Goal: Task Accomplishment & Management: Complete application form

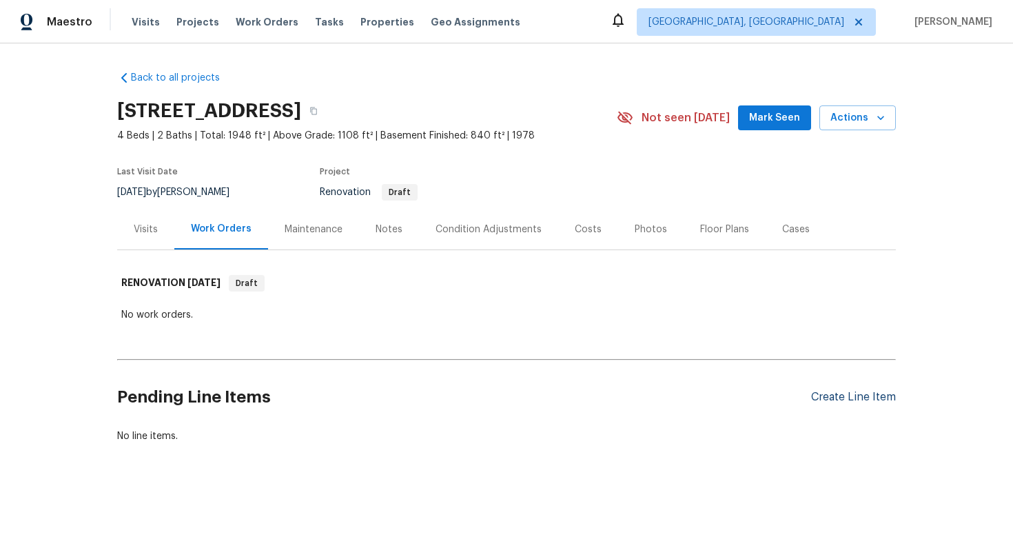
click at [845, 395] on div "Create Line Item" at bounding box center [853, 397] width 85 height 13
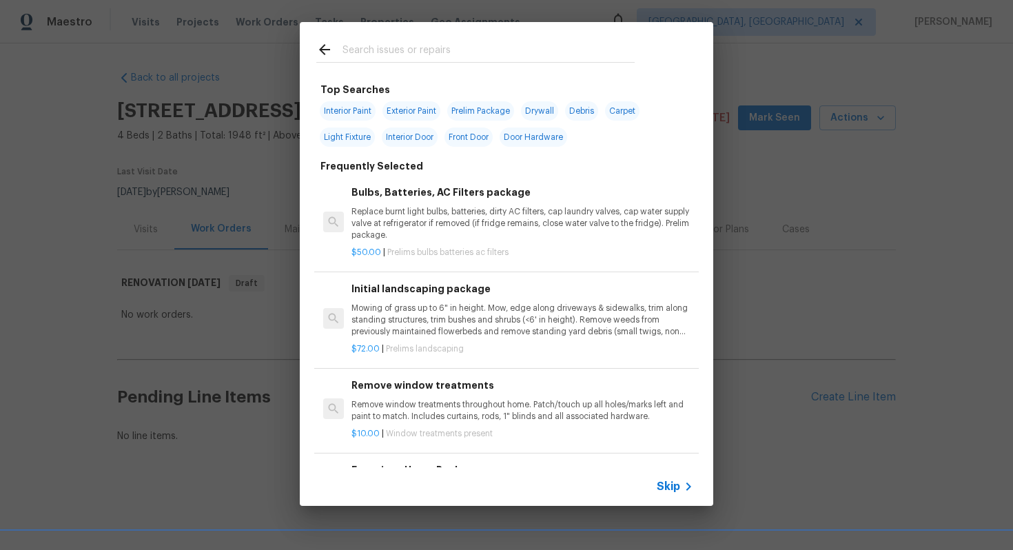
click at [661, 491] on span "Skip" at bounding box center [667, 486] width 23 height 14
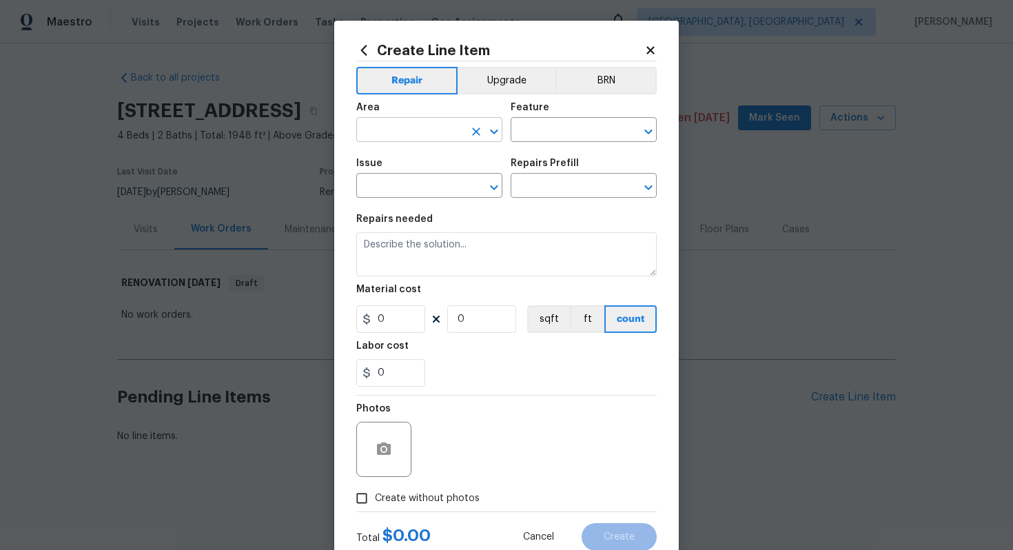
click at [415, 130] on input "text" at bounding box center [409, 131] width 107 height 21
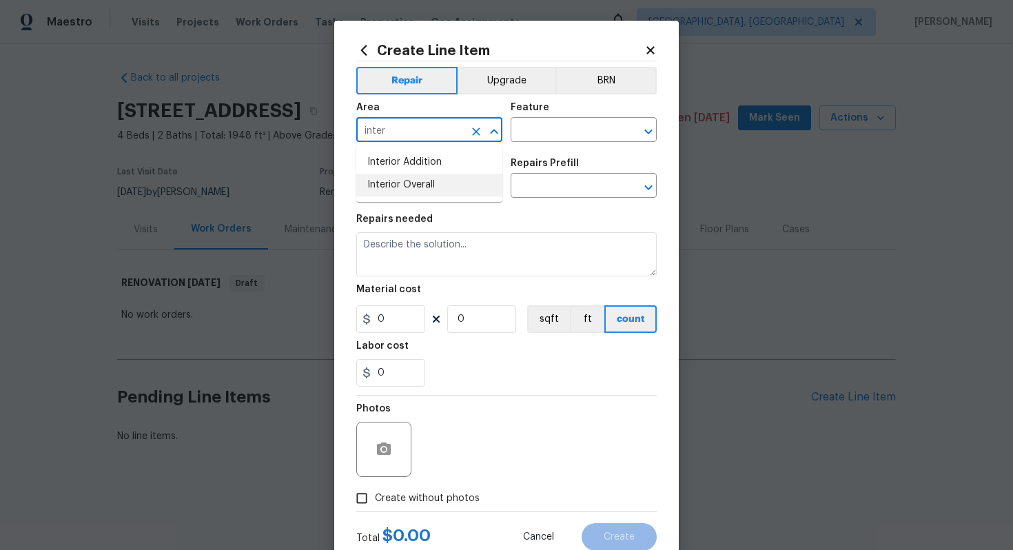
click at [417, 196] on li "Interior Overall" at bounding box center [429, 185] width 146 height 23
type input "Interior Overall"
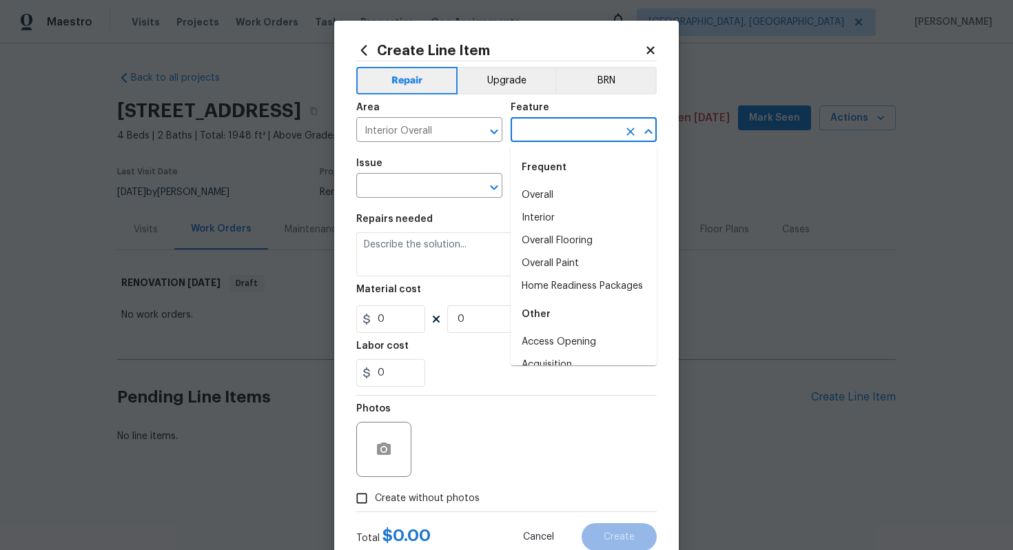
click at [583, 125] on input "text" at bounding box center [563, 131] width 107 height 21
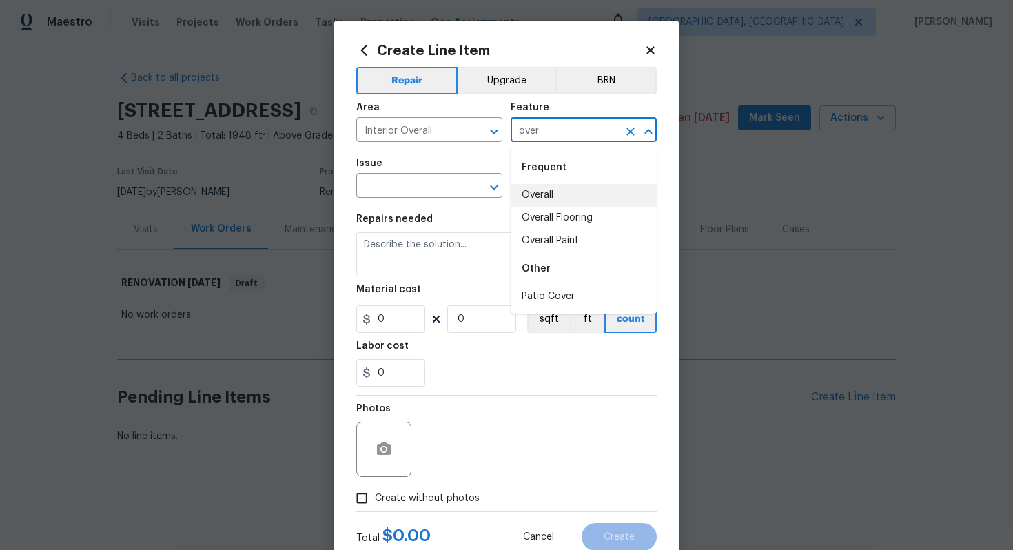
click at [530, 189] on li "Overall" at bounding box center [583, 195] width 146 height 23
type input "Overall"
click at [422, 189] on input "text" at bounding box center [409, 186] width 107 height 21
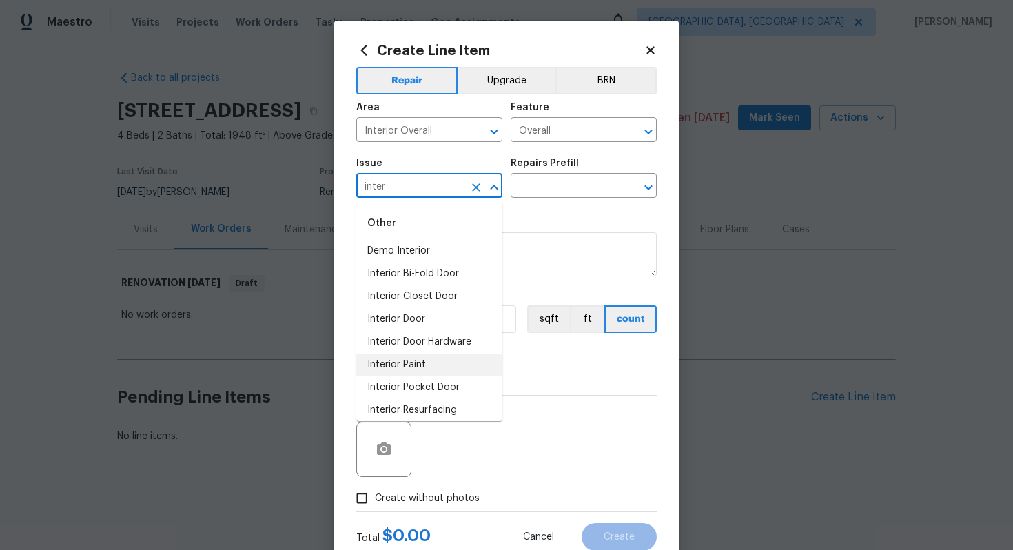
click at [431, 360] on li "Interior Paint" at bounding box center [429, 364] width 146 height 23
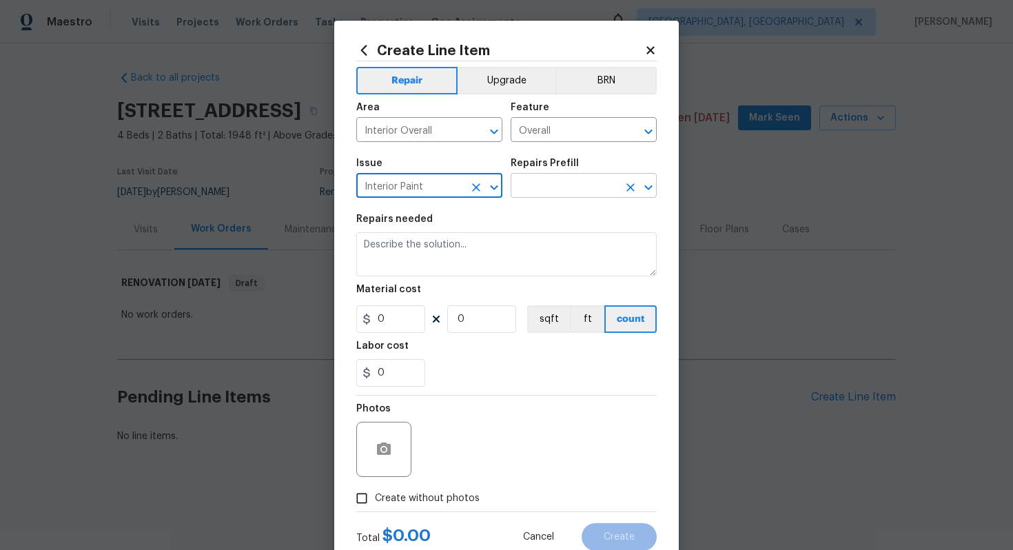
type input "Interior Paint"
click at [548, 185] on input "text" at bounding box center [563, 186] width 107 height 21
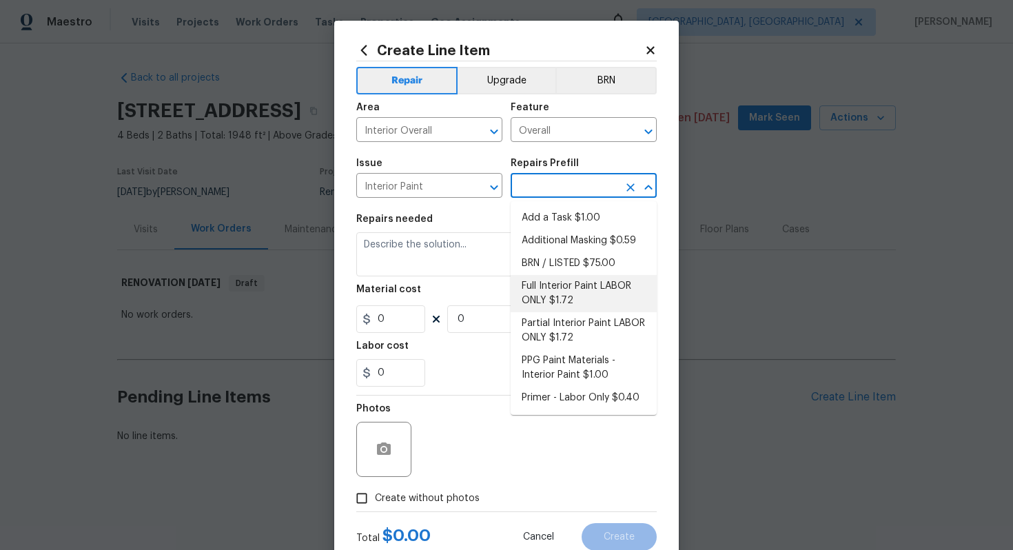
click at [574, 287] on li "Full Interior Paint LABOR ONLY $1.72" at bounding box center [583, 293] width 146 height 37
type input "Overall Paint"
type input "Full Interior Paint LABOR ONLY $1.72"
type textarea "Full Interior paint - (walls, ceilings, trim, and doors) - PAINT PROVIDED BY OP…"
type input "1.72"
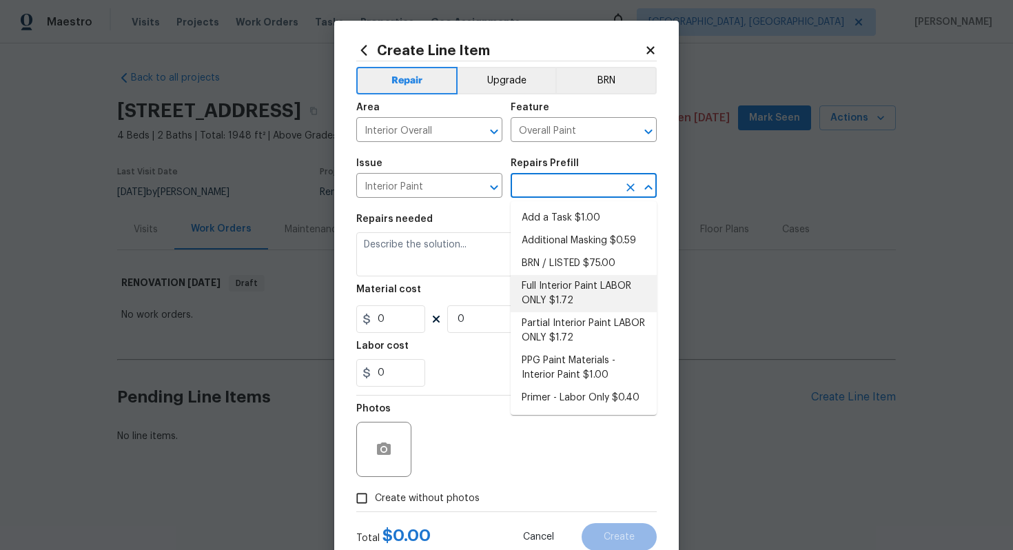
type input "1"
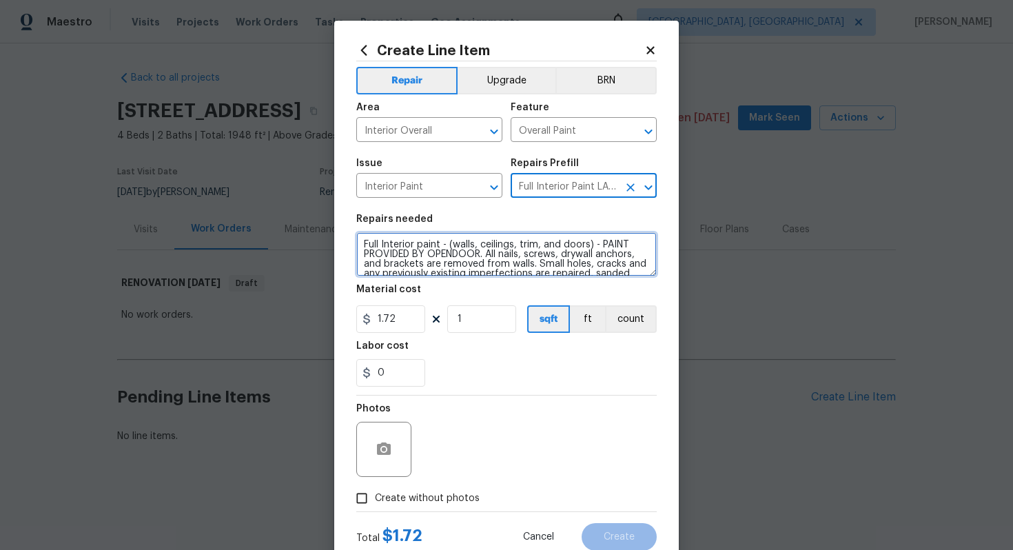
click at [360, 241] on textarea "Full Interior paint - (walls, ceilings, trim, and doors) - PAINT PROVIDED BY OP…" at bounding box center [506, 254] width 300 height 44
type textarea "#sala - Full Interior paint - (walls, ceilings, trim, and doors) - PAINT PROVID…"
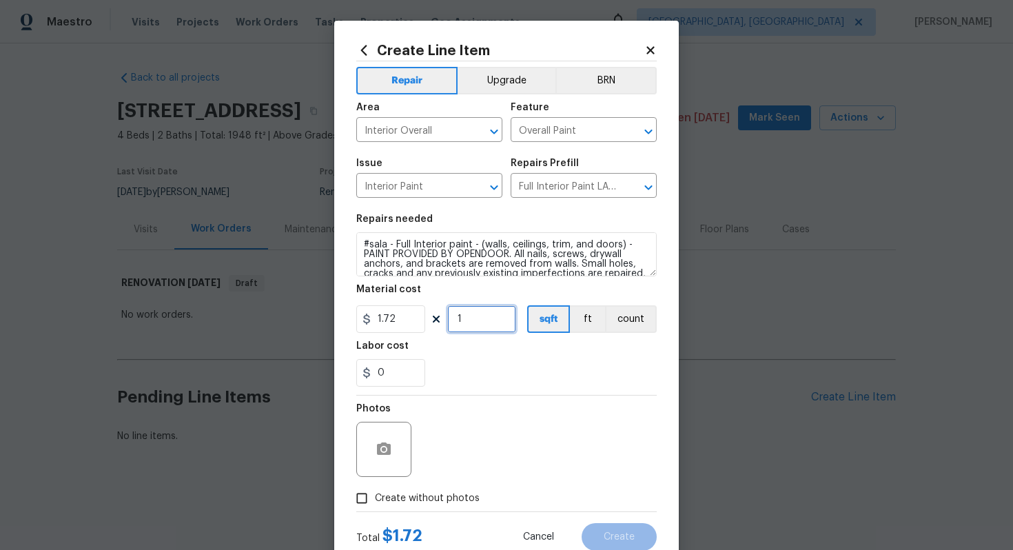
click at [485, 325] on input "1" at bounding box center [481, 319] width 69 height 28
type input "1948"
click at [420, 490] on label "Create without photos" at bounding box center [414, 498] width 131 height 26
click at [375, 490] on input "Create without photos" at bounding box center [362, 498] width 26 height 26
checkbox input "true"
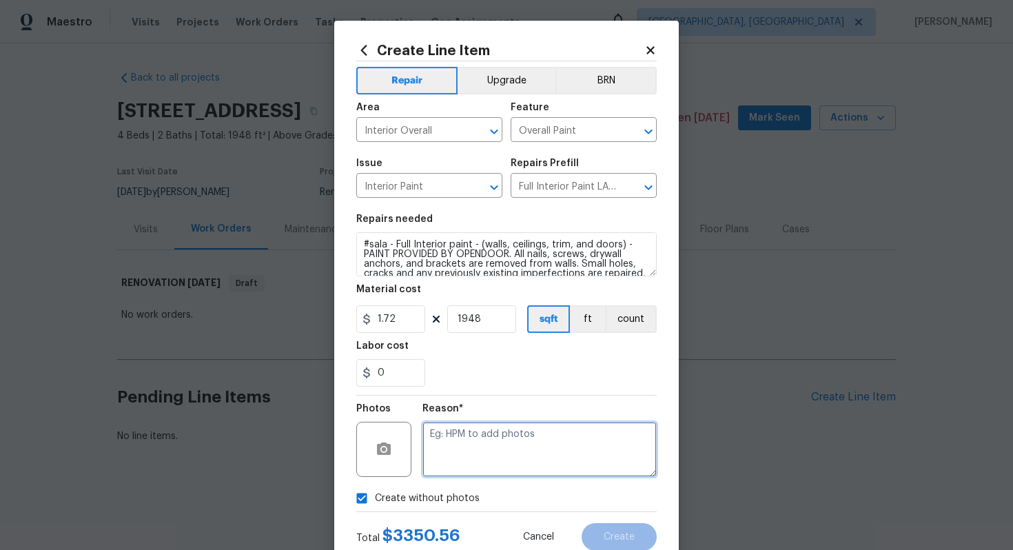
click at [491, 426] on textarea at bounding box center [539, 449] width 234 height 55
type textarea "n/a"
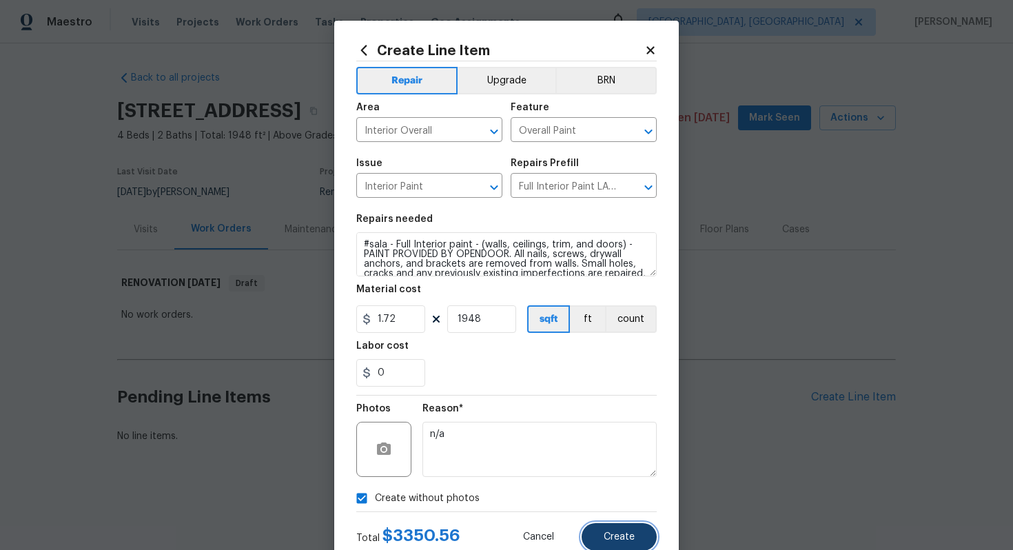
click at [629, 533] on span "Create" at bounding box center [618, 537] width 31 height 10
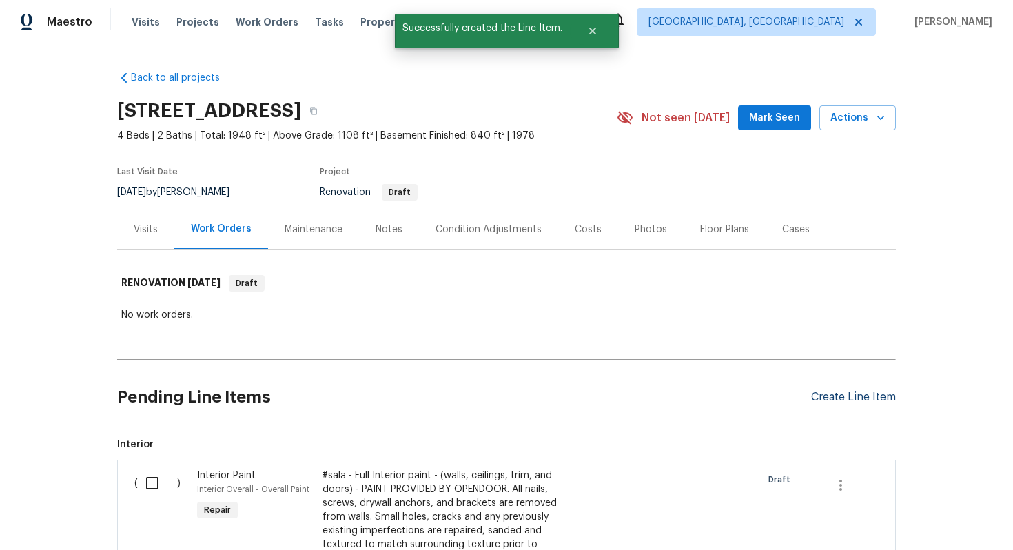
click at [850, 401] on div "Create Line Item" at bounding box center [853, 397] width 85 height 13
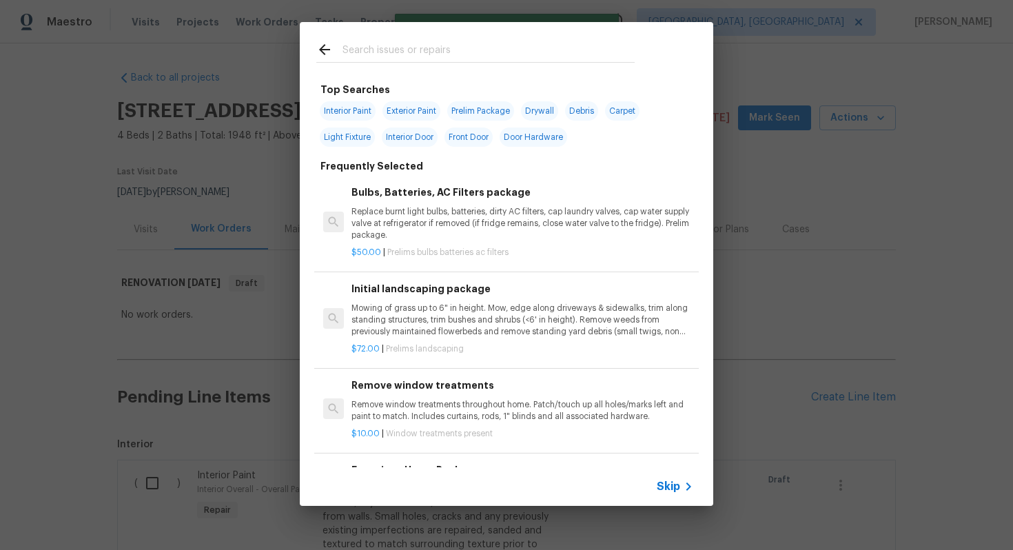
click at [677, 485] on span "Skip" at bounding box center [667, 486] width 23 height 14
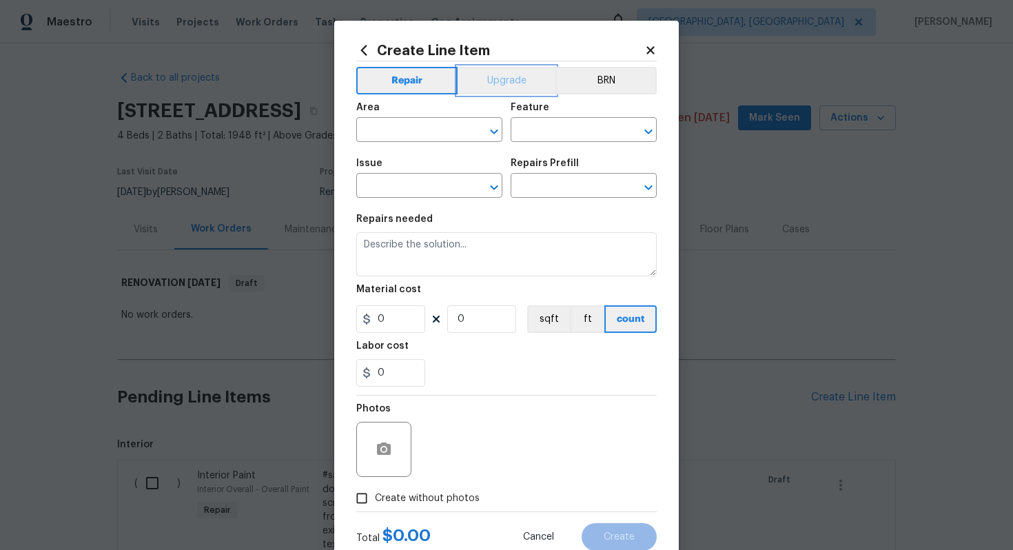
click at [507, 82] on button "Upgrade" at bounding box center [506, 81] width 99 height 28
click at [409, 124] on input "text" at bounding box center [409, 131] width 107 height 21
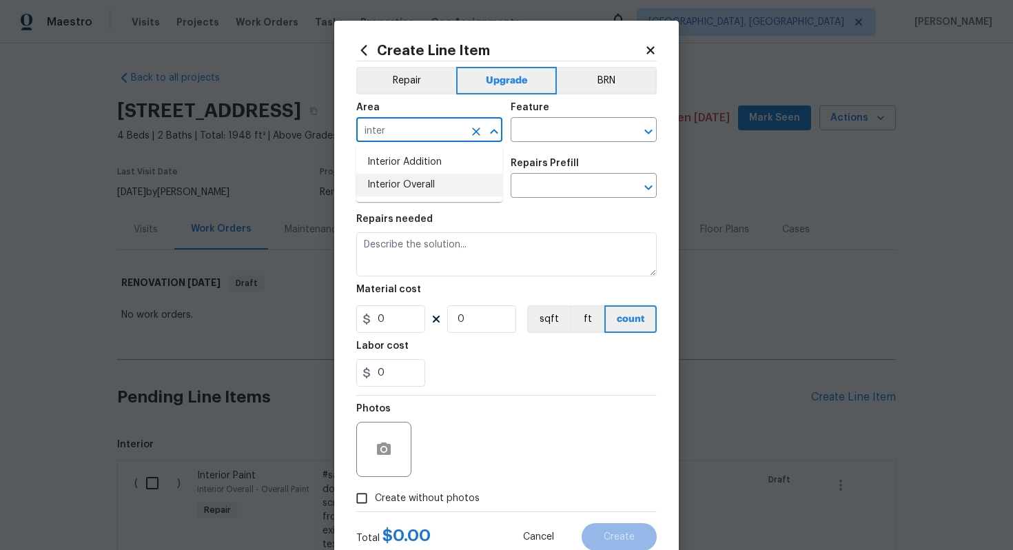
click at [425, 183] on li "Interior Overall" at bounding box center [429, 185] width 146 height 23
type input "Interior Overall"
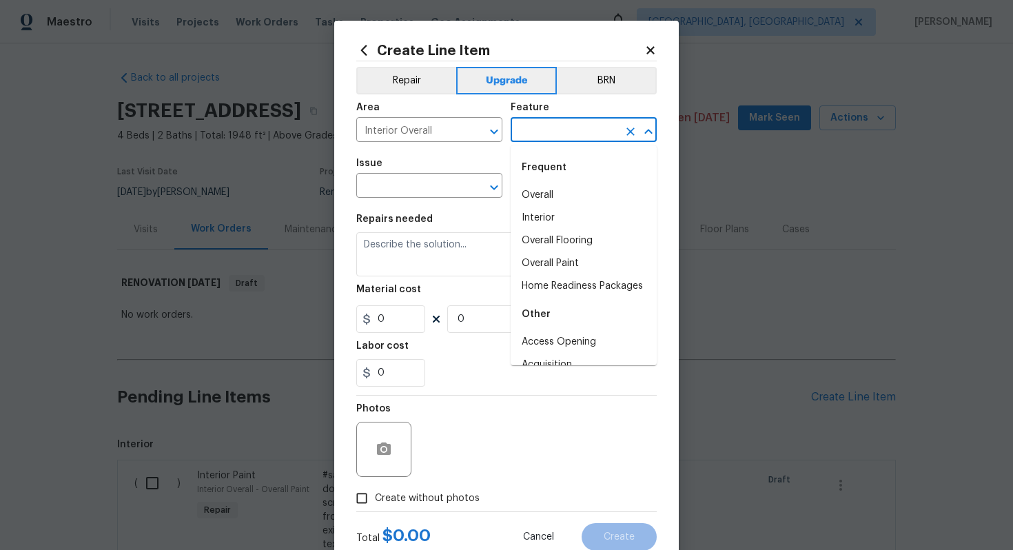
click at [545, 136] on input "text" at bounding box center [563, 131] width 107 height 21
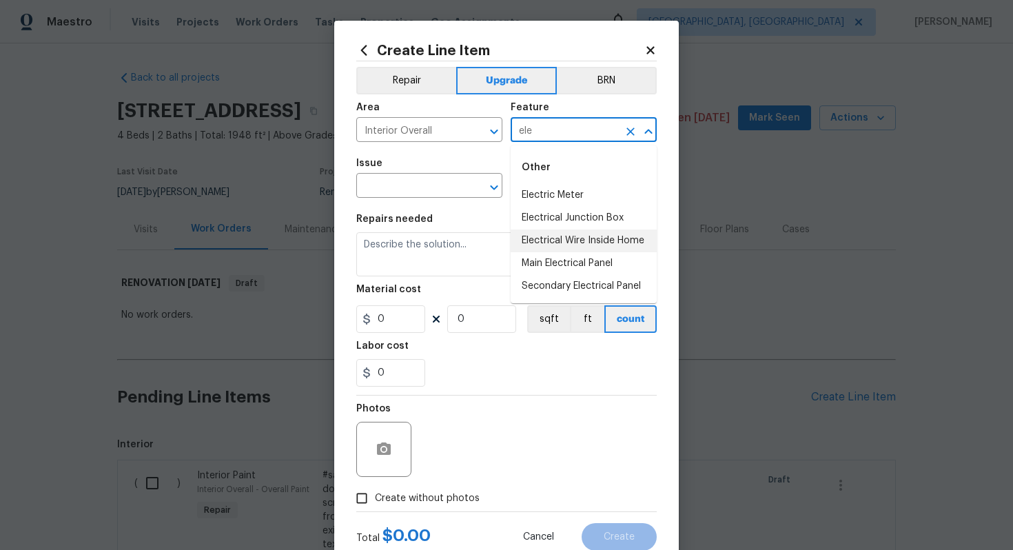
click at [564, 233] on li "Electrical Wire Inside Home" at bounding box center [583, 240] width 146 height 23
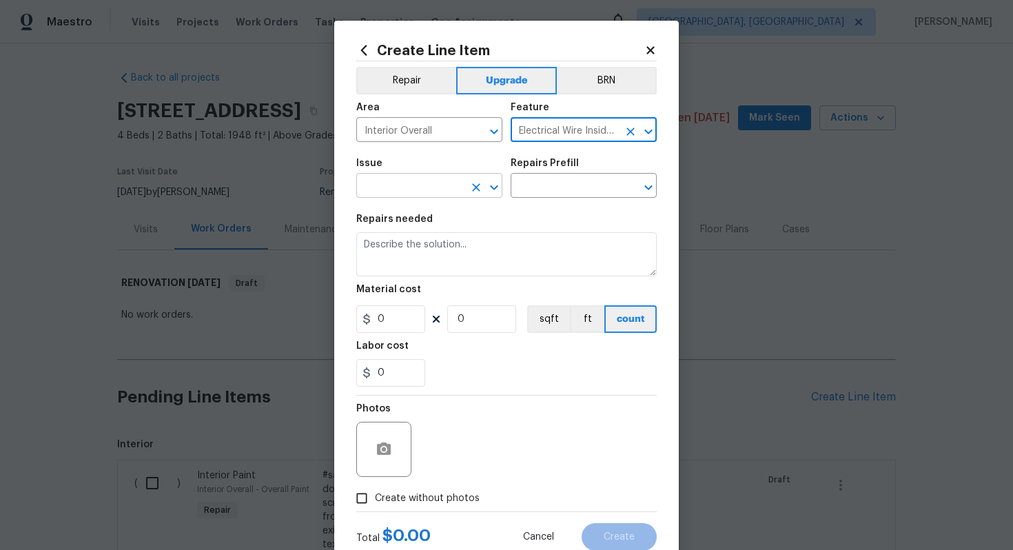
type input "Electrical Wire Inside Home"
click at [400, 180] on input "text" at bounding box center [409, 186] width 107 height 21
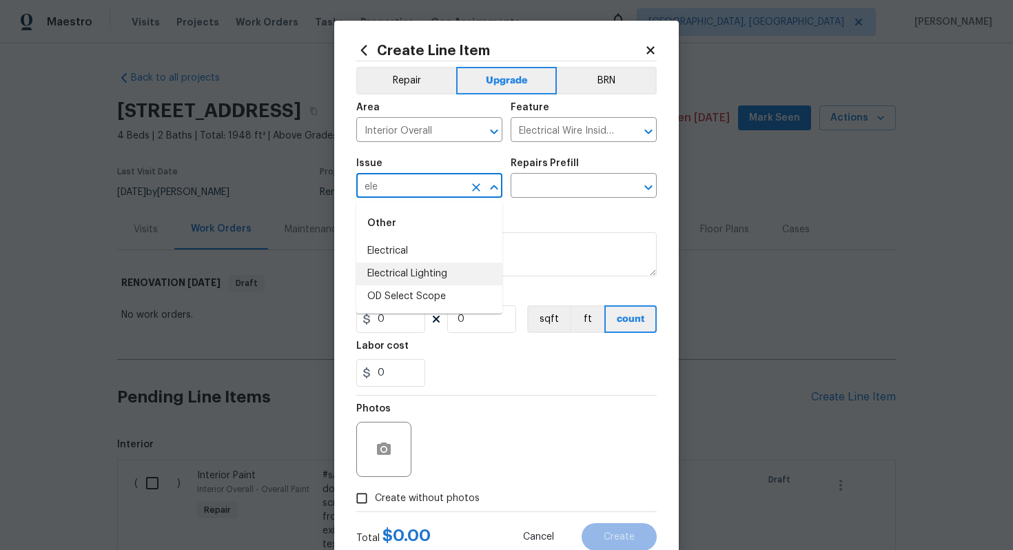
click at [420, 273] on li "Electrical Lighting" at bounding box center [429, 273] width 146 height 23
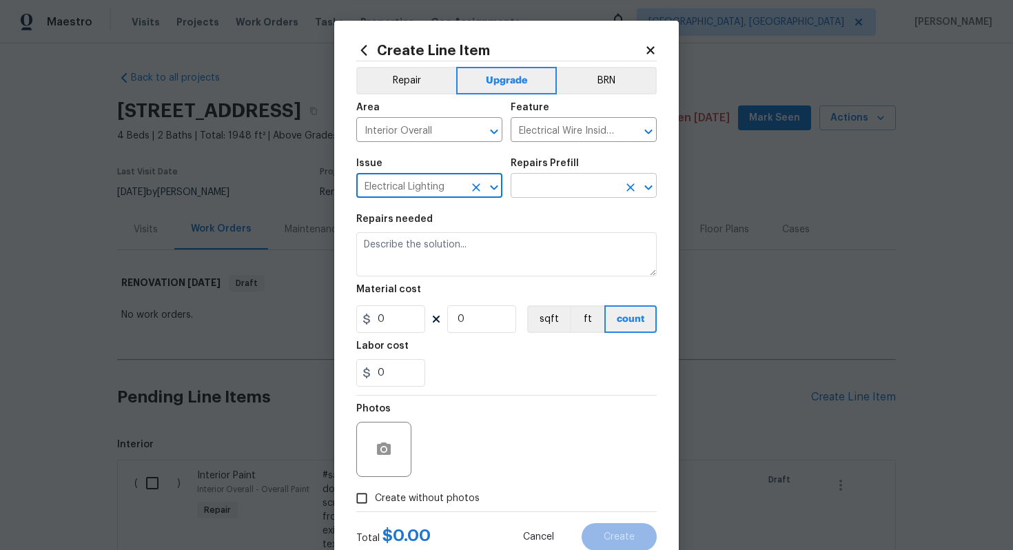
type input "Electrical Lighting"
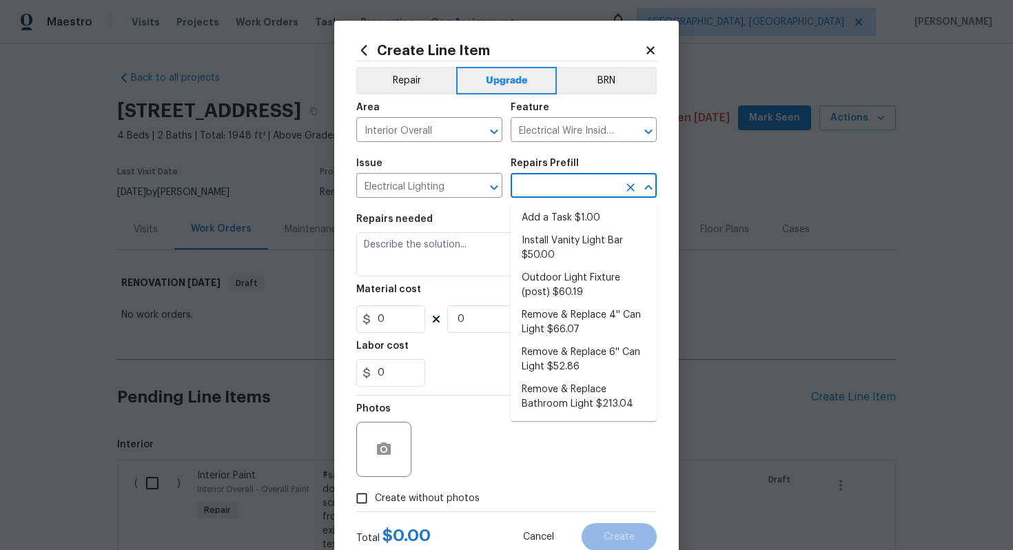
click at [540, 196] on input "text" at bounding box center [563, 186] width 107 height 21
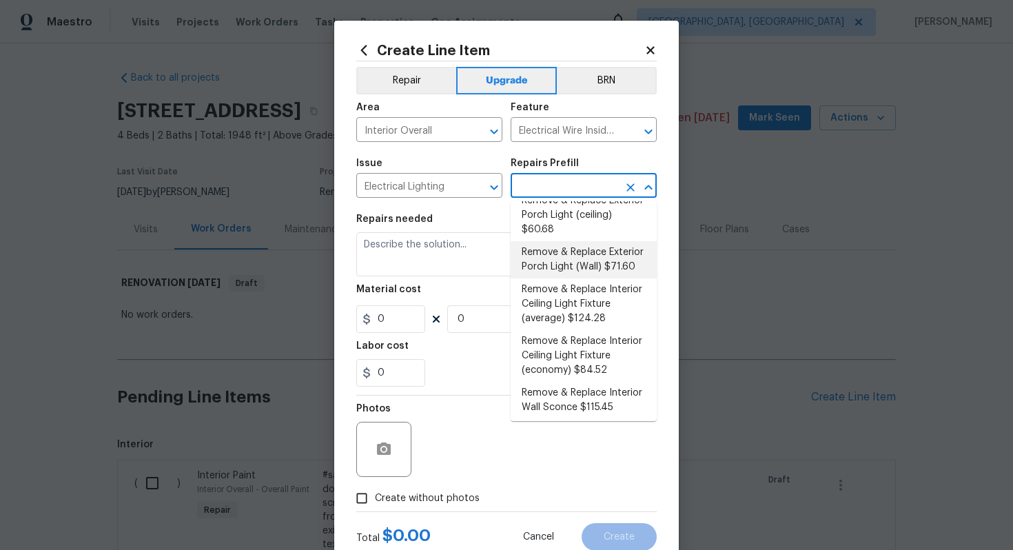
scroll to position [318, 0]
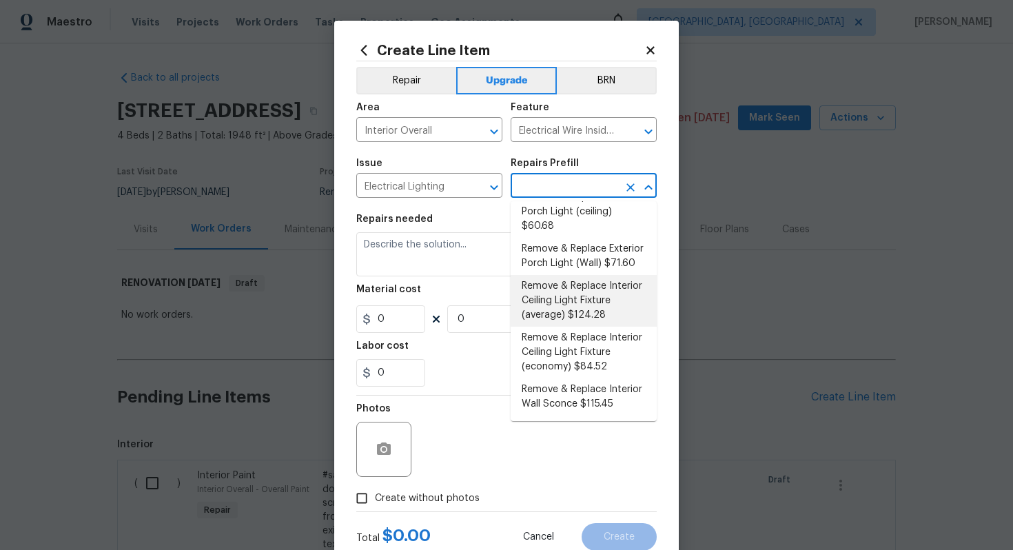
click at [570, 293] on li "Remove & Replace Interior Ceiling Light Fixture (average) $124.28" at bounding box center [583, 301] width 146 height 52
type input "Remove & Replace Interior Ceiling Light Fixture (average) $124.28"
type textarea "Remove the existing interior ceiling light fixture and replace it with new AVER…"
type input "1"
type input "124.28"
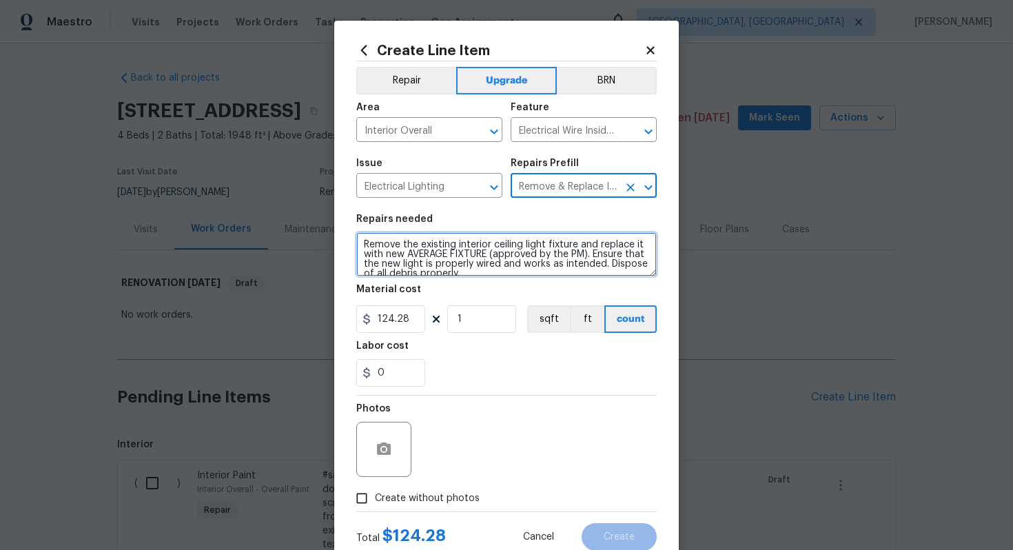
click at [362, 245] on textarea "Remove the existing interior ceiling light fixture and replace it with new AVER…" at bounding box center [506, 254] width 300 height 44
type textarea "#sala - Remove the existing interior ceiling light fixture and replace it with …"
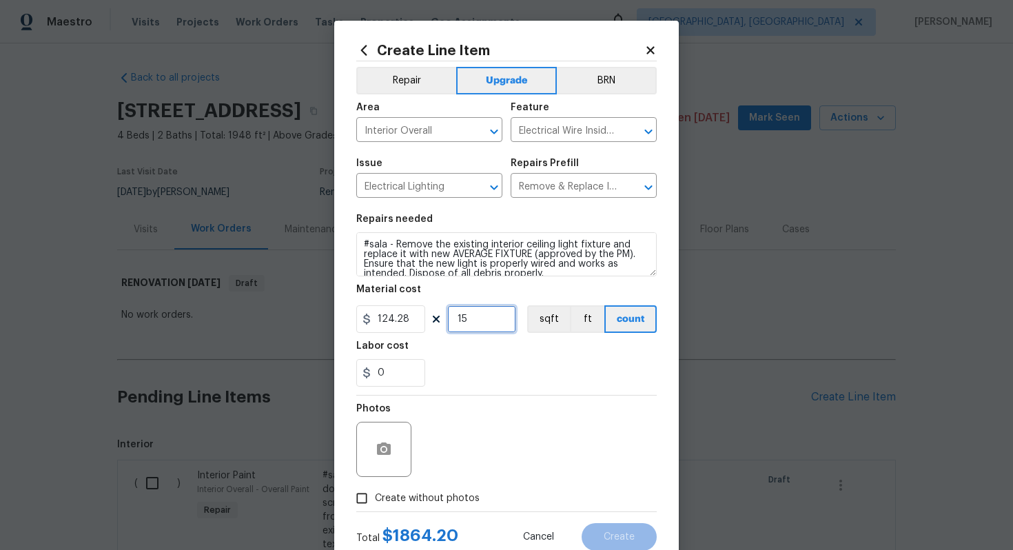
type input "15"
click at [433, 499] on span "Create without photos" at bounding box center [427, 498] width 105 height 14
click at [375, 499] on input "Create without photos" at bounding box center [362, 498] width 26 height 26
checkbox input "true"
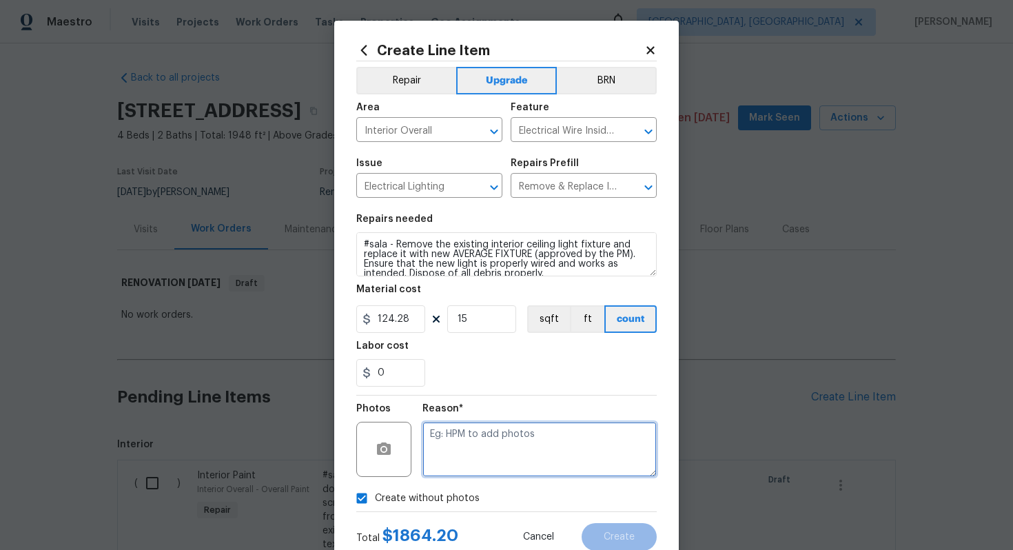
click at [523, 436] on textarea at bounding box center [539, 449] width 234 height 55
type textarea "n/a"
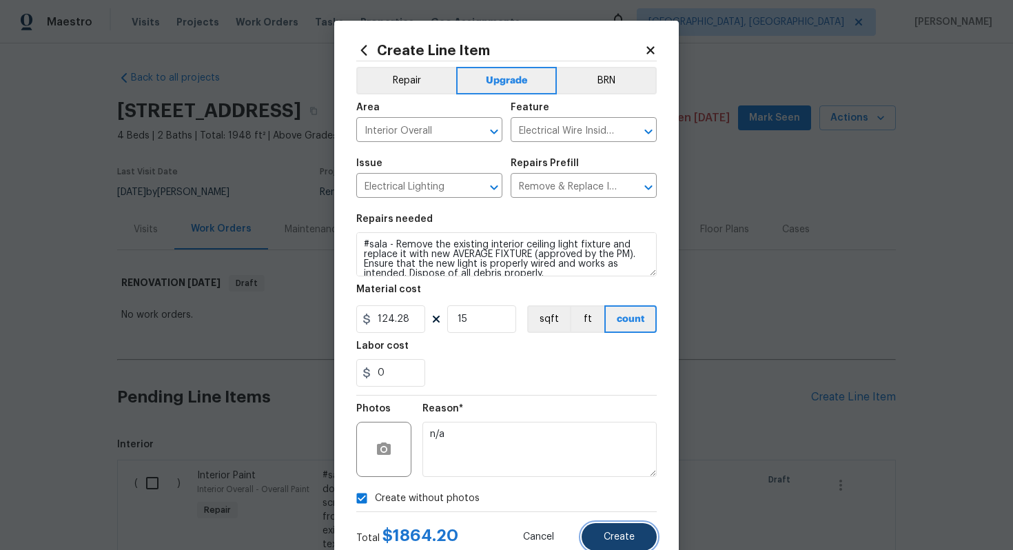
click at [632, 537] on span "Create" at bounding box center [618, 537] width 31 height 10
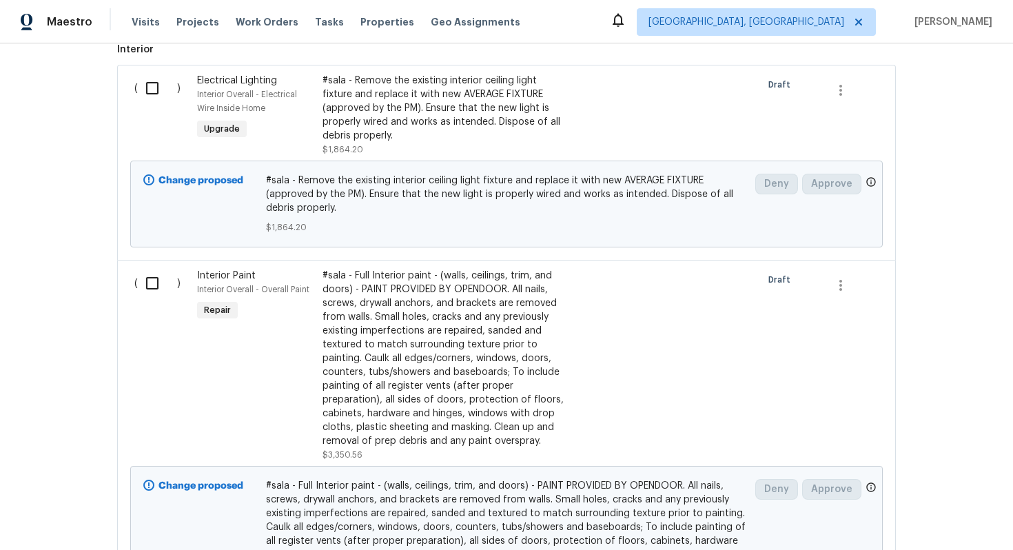
scroll to position [0, 0]
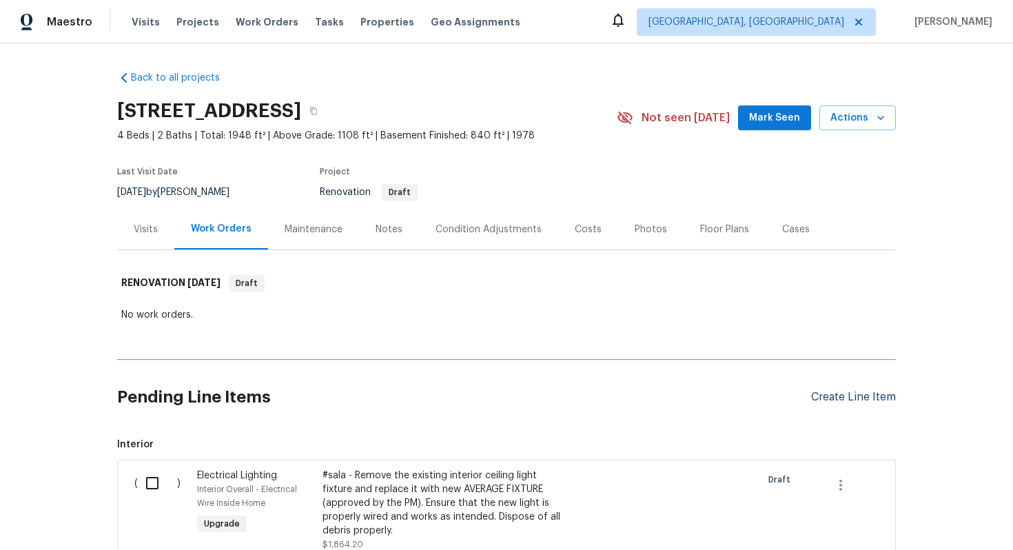
click at [834, 397] on div "Create Line Item" at bounding box center [853, 397] width 85 height 13
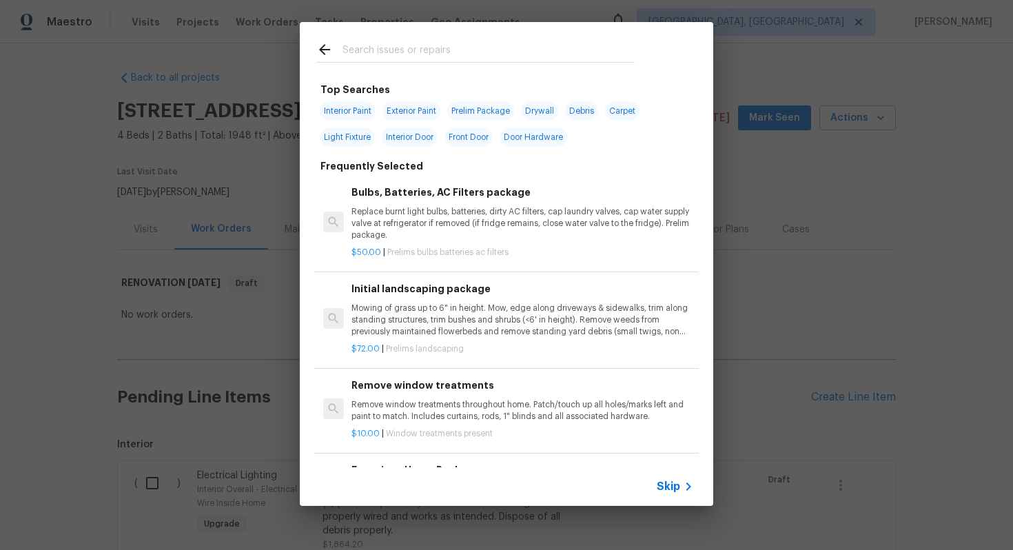
click at [669, 477] on div "Skip" at bounding box center [506, 486] width 413 height 39
click at [667, 482] on span "Skip" at bounding box center [667, 486] width 23 height 14
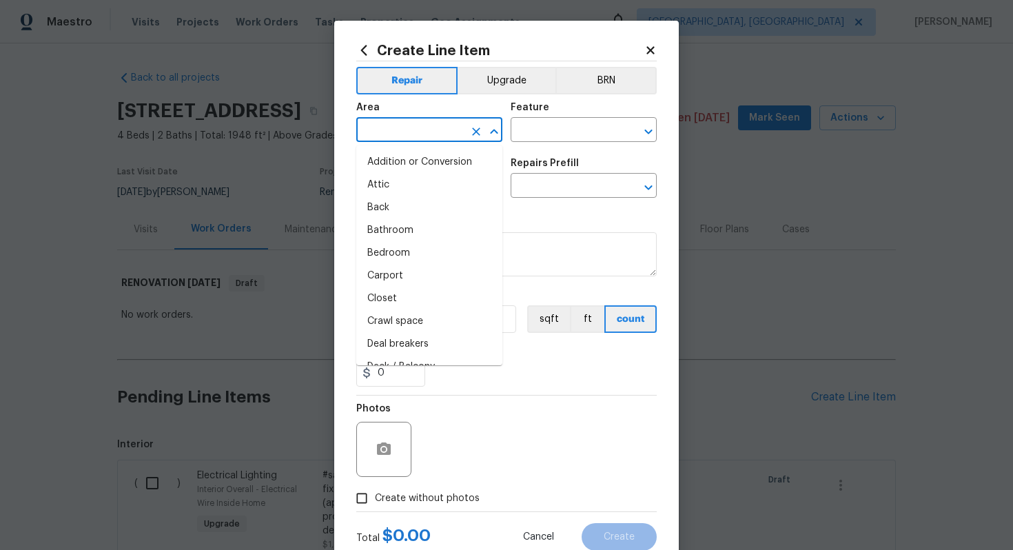
click at [402, 125] on input "text" at bounding box center [409, 131] width 107 height 21
click at [483, 91] on button "Upgrade" at bounding box center [506, 81] width 99 height 28
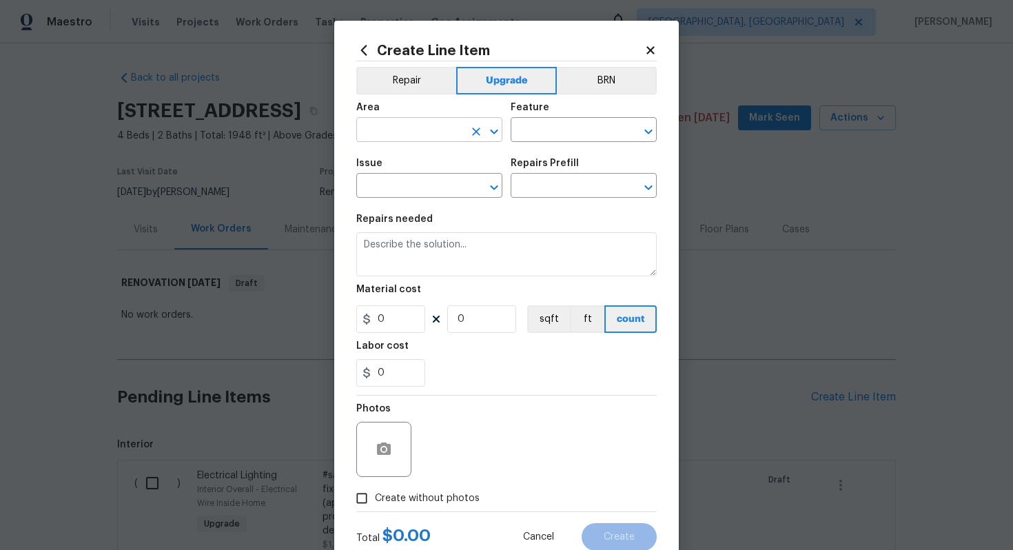
click at [407, 132] on input "text" at bounding box center [409, 131] width 107 height 21
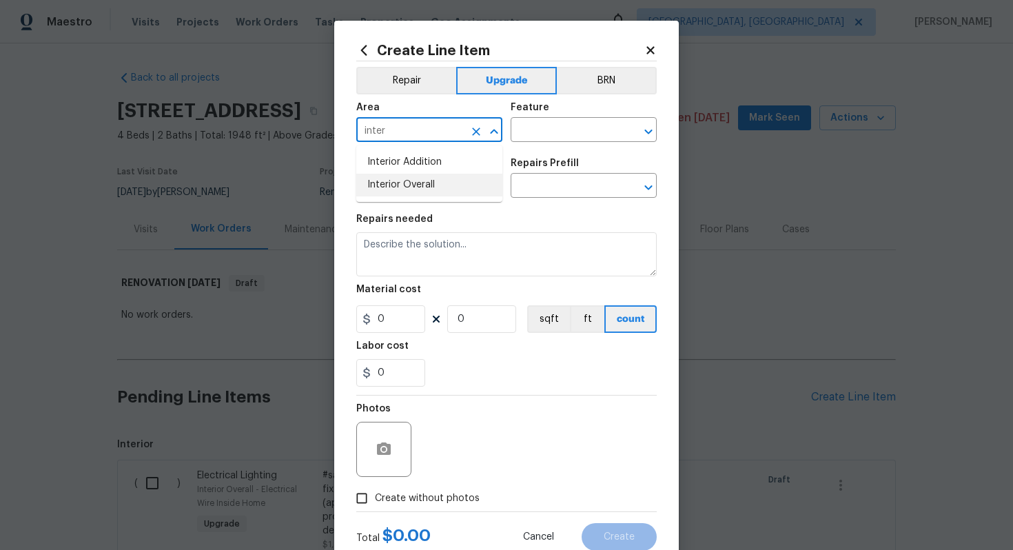
click at [457, 188] on li "Interior Overall" at bounding box center [429, 185] width 146 height 23
type input "Interior Overall"
click at [573, 114] on div "Feature" at bounding box center [583, 112] width 146 height 18
click at [573, 123] on input "text" at bounding box center [563, 131] width 107 height 21
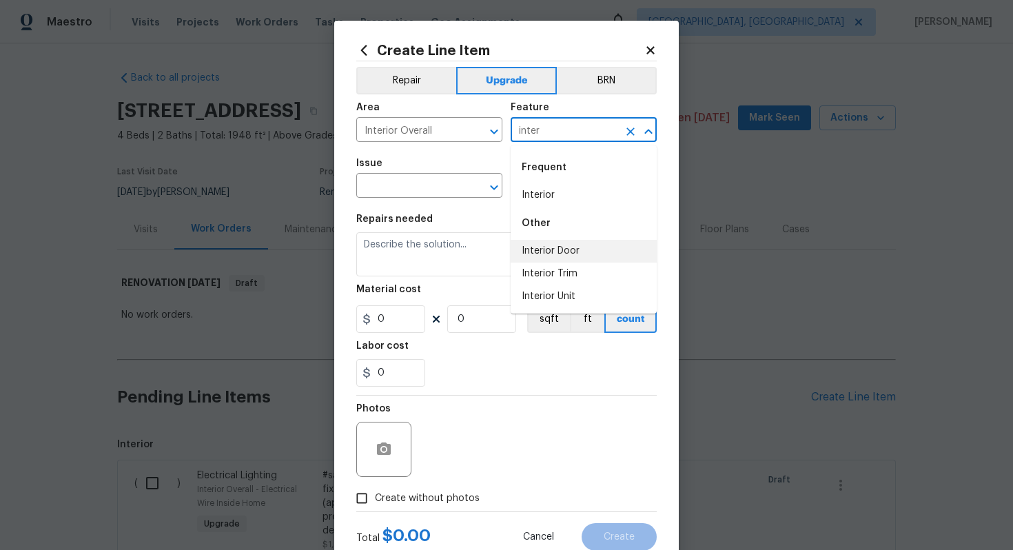
click at [597, 259] on li "Interior Door" at bounding box center [583, 251] width 146 height 23
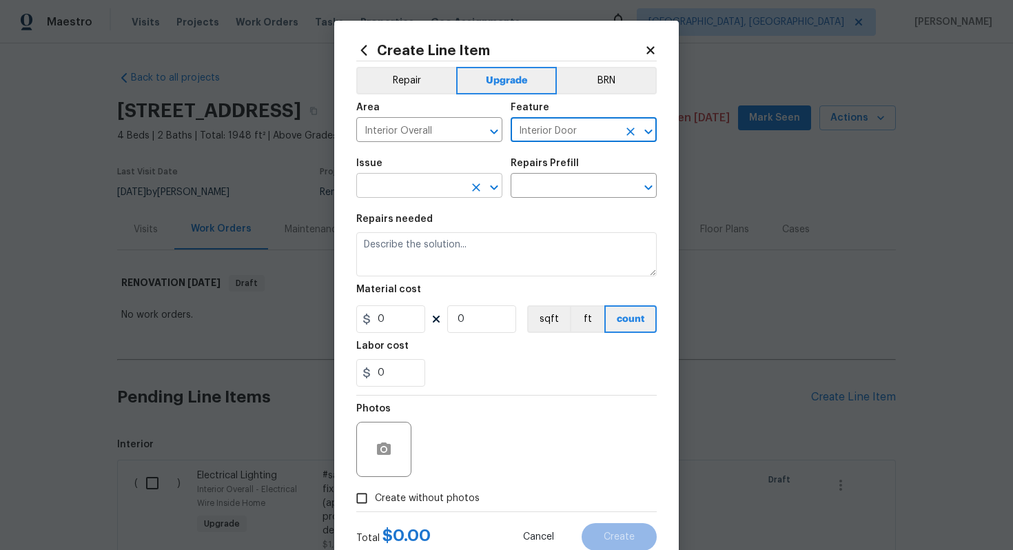
type input "Interior Door"
click at [394, 187] on input "text" at bounding box center [409, 186] width 107 height 21
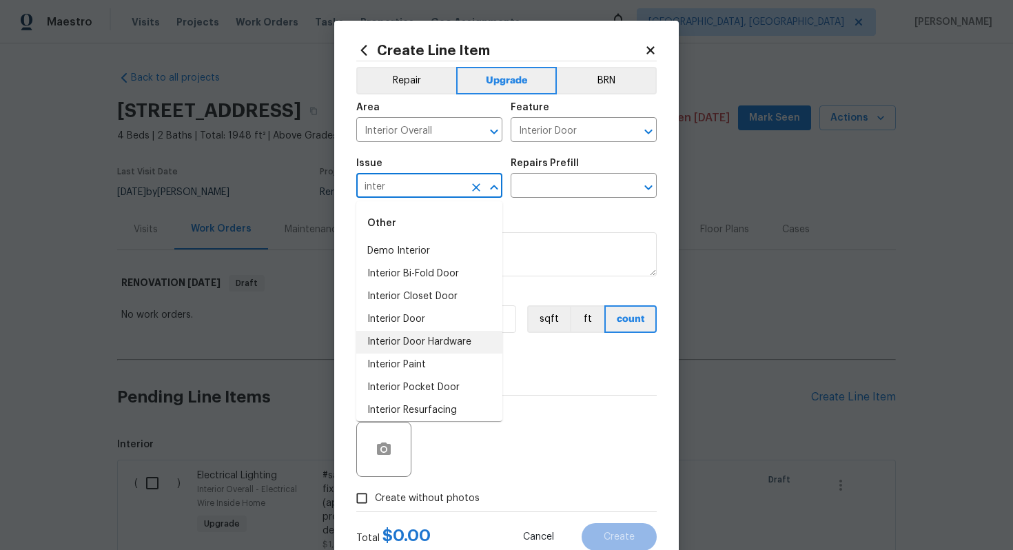
click at [436, 341] on li "Interior Door Hardware" at bounding box center [429, 342] width 146 height 23
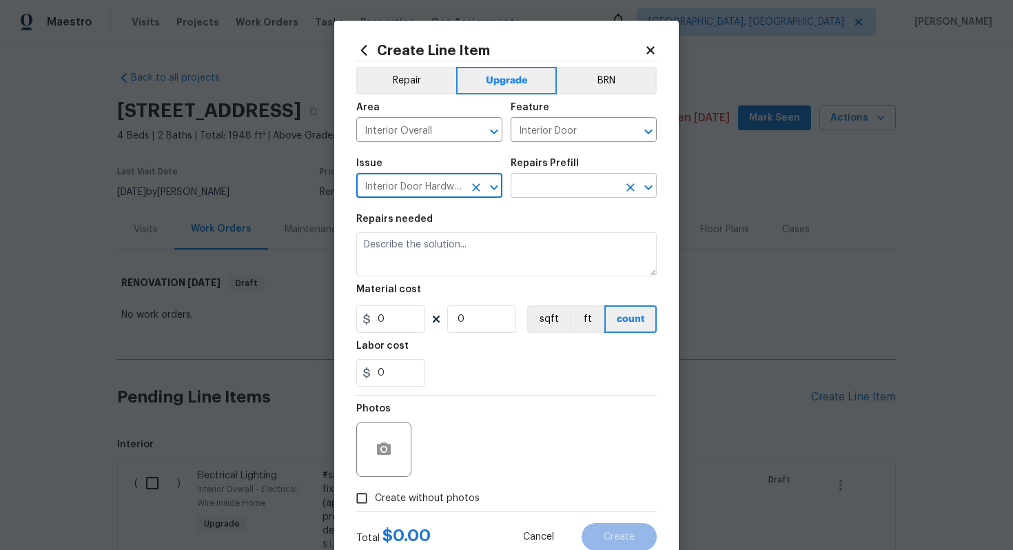
type input "Interior Door Hardware"
click at [536, 176] on input "text" at bounding box center [563, 186] width 107 height 21
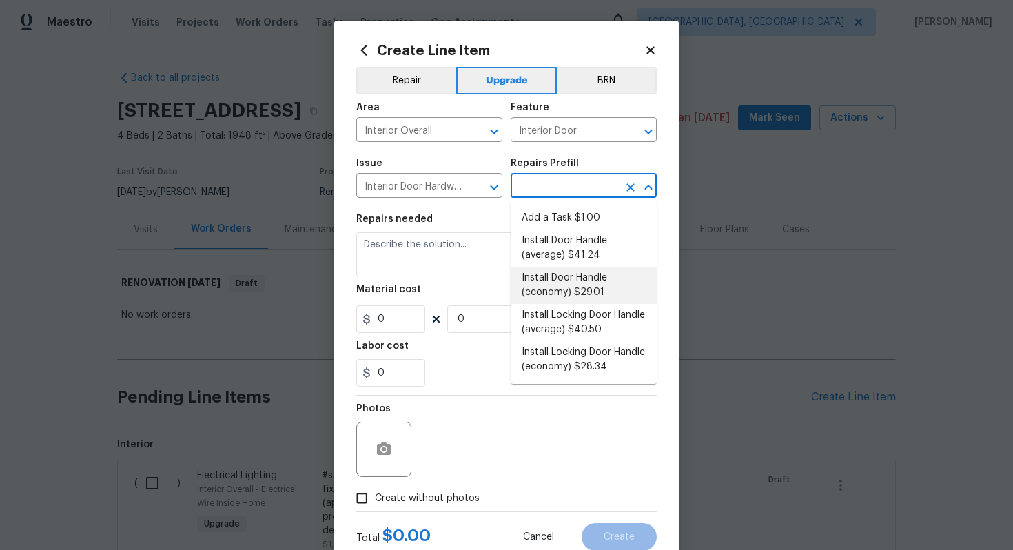
click at [558, 267] on li "Install Door Handle (economy) $29.01" at bounding box center [583, 285] width 146 height 37
type input "Install Door Handle (economy) $29.01"
type textarea "Remove the existing interior door handle (if present). Install a new (economy) …"
type input "29.01"
type input "1"
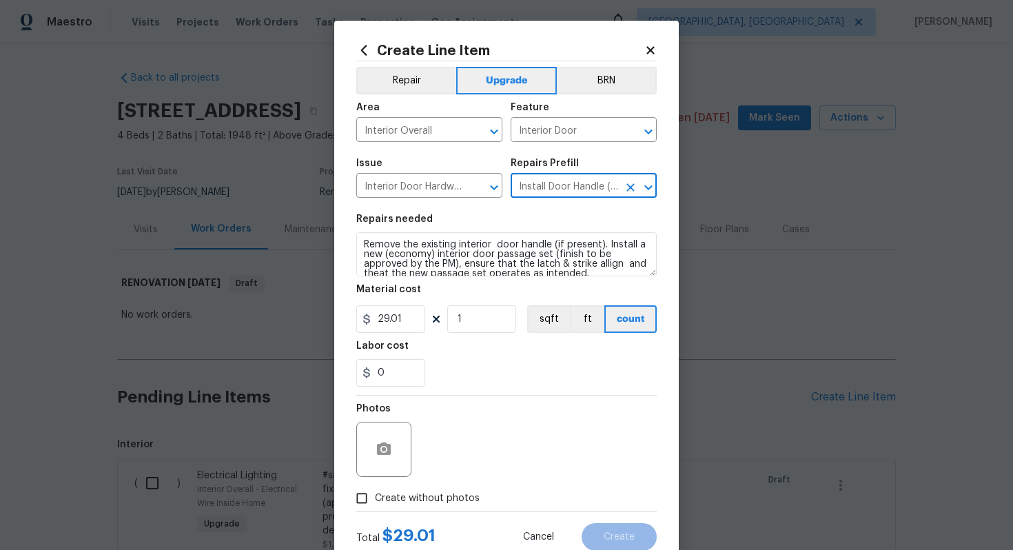
click at [636, 187] on icon "Clear" at bounding box center [630, 187] width 14 height 14
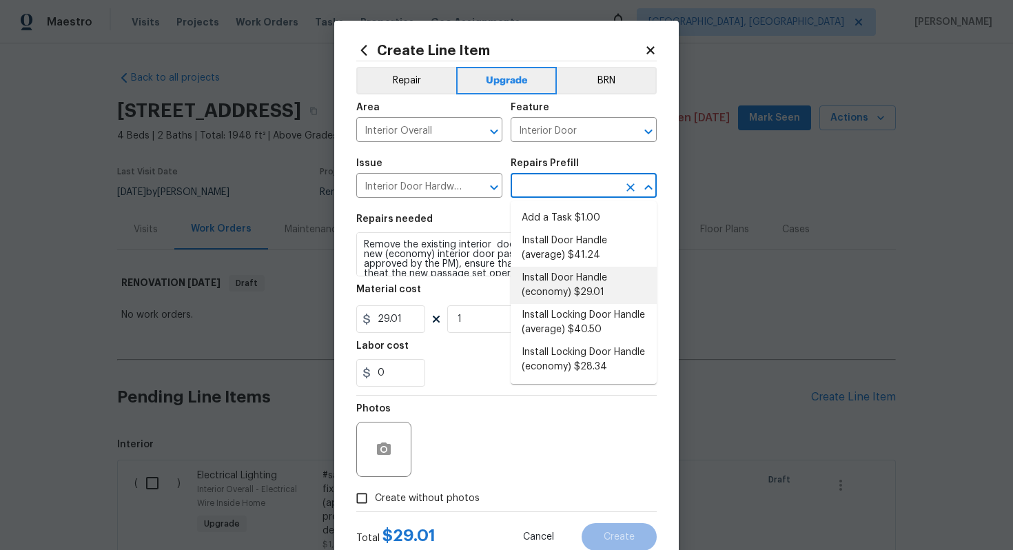
click at [580, 187] on input "text" at bounding box center [563, 186] width 107 height 21
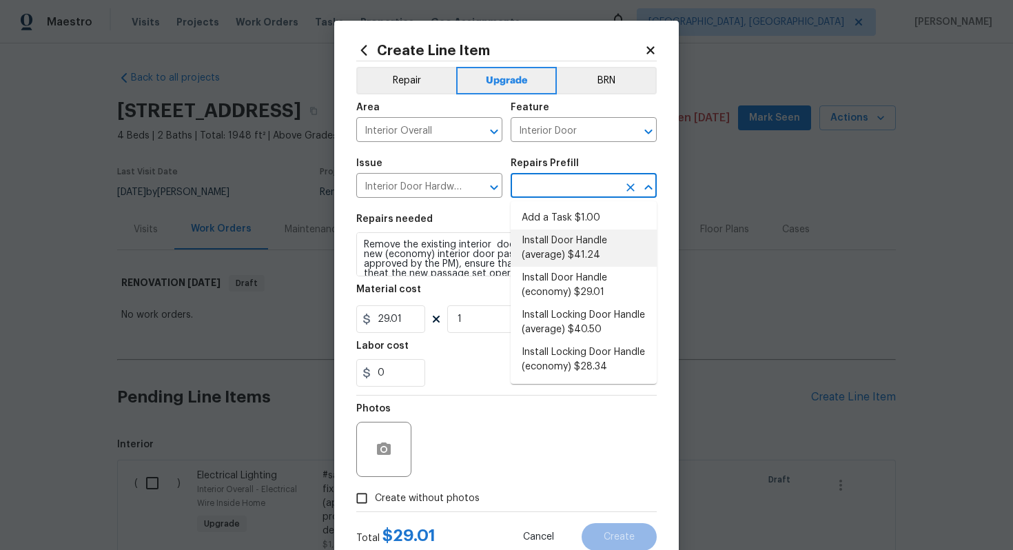
click at [563, 238] on li "Install Door Handle (average) $41.24" at bounding box center [583, 247] width 146 height 37
type input "Install Door Handle (average) $41.24"
type textarea "Remove the existing interior door handle (if present). Install a new (average) …"
type input "41.24"
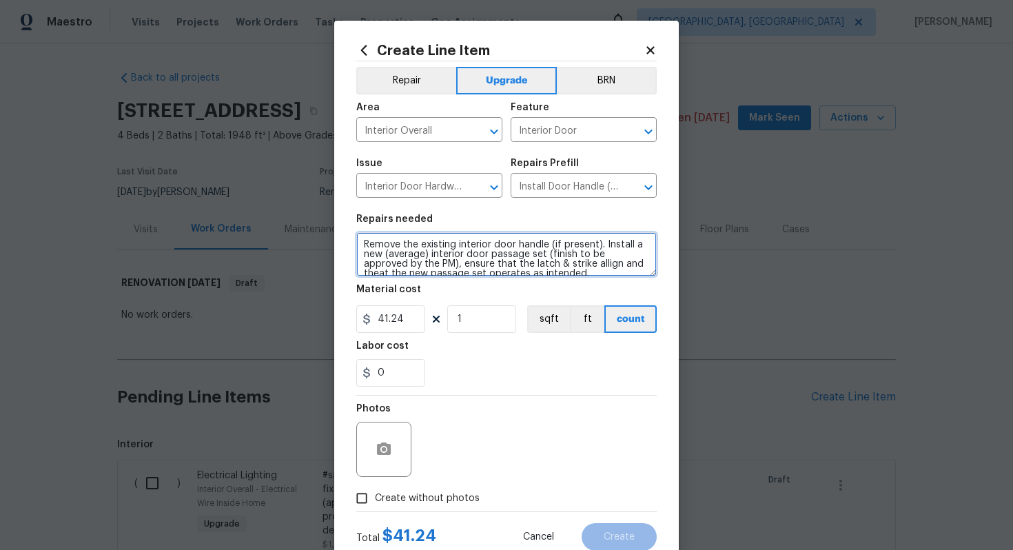
click at [360, 240] on textarea "Remove the existing interior door handle (if present). Install a new (average) …" at bounding box center [506, 254] width 300 height 44
type textarea "#sala - Remove the existing interior door handle (if present). Install a new (a…"
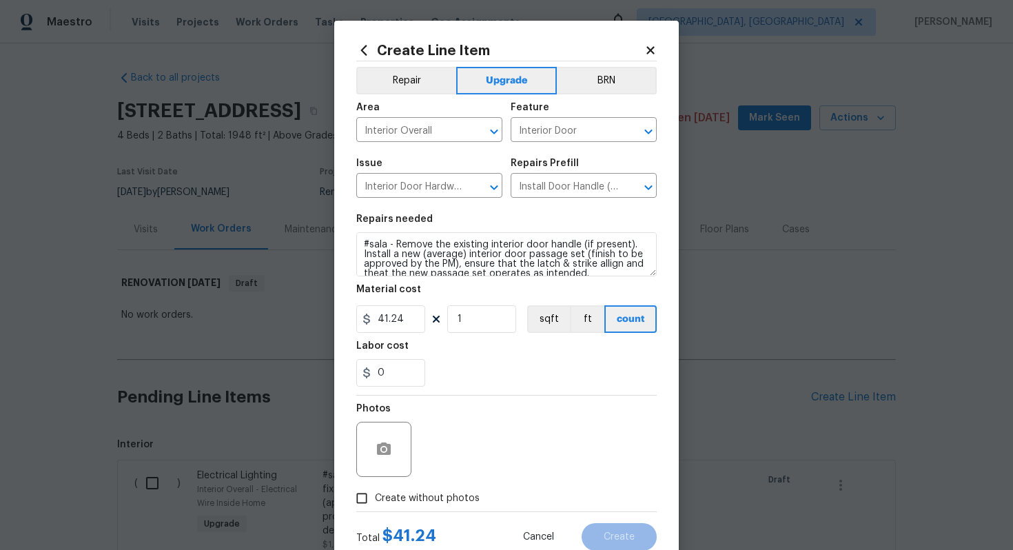
click at [482, 305] on figure "Material cost 41.24 1 sqft ft count" at bounding box center [506, 309] width 300 height 48
click at [482, 313] on input "1" at bounding box center [481, 319] width 69 height 28
type input "15"
click at [437, 503] on span "Create without photos" at bounding box center [427, 498] width 105 height 14
click at [375, 503] on input "Create without photos" at bounding box center [362, 498] width 26 height 26
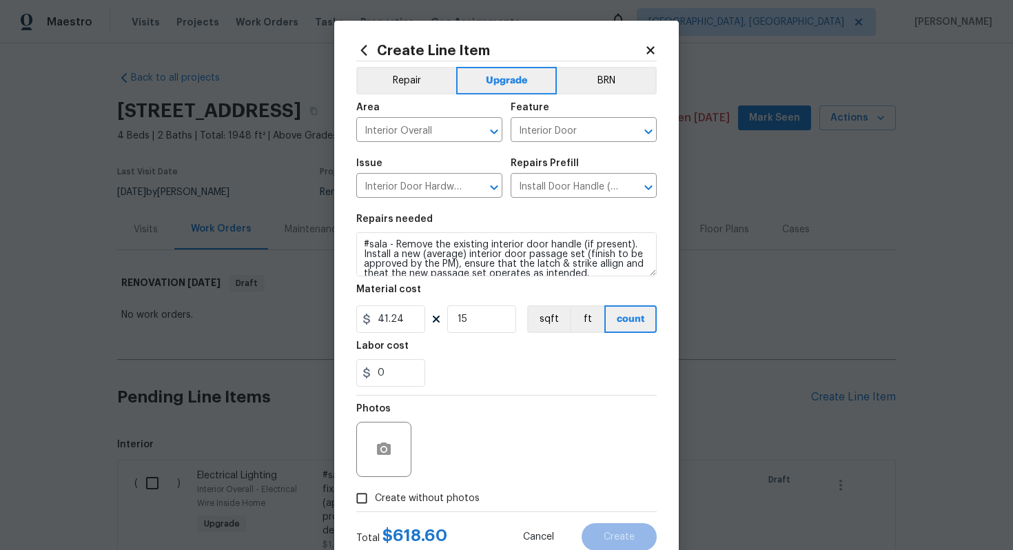
checkbox input "true"
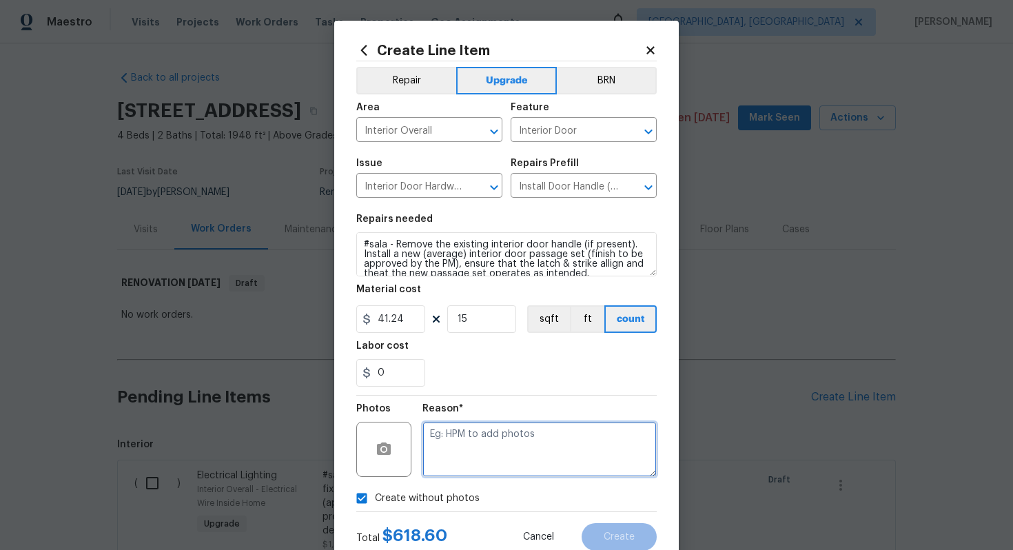
click at [463, 470] on textarea at bounding box center [539, 449] width 234 height 55
type textarea "n/a"
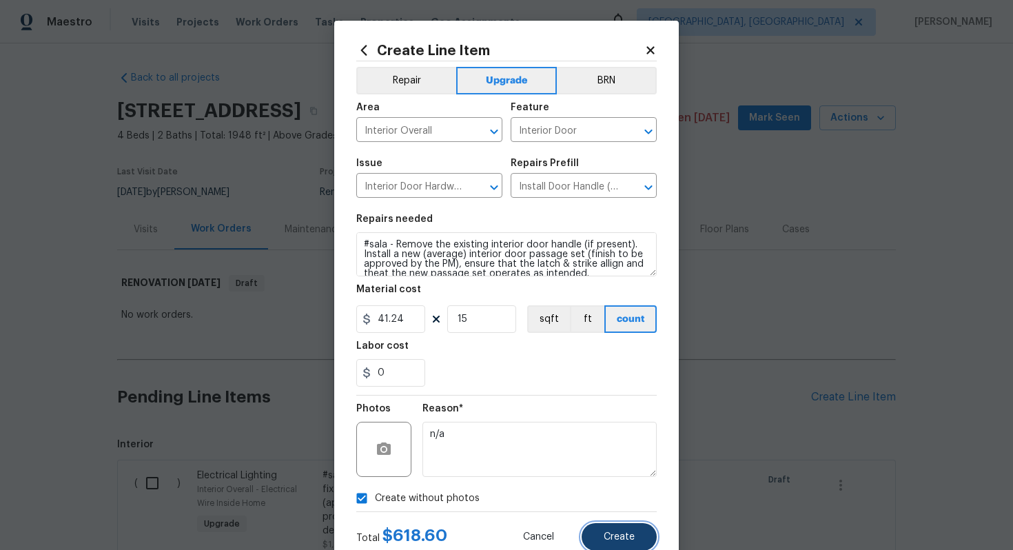
click at [606, 539] on span "Create" at bounding box center [618, 537] width 31 height 10
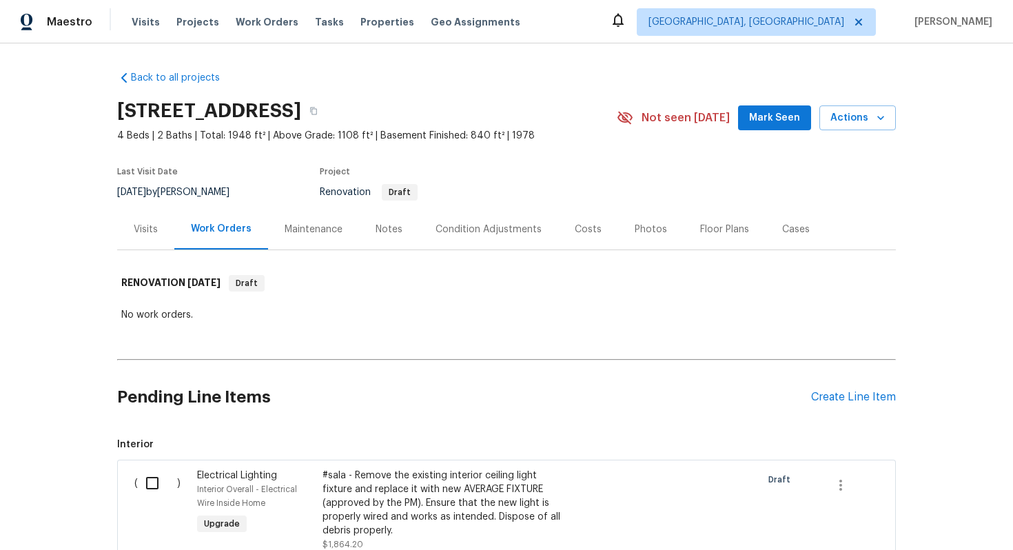
click at [853, 389] on div "Pending Line Items Create Line Item" at bounding box center [506, 397] width 778 height 64
click at [834, 402] on div "Create Line Item" at bounding box center [853, 397] width 85 height 13
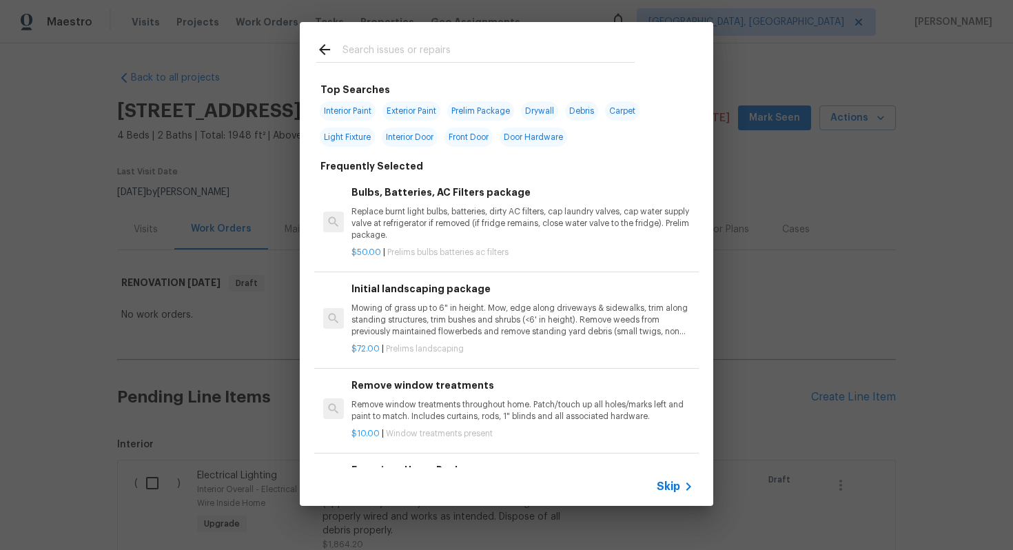
click at [674, 492] on span "Skip" at bounding box center [667, 486] width 23 height 14
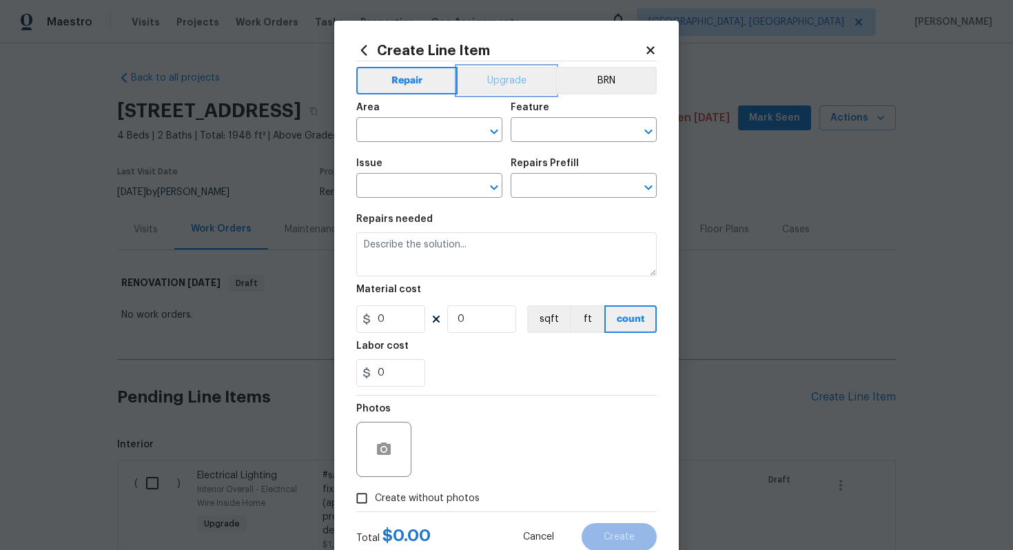
click at [497, 76] on button "Upgrade" at bounding box center [506, 81] width 99 height 28
click at [402, 134] on input "text" at bounding box center [409, 131] width 107 height 21
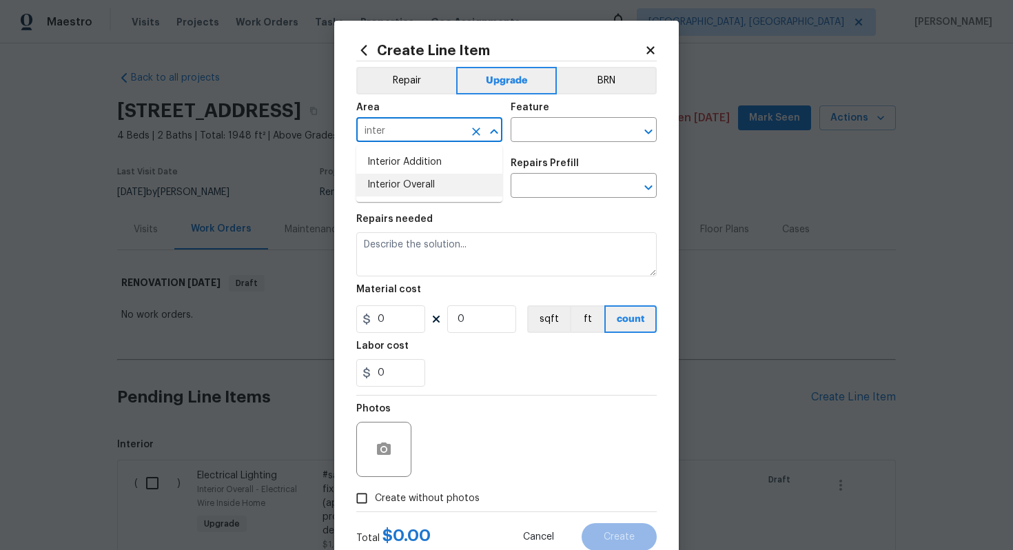
click at [441, 193] on li "Interior Overall" at bounding box center [429, 185] width 146 height 23
type input "Interior Overall"
click at [552, 121] on input "text" at bounding box center [563, 131] width 107 height 21
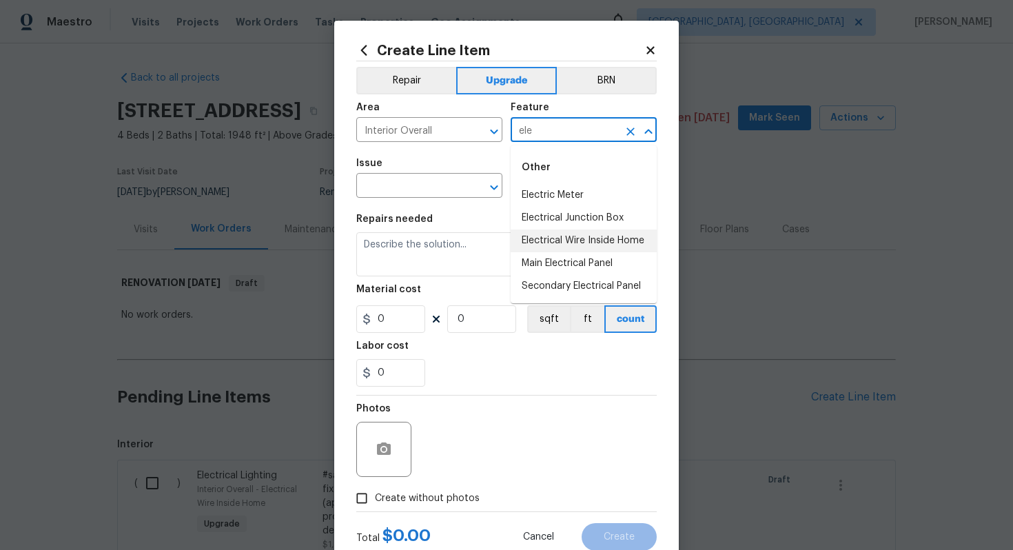
click at [595, 233] on li "Electrical Wire Inside Home" at bounding box center [583, 240] width 146 height 23
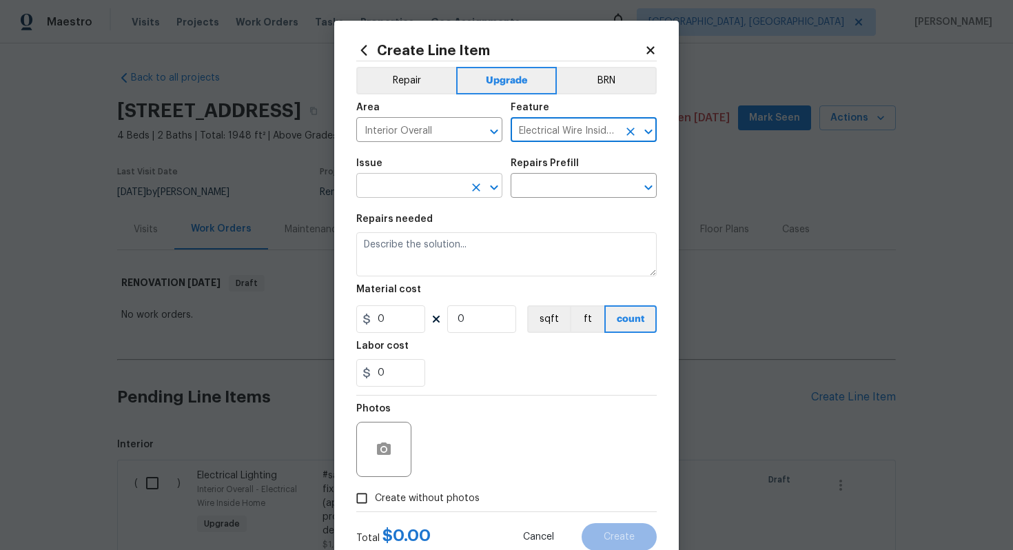
type input "Electrical Wire Inside Home"
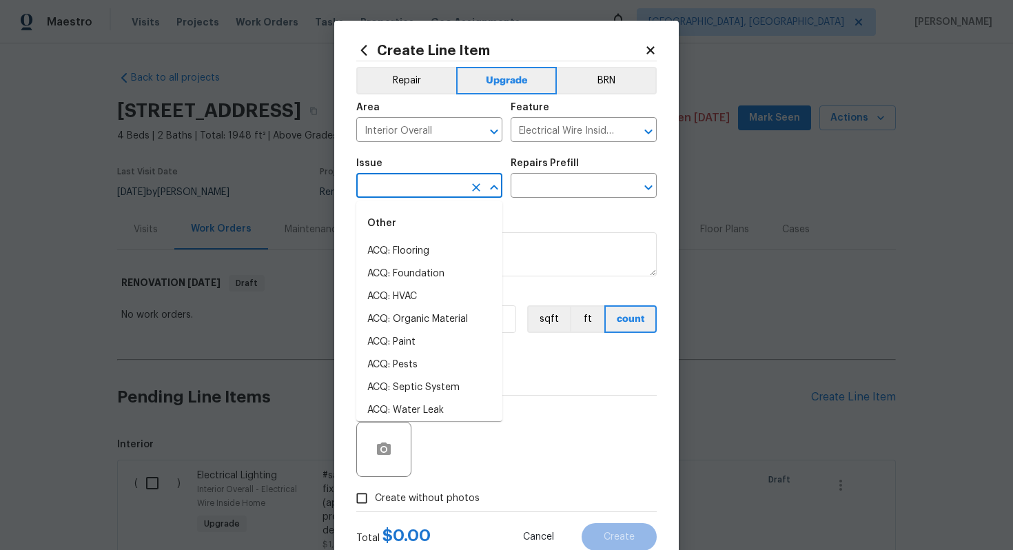
click at [384, 198] on input "text" at bounding box center [409, 186] width 107 height 21
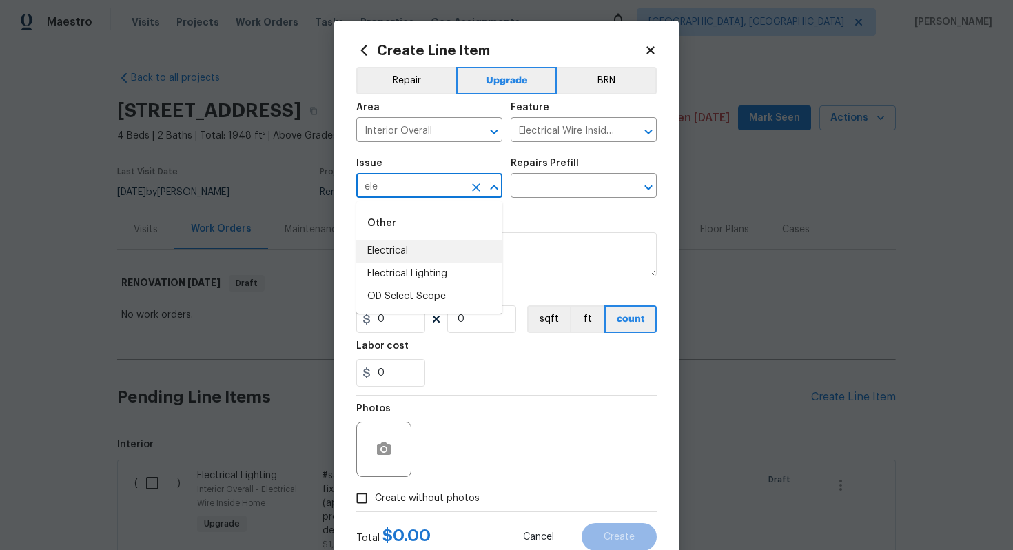
click at [402, 243] on li "Electrical" at bounding box center [429, 251] width 146 height 23
type input "Electrical"
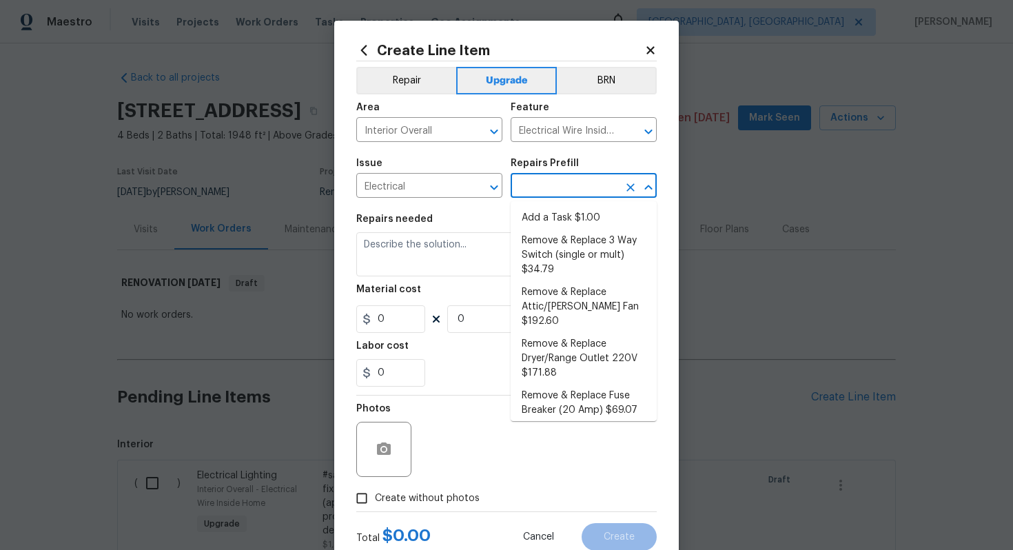
click at [532, 192] on input "text" at bounding box center [563, 186] width 107 height 21
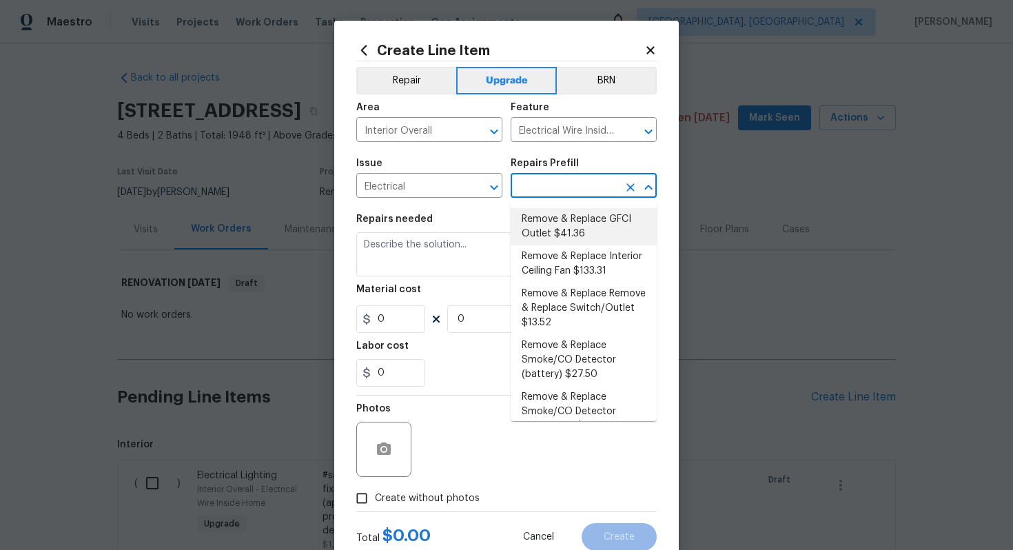
scroll to position [217, 0]
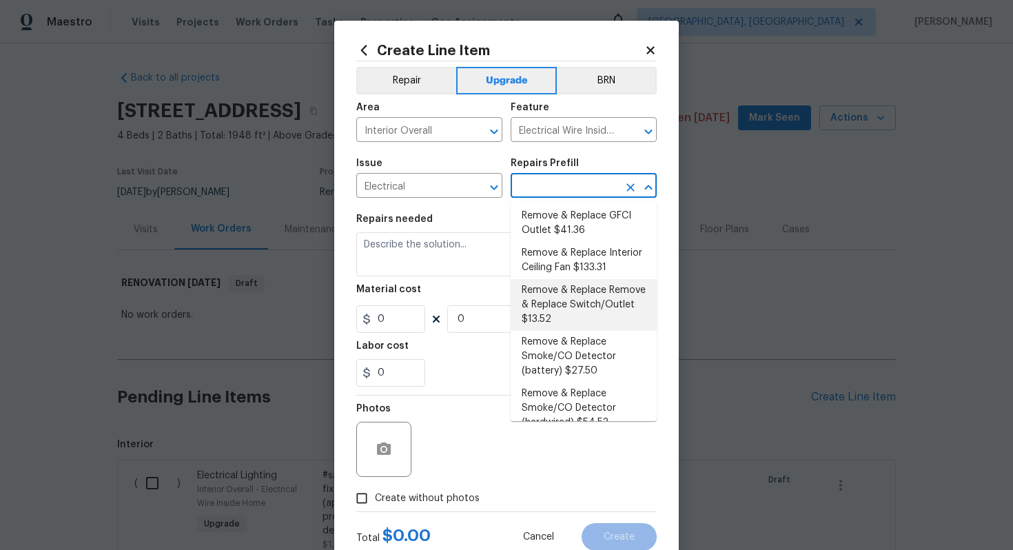
click at [617, 291] on li "Remove & Replace Remove & Replace Switch/Outlet $13.52" at bounding box center [583, 305] width 146 height 52
type input "Remove & Replace Remove & Replace Switch/Outlet $13.52"
type textarea "Remove and replace switch(es) and/or outlet(s) with new (covers to match the re…"
type input "13.52"
type input "1"
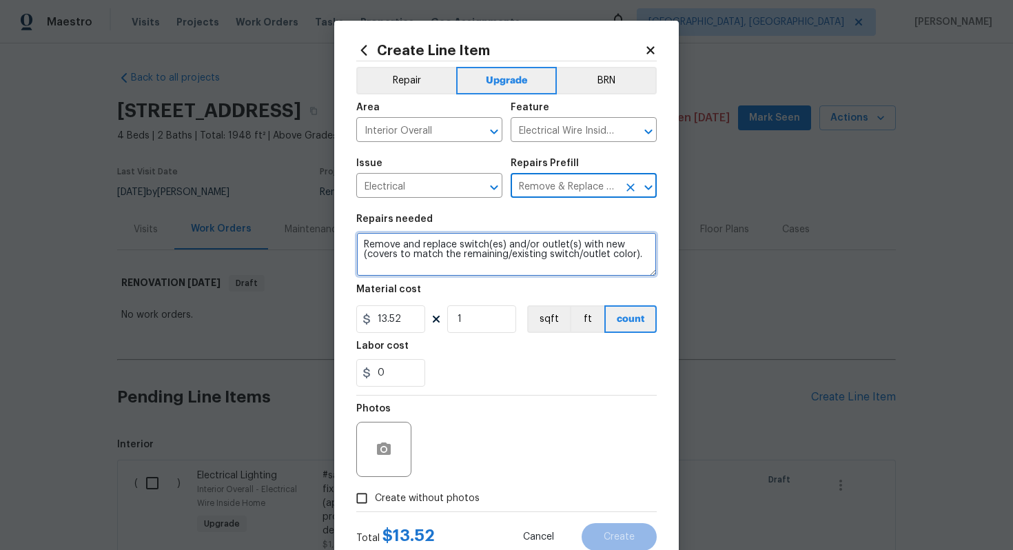
click at [360, 241] on textarea "Remove and replace switch(es) and/or outlet(s) with new (covers to match the re…" at bounding box center [506, 254] width 300 height 44
type textarea "#sala - Remove and replace switch(es) and/or outlet(s) with new (covers to matc…"
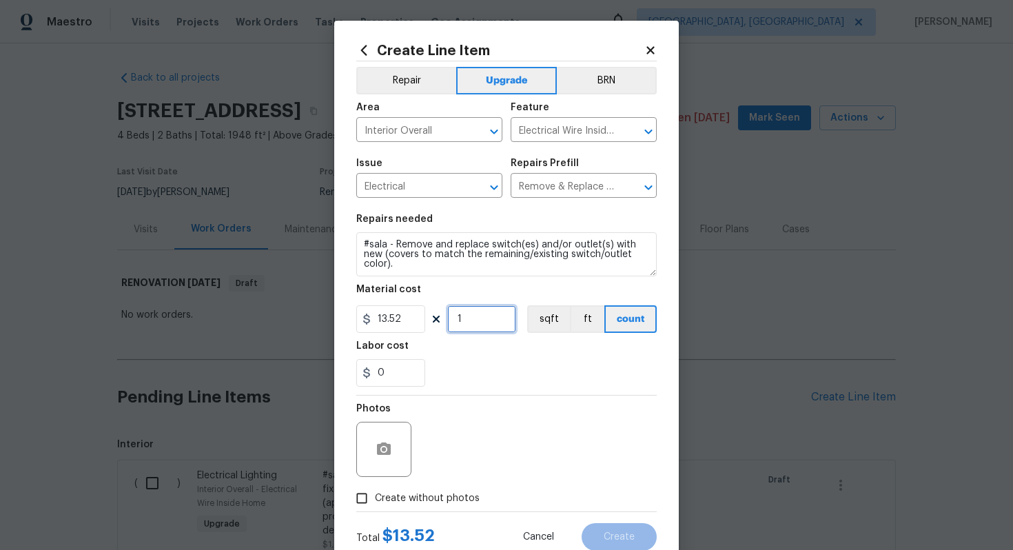
click at [473, 322] on input "1" at bounding box center [481, 319] width 69 height 28
type input "100"
click at [439, 490] on label "Create without photos" at bounding box center [414, 498] width 131 height 26
click at [375, 490] on input "Create without photos" at bounding box center [362, 498] width 26 height 26
checkbox input "true"
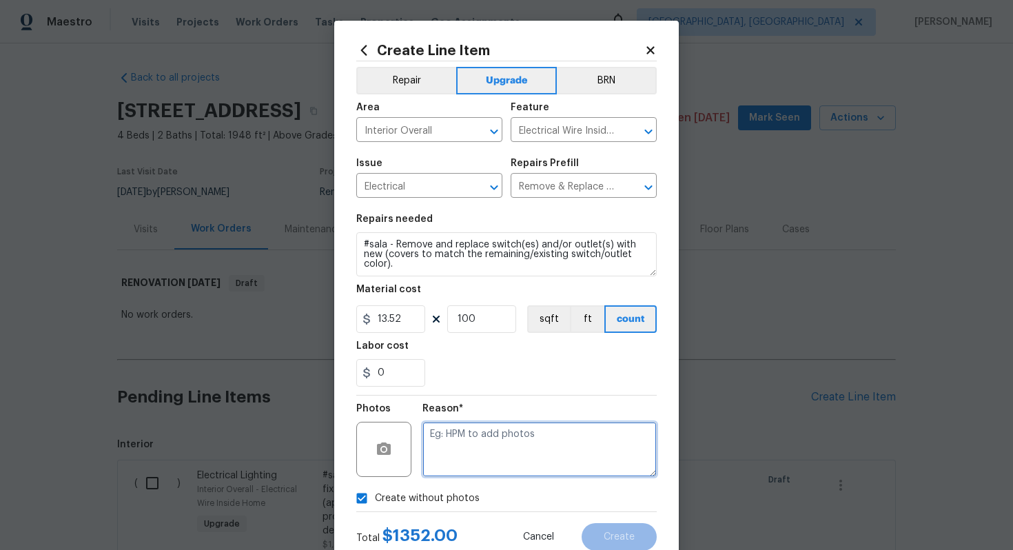
click at [495, 442] on textarea at bounding box center [539, 449] width 234 height 55
type textarea "n/a"
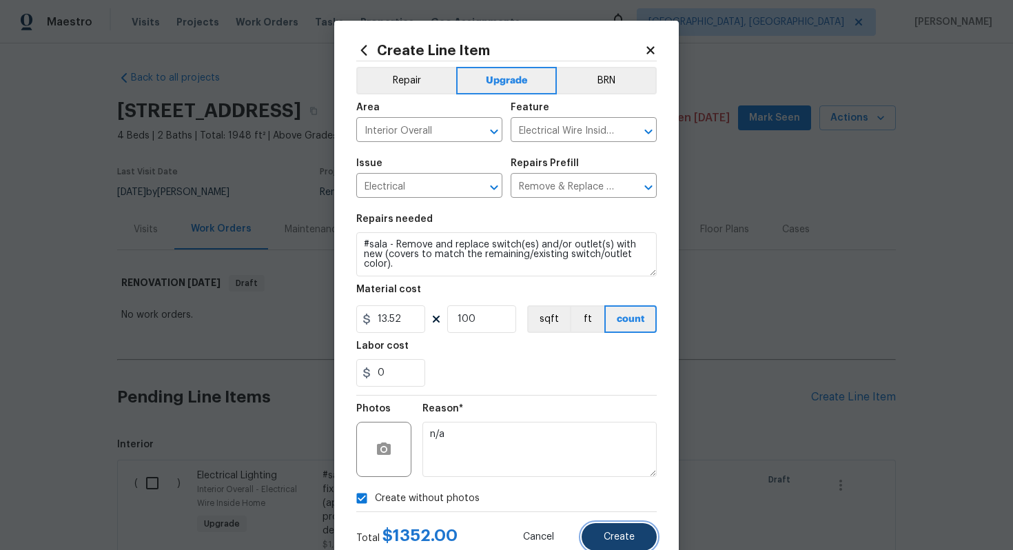
click at [615, 529] on button "Create" at bounding box center [618, 537] width 75 height 28
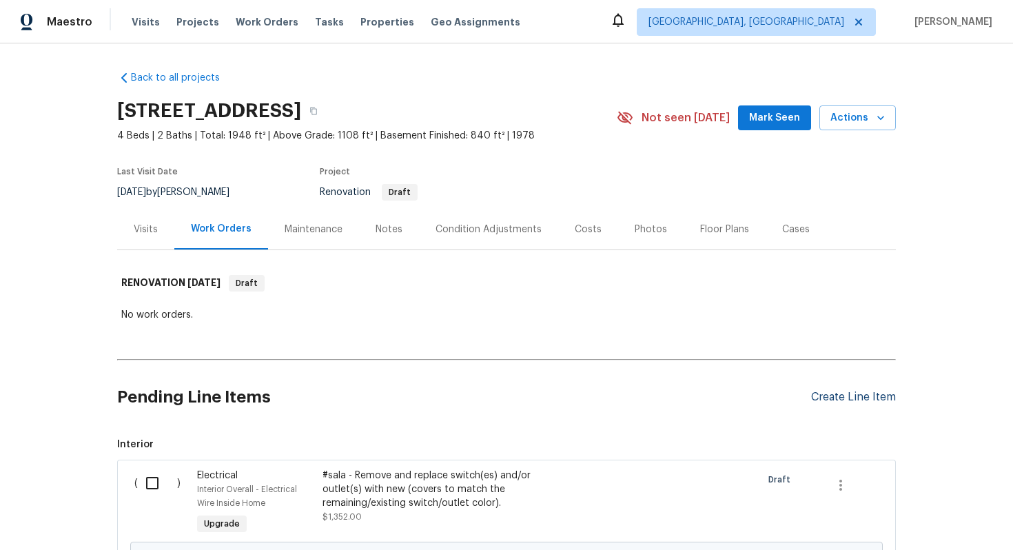
click at [833, 393] on div "Create Line Item" at bounding box center [853, 397] width 85 height 13
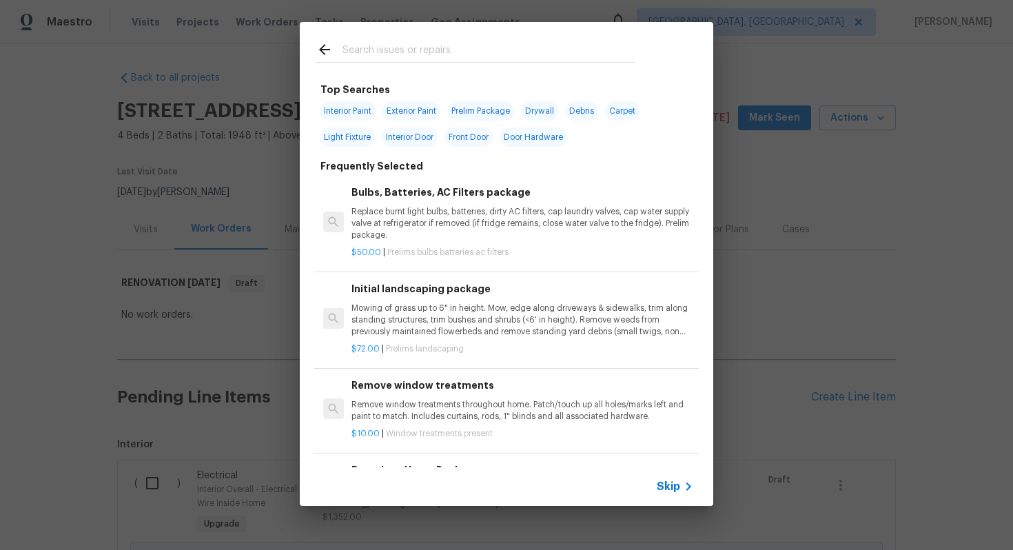
click at [666, 480] on span "Skip" at bounding box center [667, 486] width 23 height 14
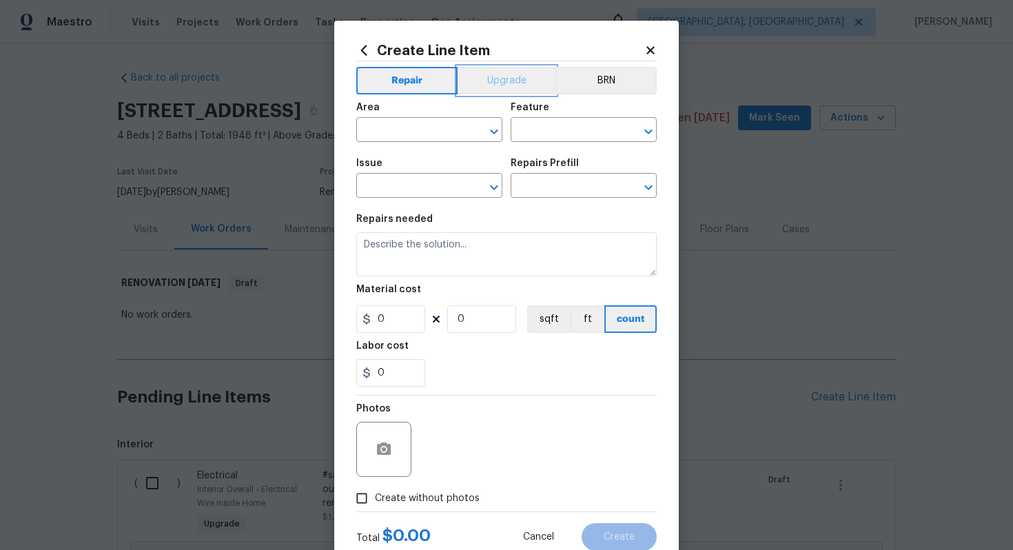
click at [519, 88] on button "Upgrade" at bounding box center [506, 81] width 99 height 28
click at [431, 138] on input "text" at bounding box center [409, 131] width 107 height 21
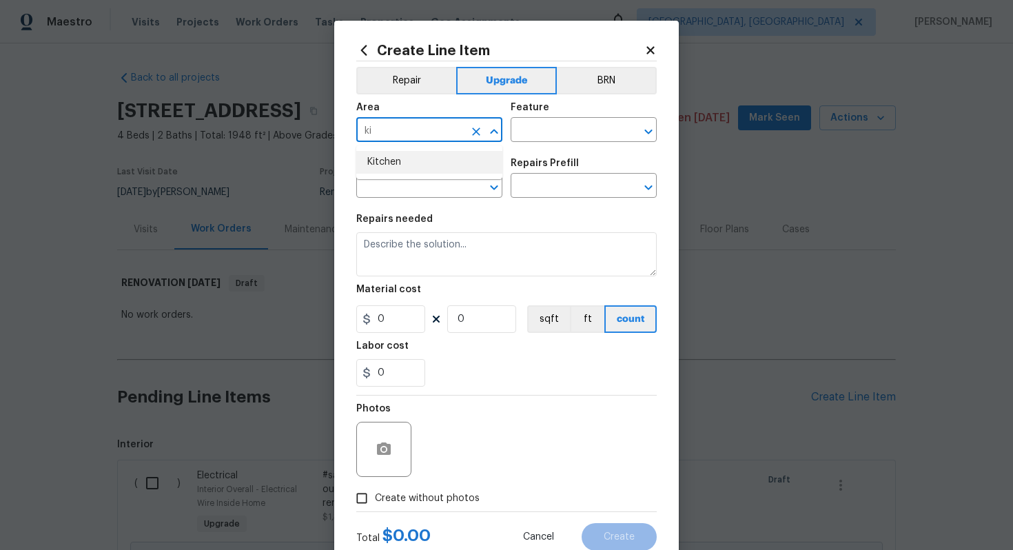
click at [414, 169] on li "Kitchen" at bounding box center [429, 162] width 146 height 23
type input "Kitchen"
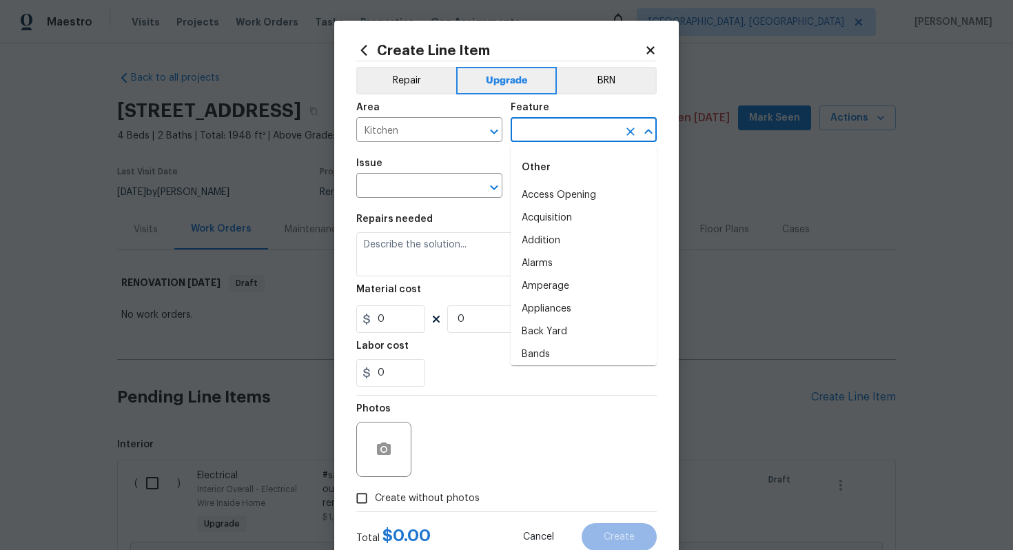
click at [542, 131] on input "text" at bounding box center [563, 131] width 107 height 21
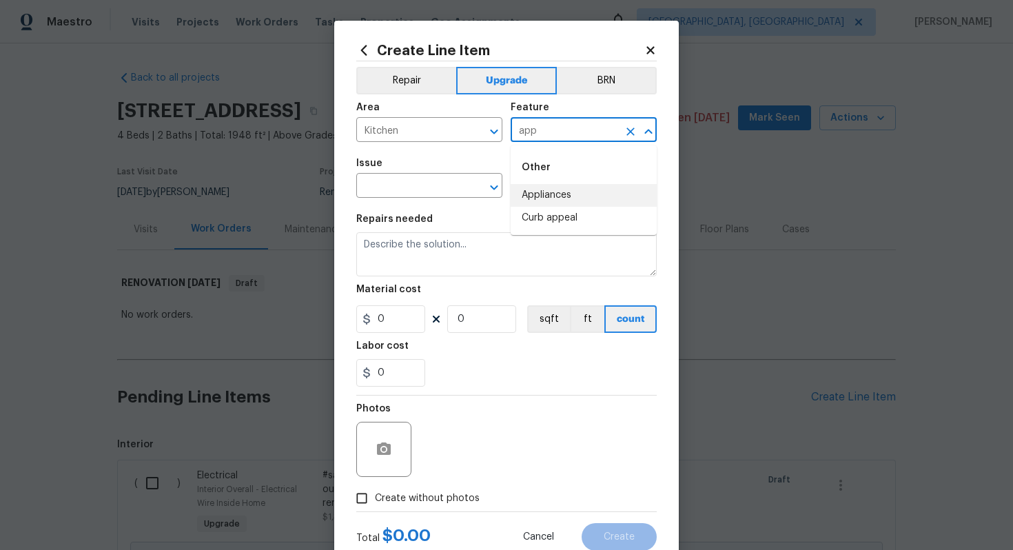
click at [540, 199] on li "Appliances" at bounding box center [583, 195] width 146 height 23
type input "Appliances"
click at [411, 186] on input "text" at bounding box center [409, 186] width 107 height 21
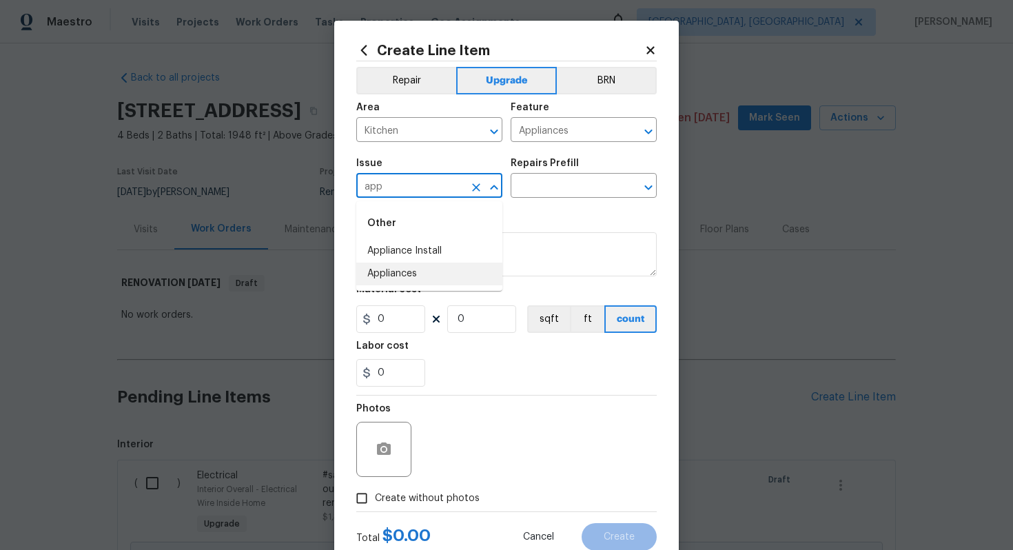
click at [410, 271] on li "Appliances" at bounding box center [429, 273] width 146 height 23
type input "Appliances"
click at [548, 192] on input "text" at bounding box center [563, 186] width 107 height 21
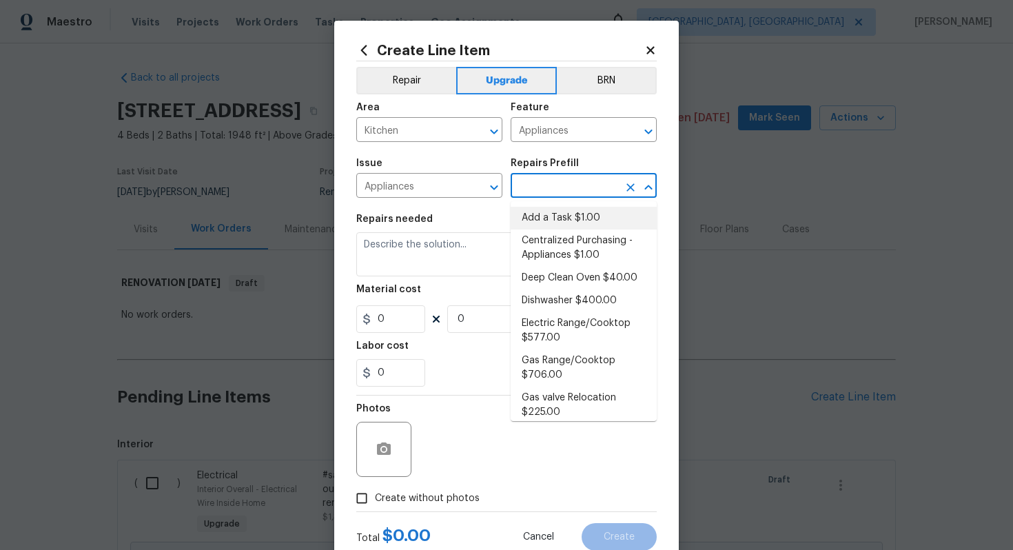
click at [545, 211] on li "Add a Task $1.00" at bounding box center [583, 218] width 146 height 23
type input "Add a Task $1.00"
type textarea "HPM to detail"
type input "1"
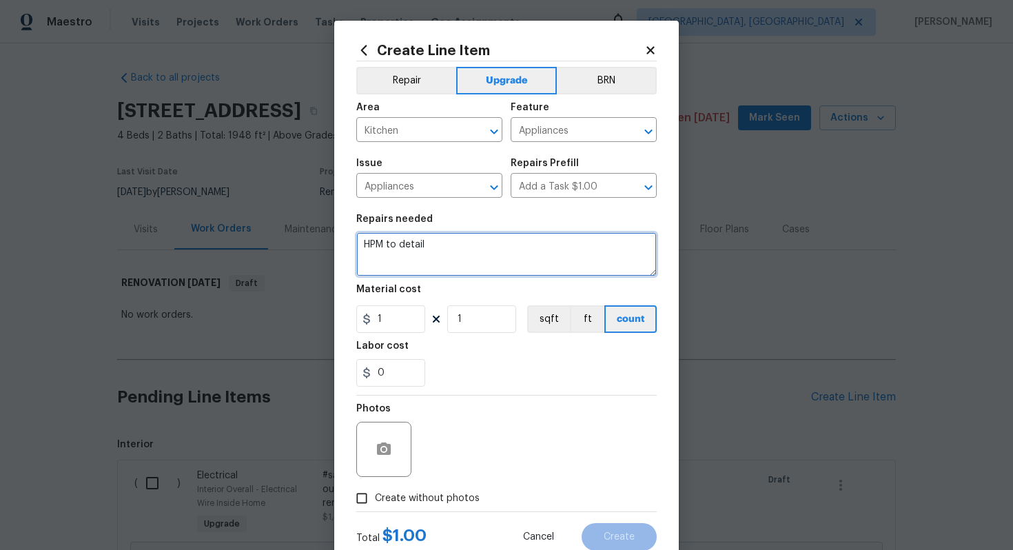
click at [487, 260] on textarea "HPM to detail" at bounding box center [506, 254] width 300 height 44
click at [422, 242] on textarea "#sala -" at bounding box center [506, 254] width 300 height 44
paste textarea "Install SS Range"
type textarea "#sala - Install SS Range"
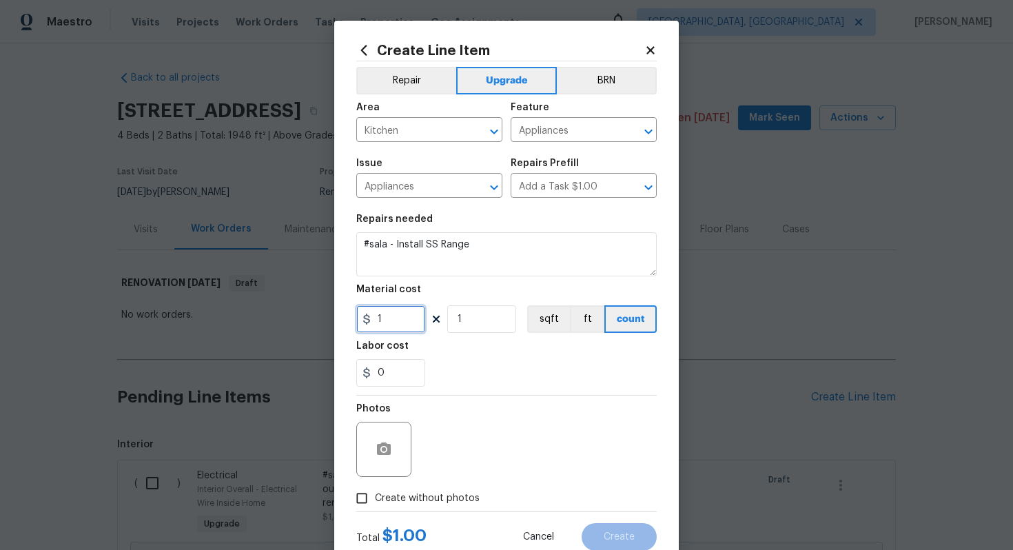
click at [402, 322] on input "1" at bounding box center [390, 319] width 69 height 28
type input "1500"
click at [445, 497] on span "Create without photos" at bounding box center [427, 498] width 105 height 14
click at [375, 497] on input "Create without photos" at bounding box center [362, 498] width 26 height 26
checkbox input "true"
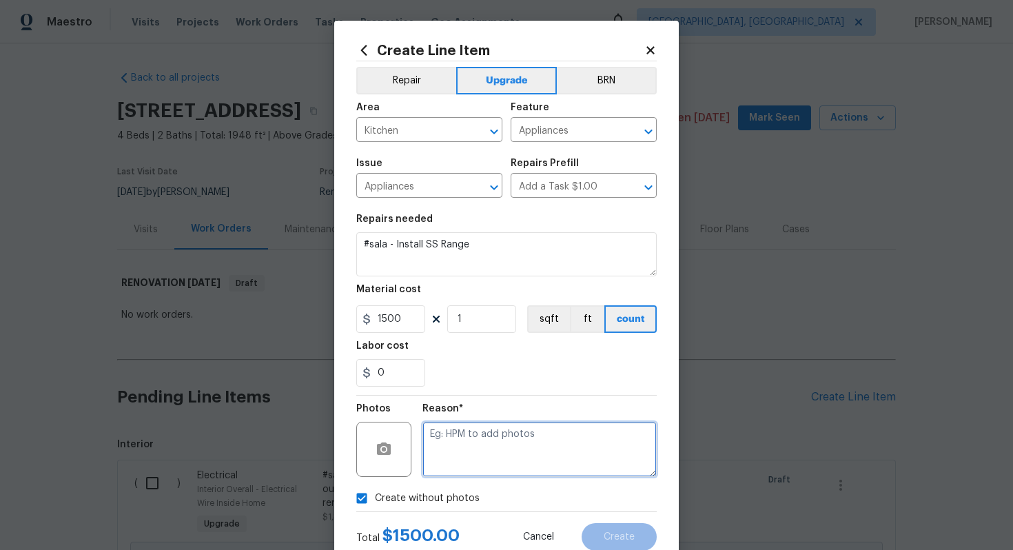
click at [480, 441] on textarea at bounding box center [539, 449] width 234 height 55
type textarea "n/a"
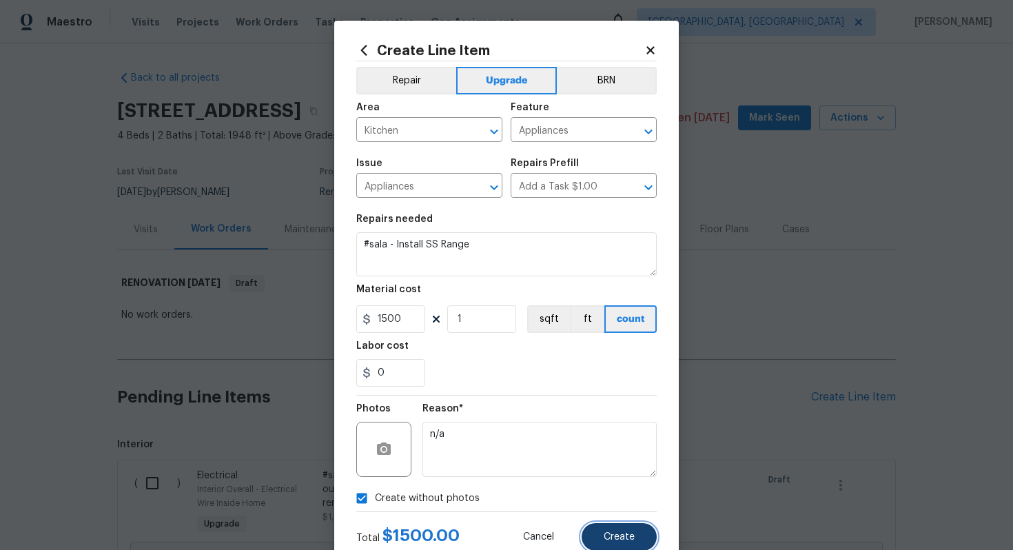
click at [617, 534] on span "Create" at bounding box center [618, 537] width 31 height 10
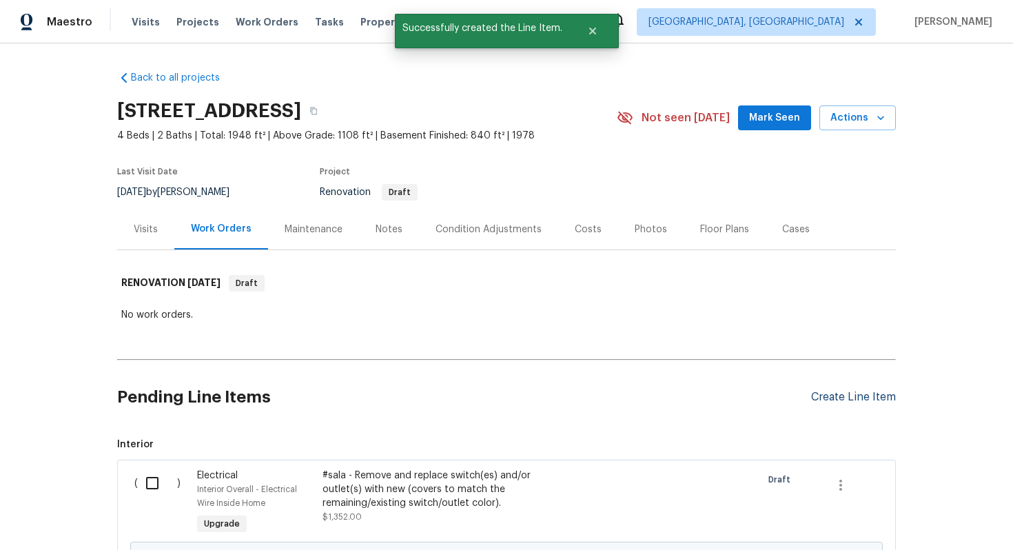
click at [840, 400] on div "Create Line Item" at bounding box center [853, 397] width 85 height 13
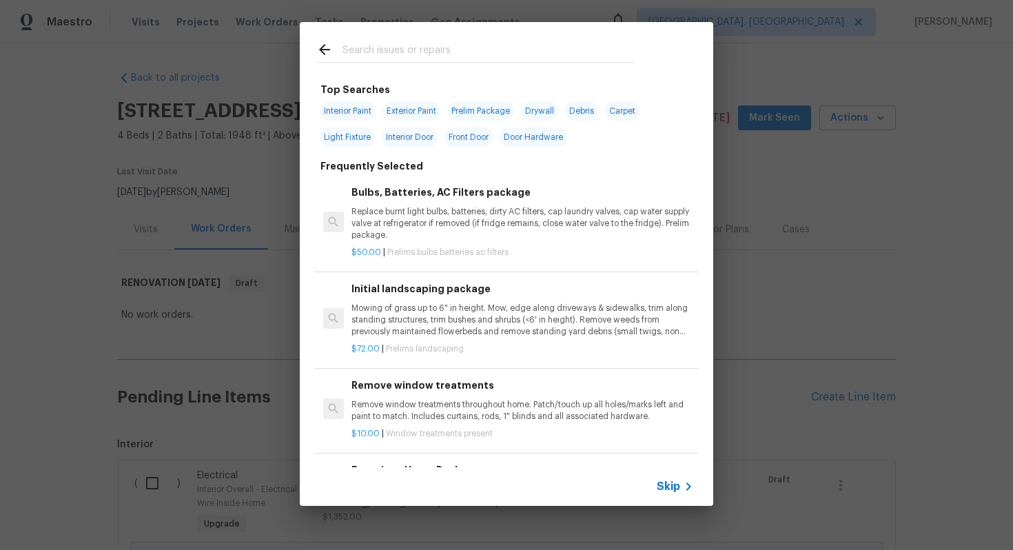
click at [681, 486] on icon at bounding box center [688, 486] width 17 height 17
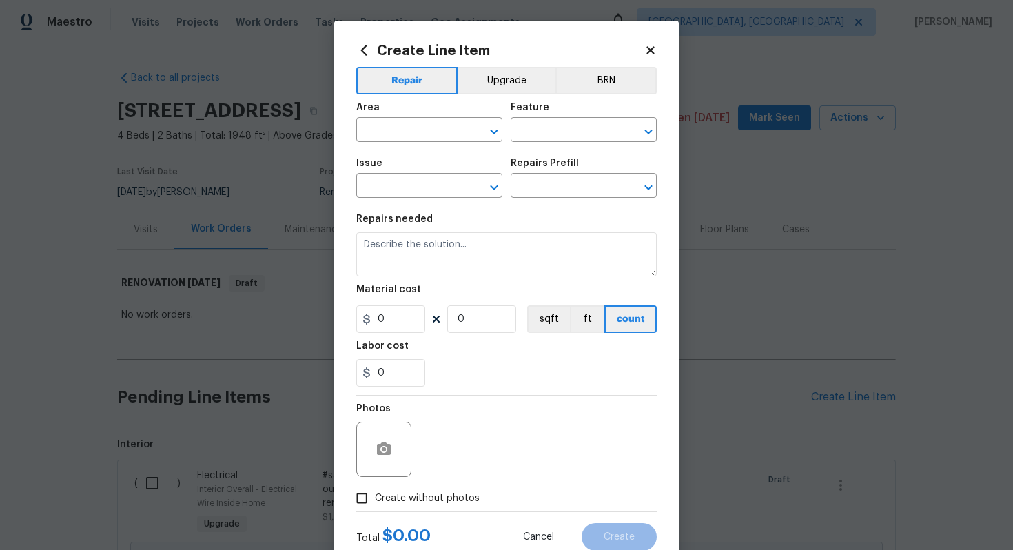
click at [501, 63] on div "Repair Upgrade BRN Area ​ Feature ​ Issue ​ Repairs Prefill ​ Repairs needed Ma…" at bounding box center [506, 286] width 300 height 450
click at [501, 79] on button "Upgrade" at bounding box center [506, 81] width 99 height 28
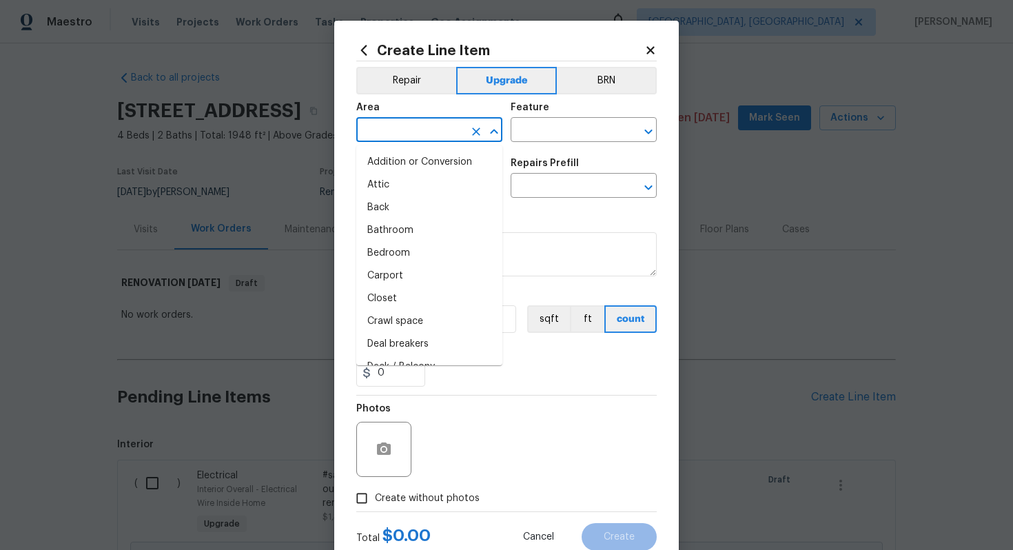
click at [424, 134] on input "text" at bounding box center [409, 131] width 107 height 21
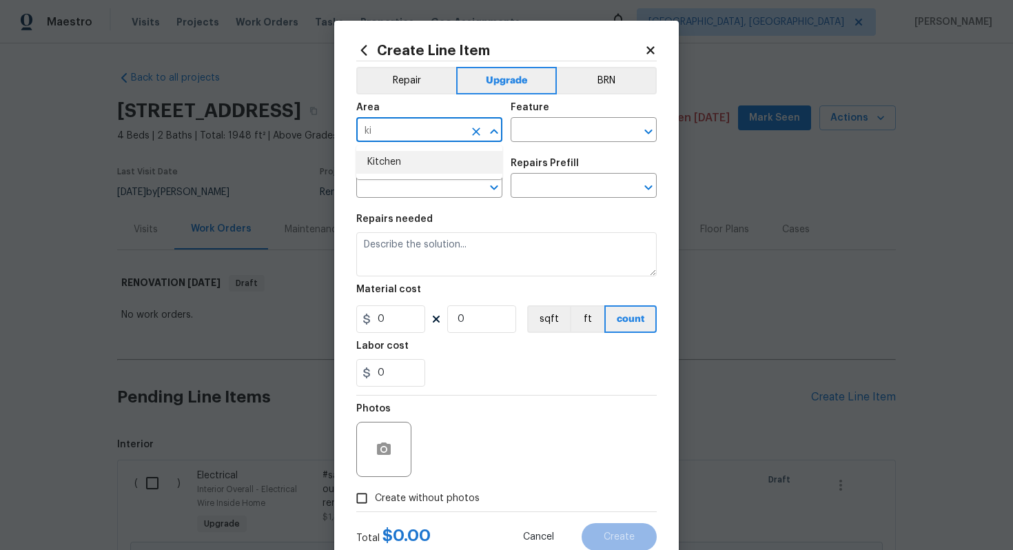
click at [444, 168] on li "Kitchen" at bounding box center [429, 162] width 146 height 23
type input "Kitchen"
click at [533, 136] on input "text" at bounding box center [563, 131] width 107 height 21
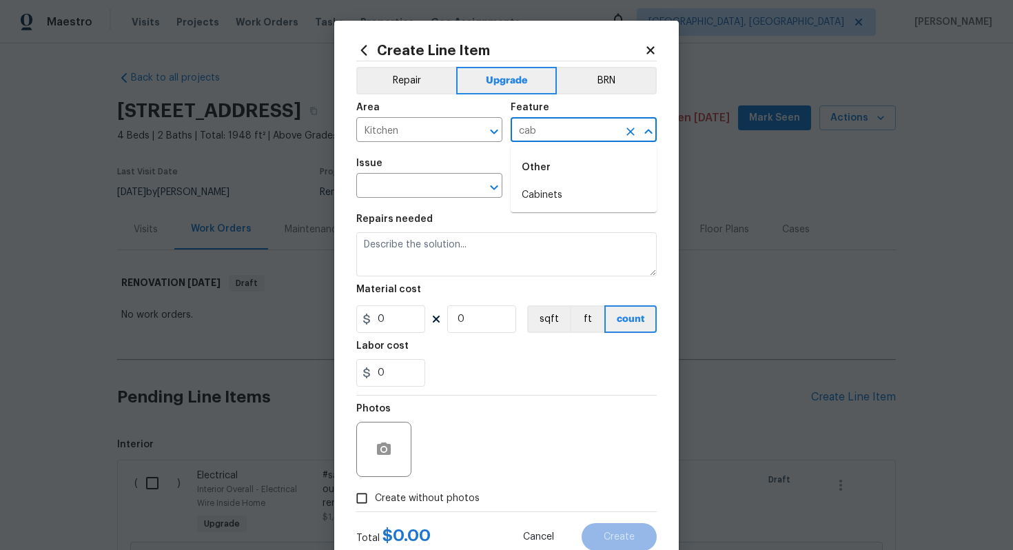
click at [527, 211] on ul "Other Cabinets" at bounding box center [583, 178] width 146 height 67
click at [535, 201] on li "Cabinets" at bounding box center [583, 195] width 146 height 23
type input "Cabinets"
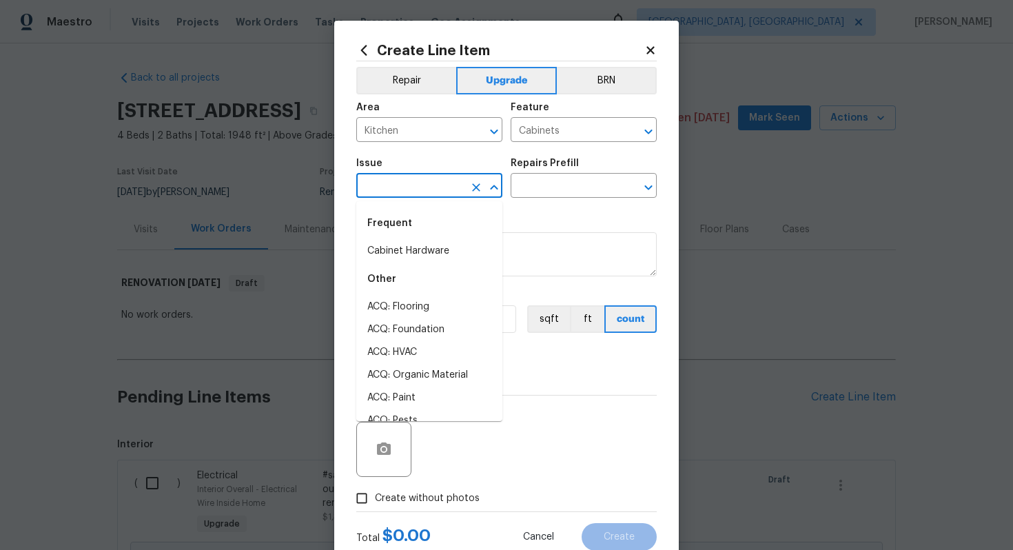
click at [402, 196] on input "text" at bounding box center [409, 186] width 107 height 21
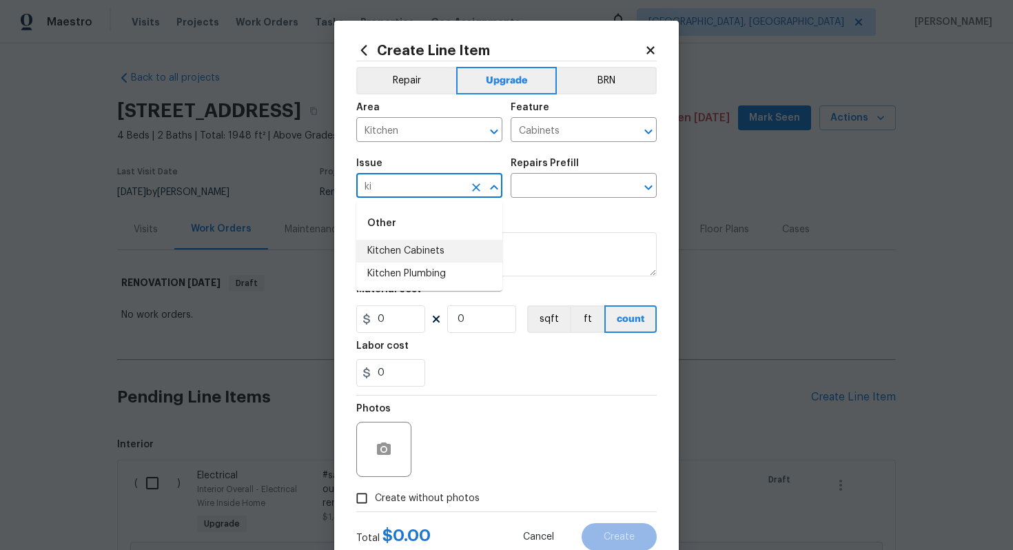
click at [448, 256] on li "Kitchen Cabinets" at bounding box center [429, 251] width 146 height 23
type input "Kitchen Cabinets"
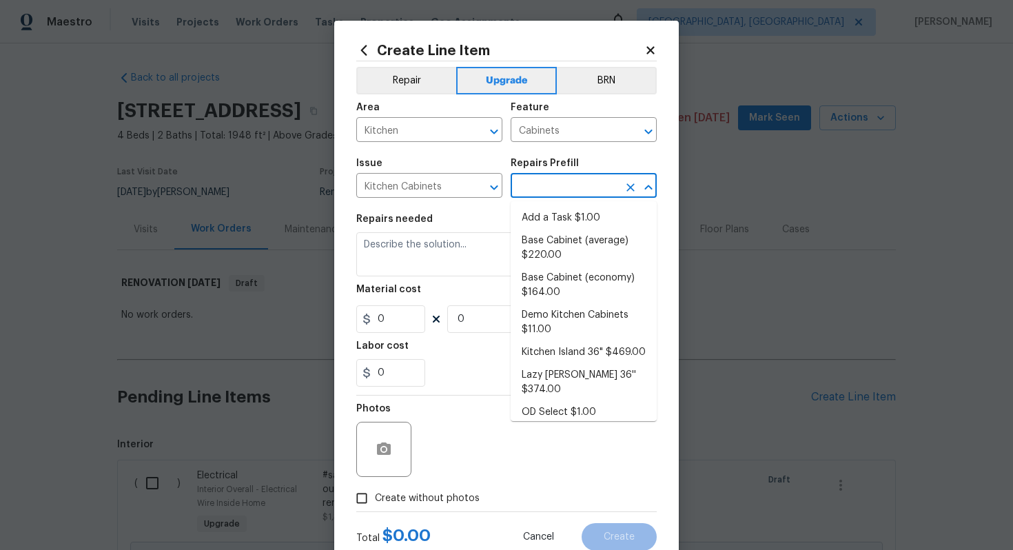
click at [548, 185] on input "text" at bounding box center [563, 186] width 107 height 21
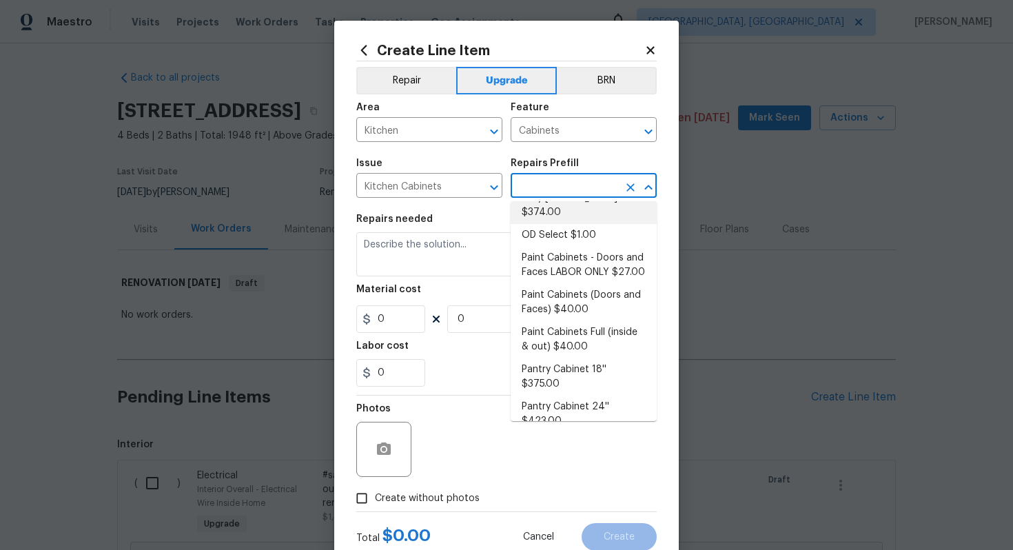
scroll to position [180, 0]
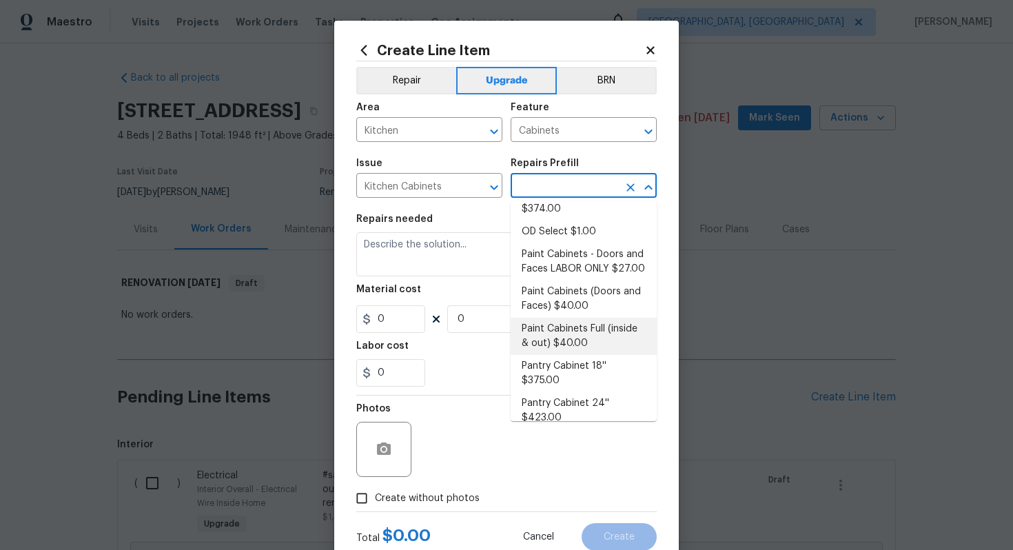
click at [597, 330] on li "Paint Cabinets Full (inside & out) $40.00" at bounding box center [583, 336] width 146 height 37
type input "Paint Cabinets Full (inside & out) $40.00"
type textarea "Prep, sand, mask and apply 2 coats of paint to the kitchen cabinet doors, inter…"
type input "40"
type input "1"
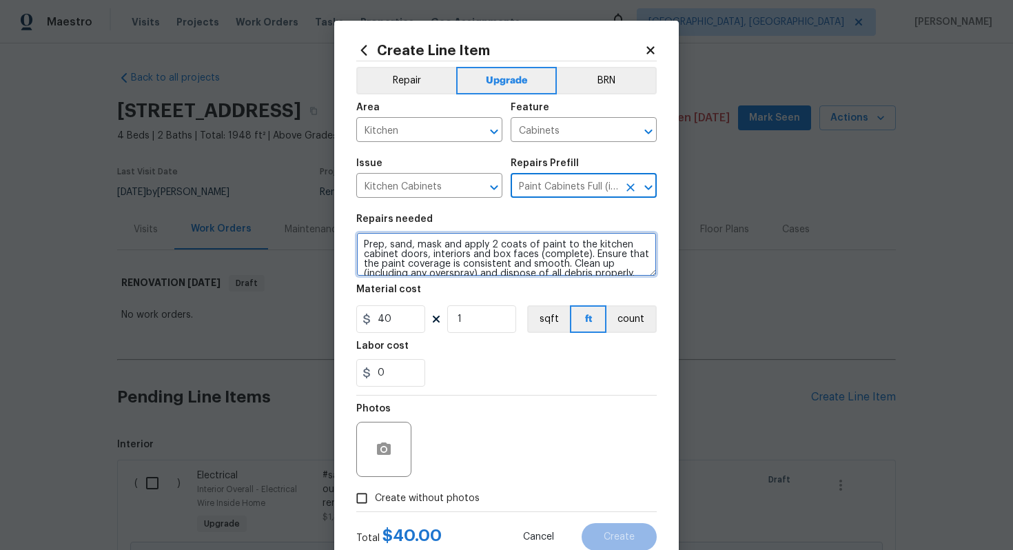
click at [360, 243] on textarea "Prep, sand, mask and apply 2 coats of paint to the kitchen cabinet doors, inter…" at bounding box center [506, 254] width 300 height 44
type textarea "#sala - Prep, sand, mask and apply 2 coats of paint to the kitchen cabinet door…"
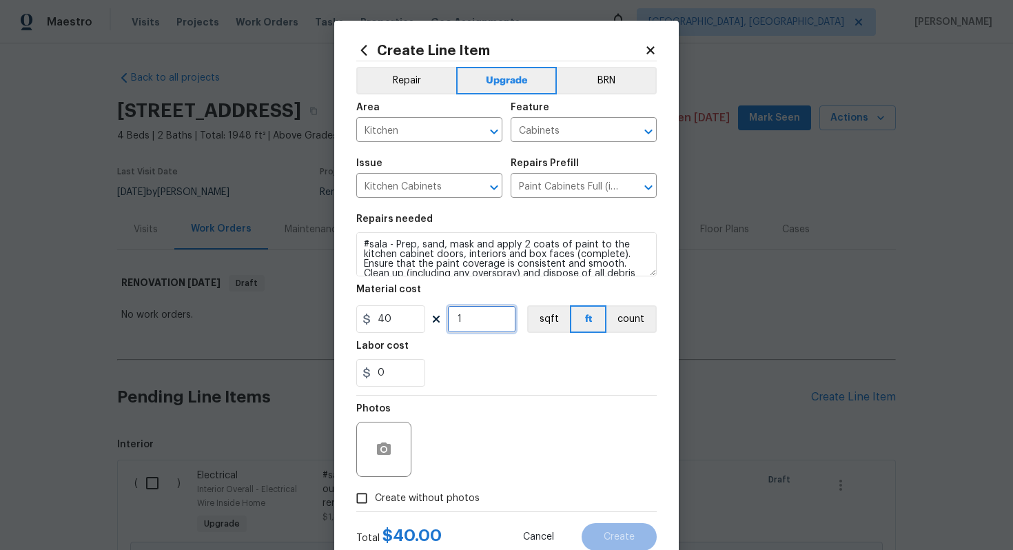
click at [479, 315] on input "1" at bounding box center [481, 319] width 69 height 28
type input "60"
click at [462, 495] on span "Create without photos" at bounding box center [427, 498] width 105 height 14
click at [375, 495] on input "Create without photos" at bounding box center [362, 498] width 26 height 26
checkbox input "true"
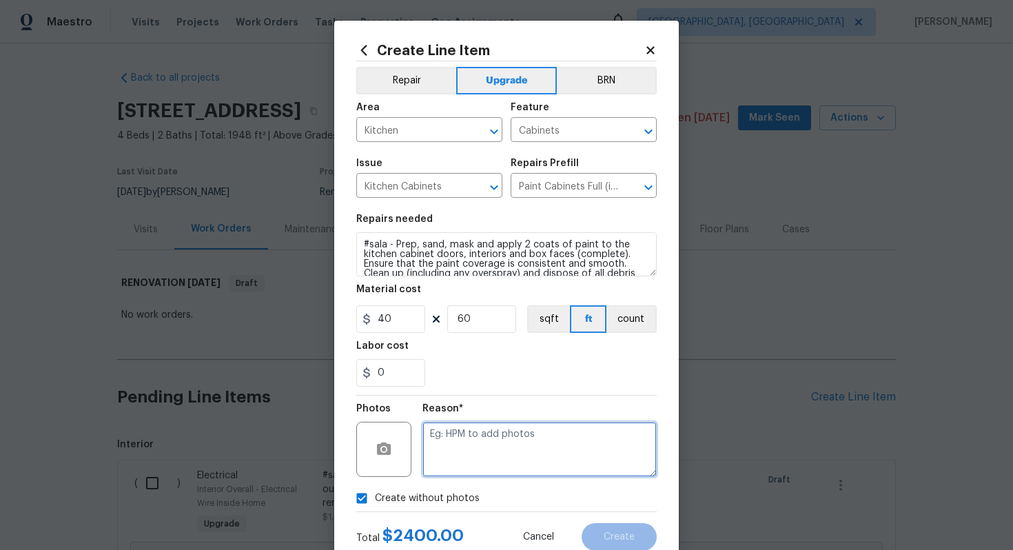
click at [477, 441] on textarea at bounding box center [539, 449] width 234 height 55
type textarea "n/a"
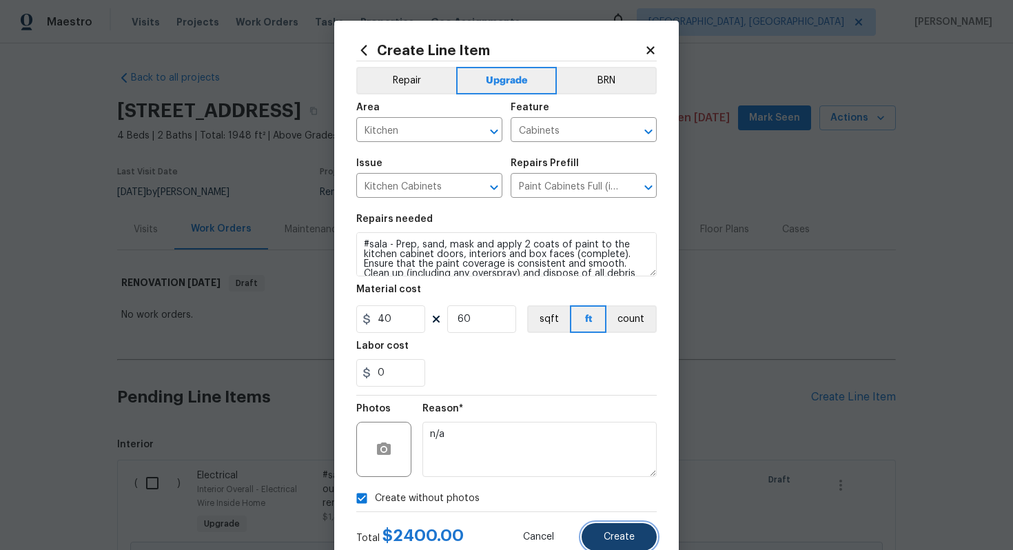
click at [610, 539] on span "Create" at bounding box center [618, 537] width 31 height 10
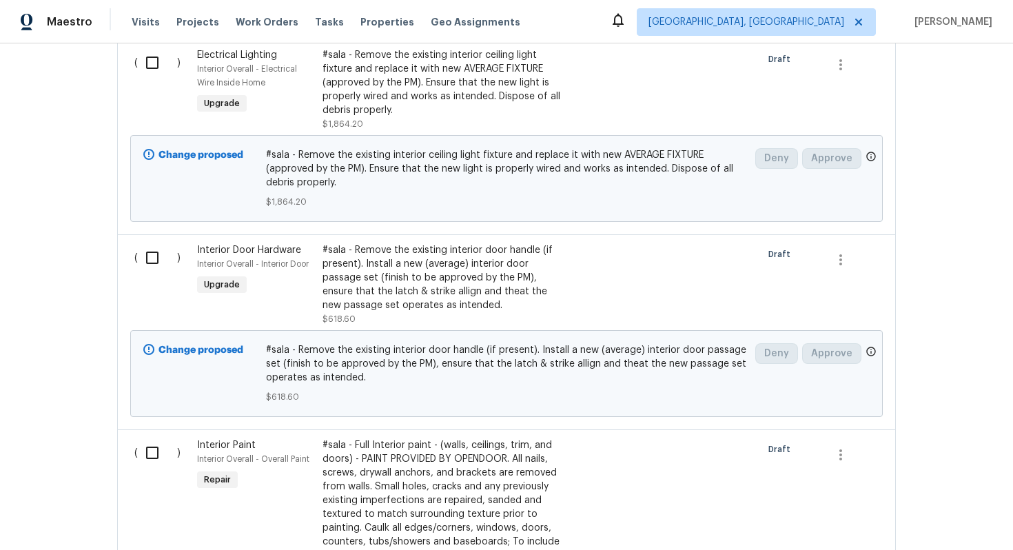
scroll to position [141, 0]
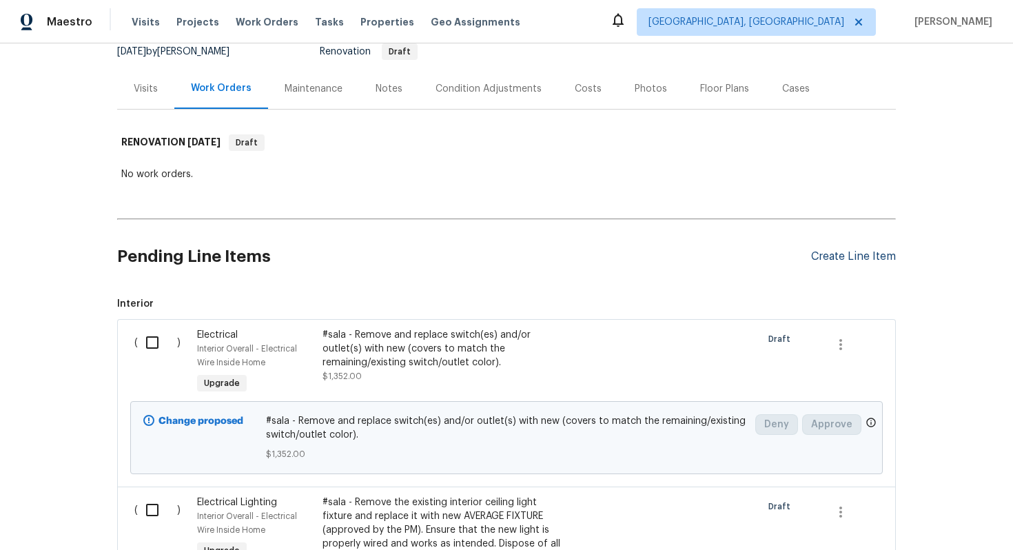
click at [845, 257] on div "Create Line Item" at bounding box center [853, 256] width 85 height 13
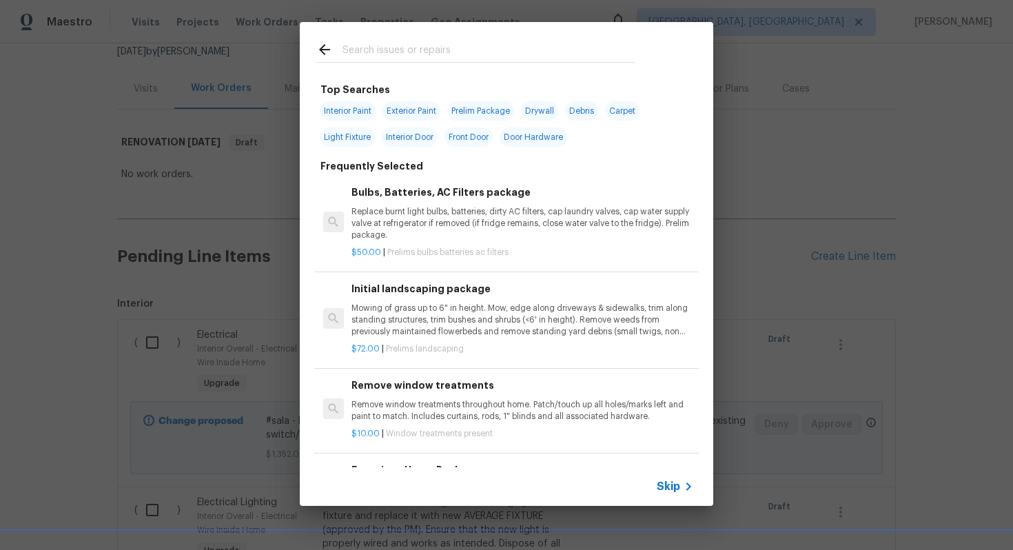
click at [670, 476] on div "Skip" at bounding box center [506, 486] width 413 height 39
click at [667, 479] on span "Skip" at bounding box center [667, 486] width 23 height 14
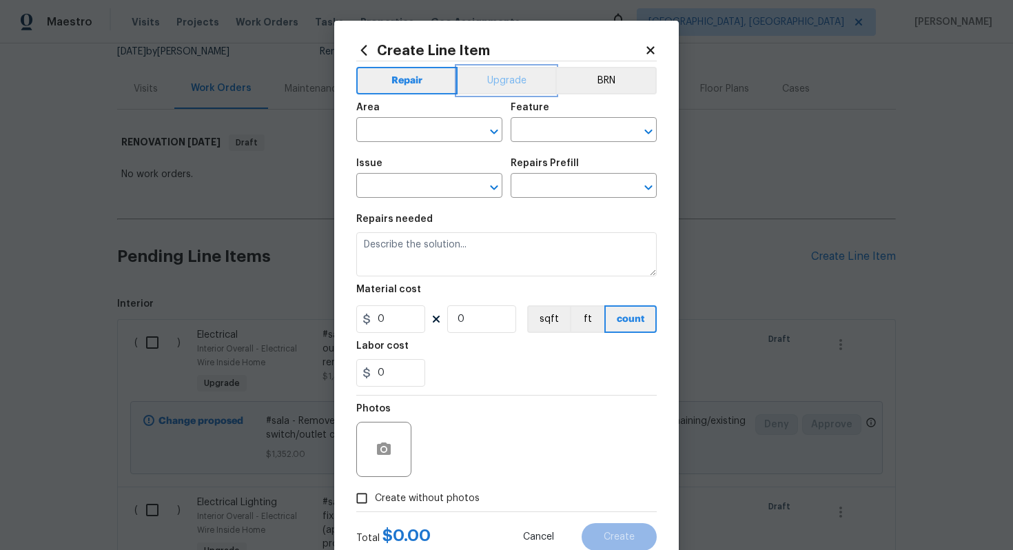
click at [484, 81] on button "Upgrade" at bounding box center [506, 81] width 99 height 28
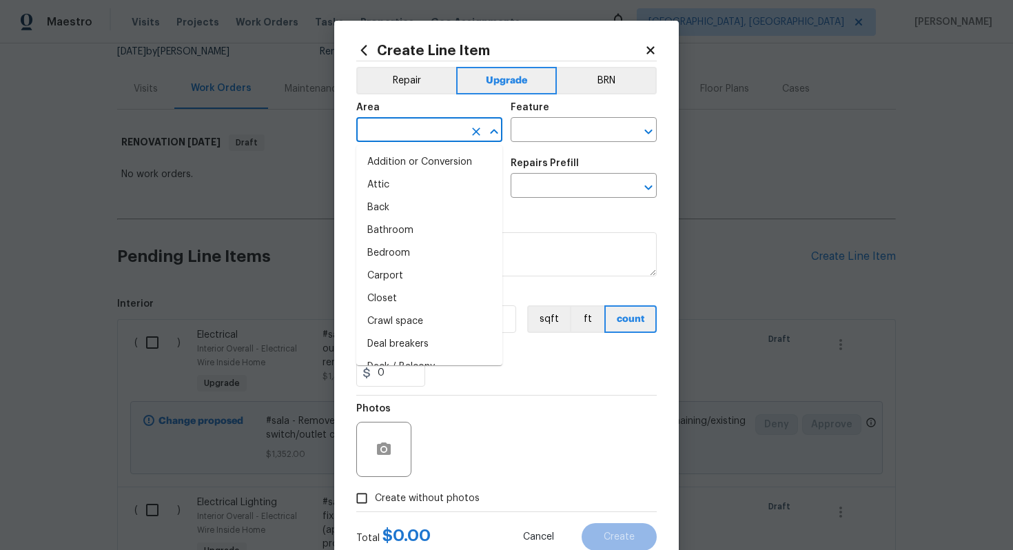
click at [422, 128] on input "text" at bounding box center [409, 131] width 107 height 21
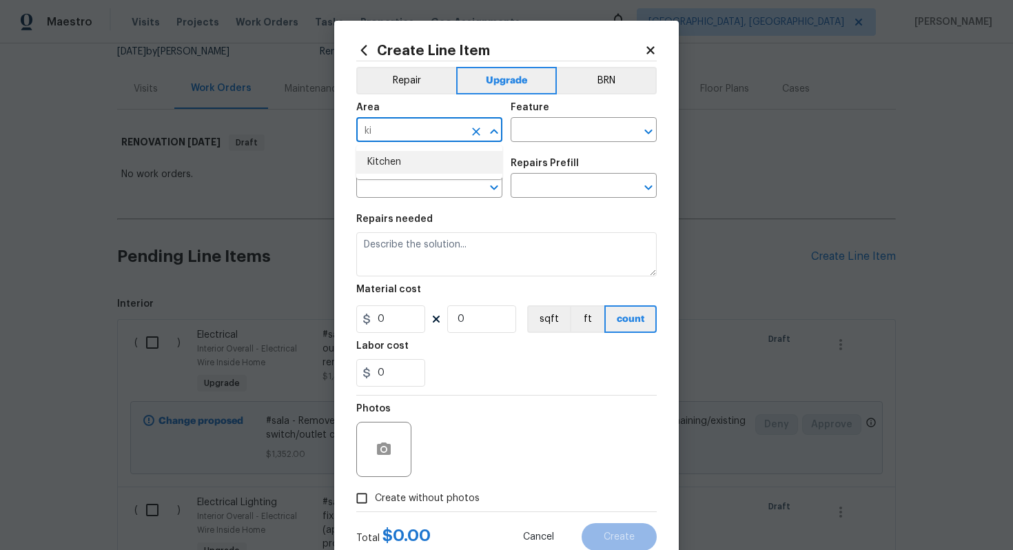
click at [425, 156] on li "Kitchen" at bounding box center [429, 162] width 146 height 23
type input "Kitchen"
click at [557, 131] on input "text" at bounding box center [563, 131] width 107 height 21
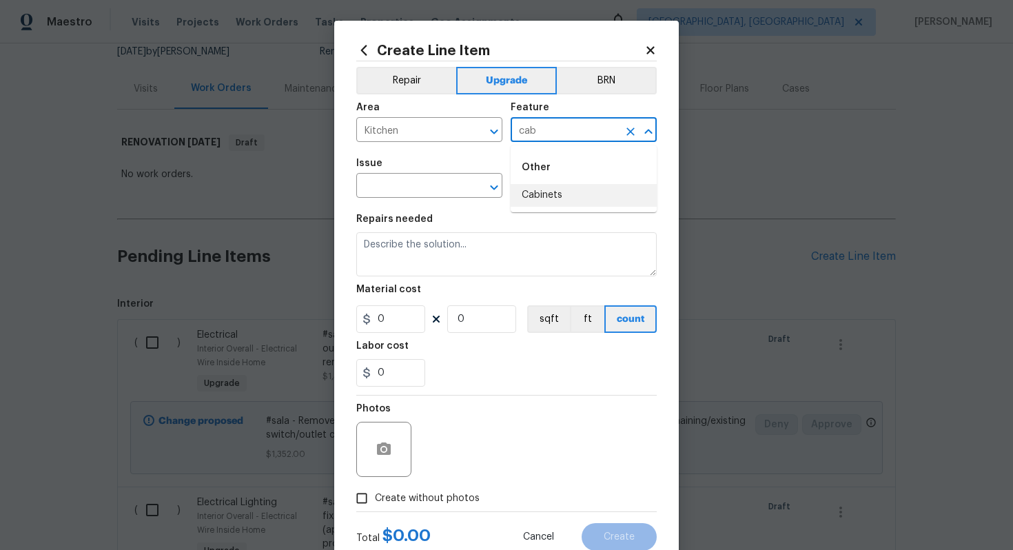
click at [546, 199] on li "Cabinets" at bounding box center [583, 195] width 146 height 23
type input "Cabinets"
click at [403, 198] on body "Maestro Visits Projects Work Orders Tasks Properties Geo Assignments Albuquerqu…" at bounding box center [506, 275] width 1013 height 550
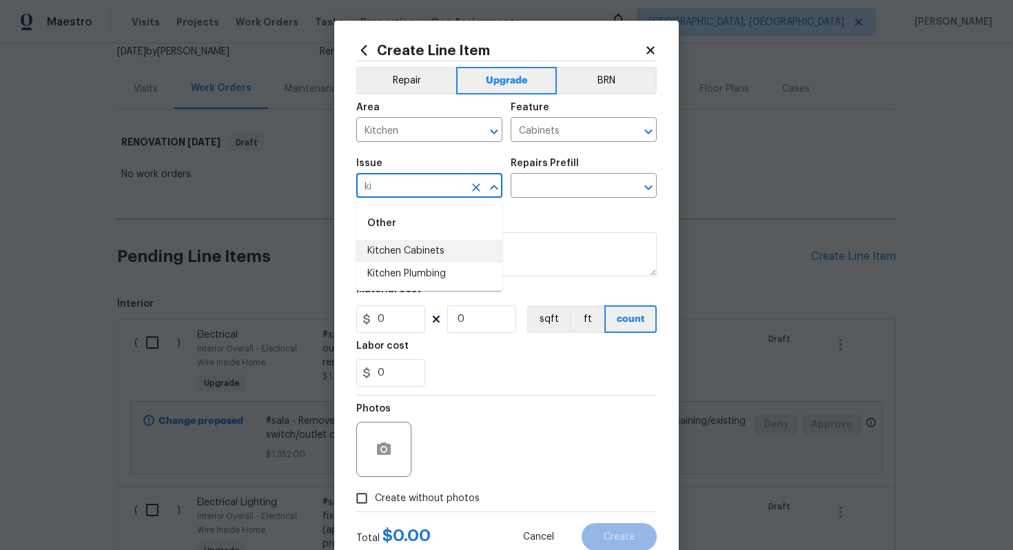
click at [433, 255] on li "Kitchen Cabinets" at bounding box center [429, 251] width 146 height 23
click at [528, 192] on input "text" at bounding box center [563, 186] width 107 height 21
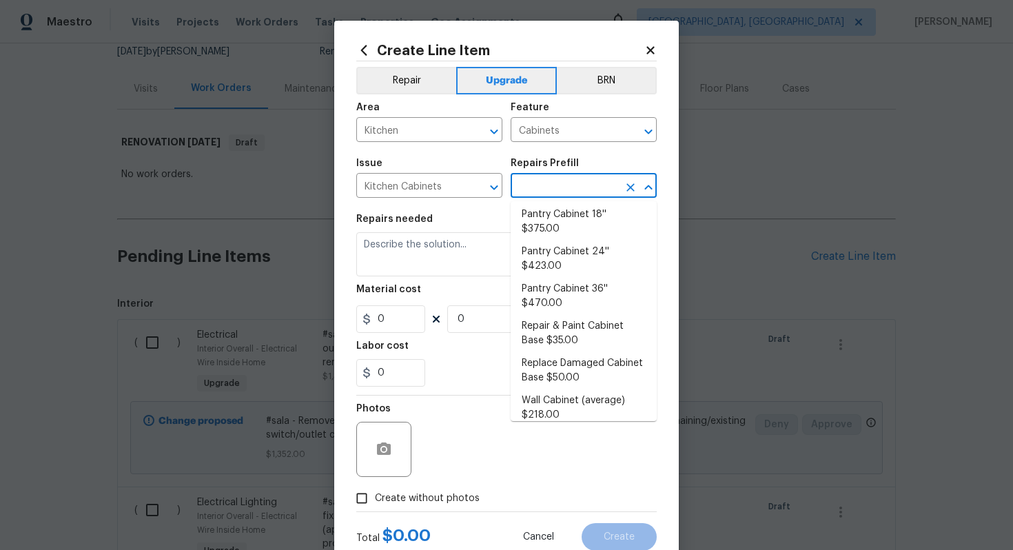
scroll to position [351, 0]
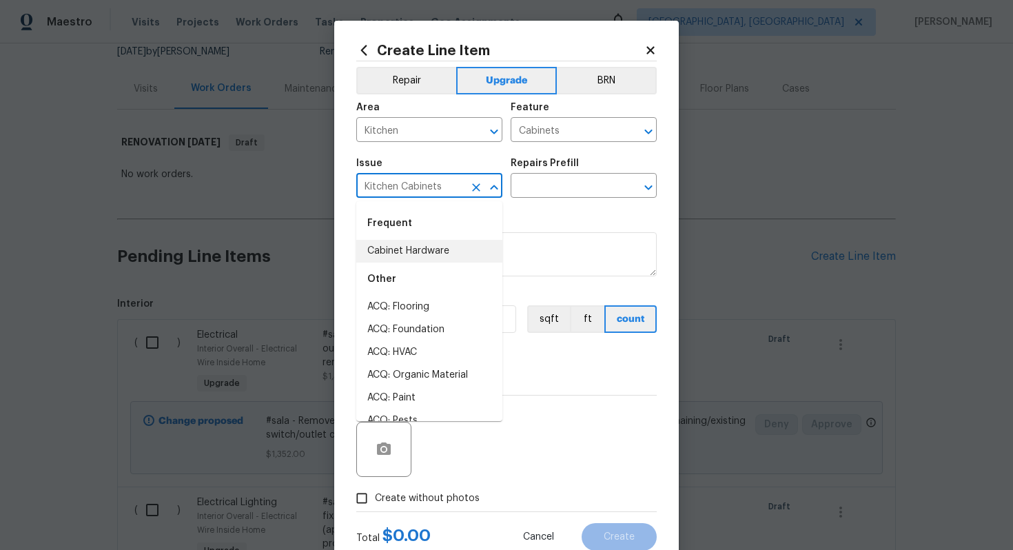
click at [425, 185] on input "Kitchen Cabinets" at bounding box center [409, 186] width 107 height 21
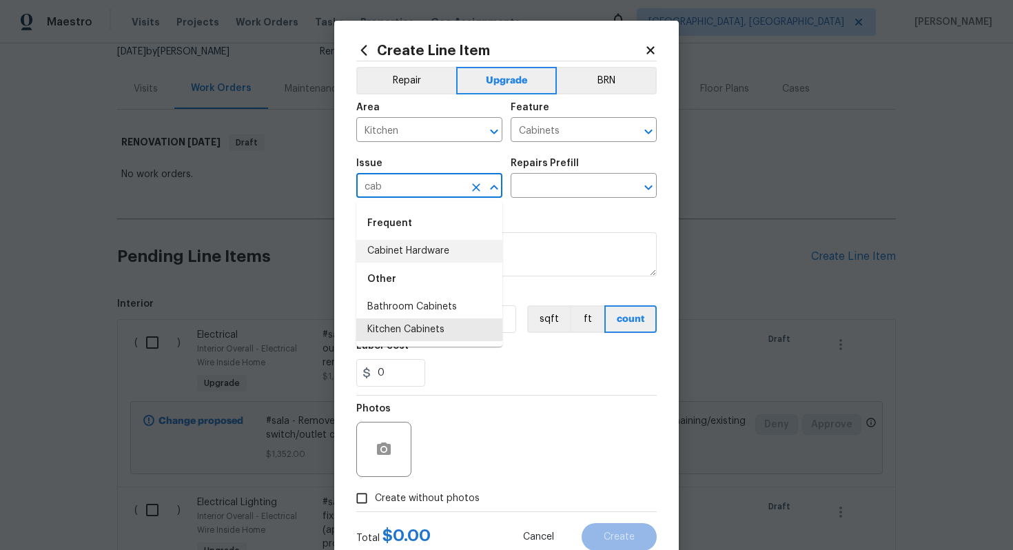
click at [448, 245] on li "Cabinet Hardware" at bounding box center [429, 251] width 146 height 23
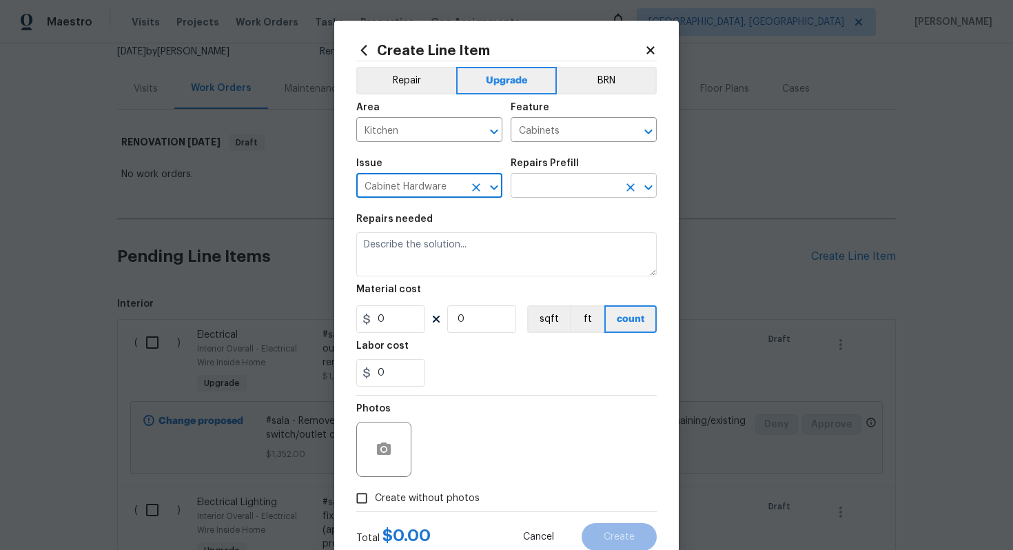
type input "Cabinet Hardware"
click at [550, 184] on input "text" at bounding box center [563, 186] width 107 height 21
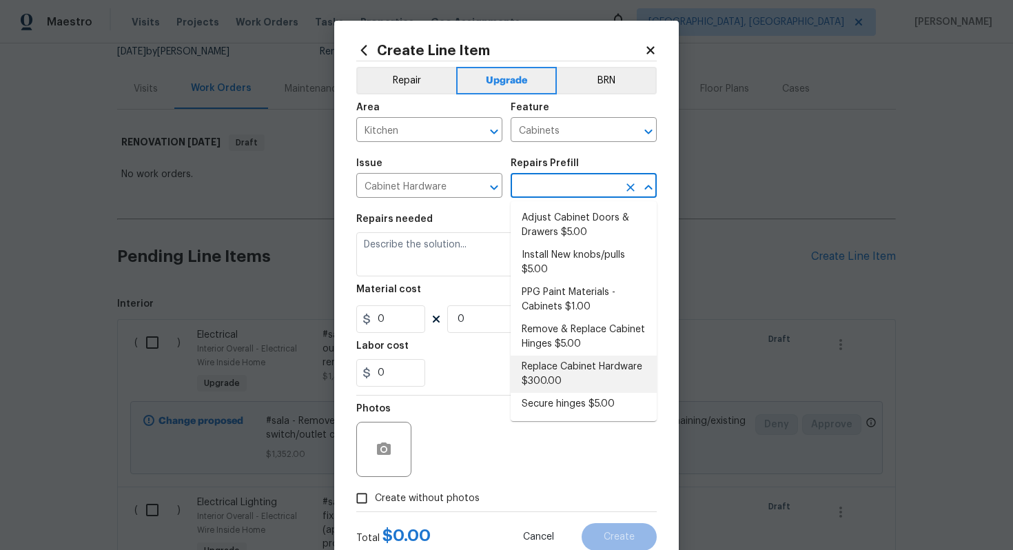
click at [575, 373] on li "Replace Cabinet Hardware $300.00" at bounding box center [583, 373] width 146 height 37
type input "Replace Cabinet Hardware $300.00"
type textarea "Replace cabinet hardware with new hinges and pulls. HPM to provide specs"
type input "300"
type input "1"
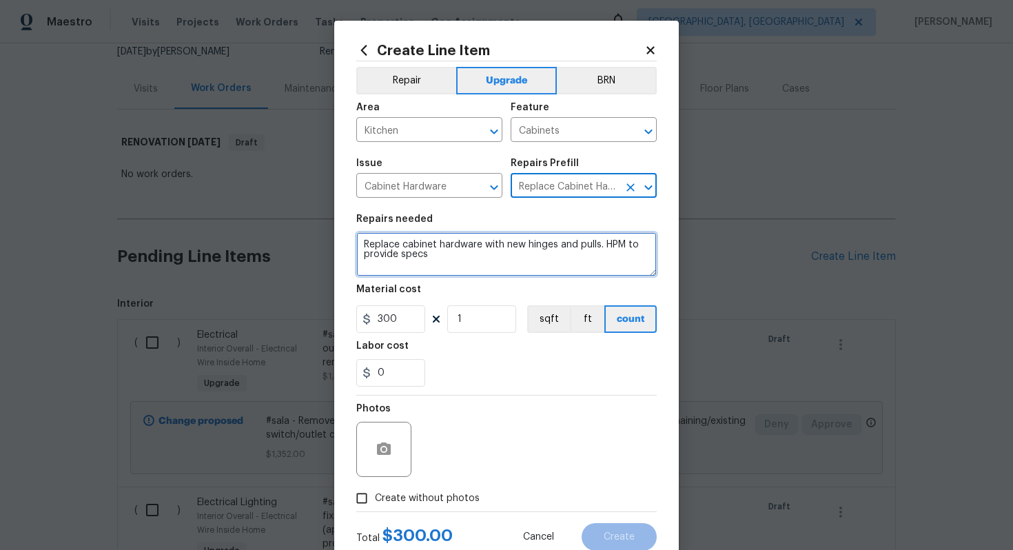
click at [362, 242] on textarea "Replace cabinet hardware with new hinges and pulls. HPM to provide specs" at bounding box center [506, 254] width 300 height 44
type textarea "#sala - Replace cabinet hardware with new hinges and pulls. HPM to provide specs"
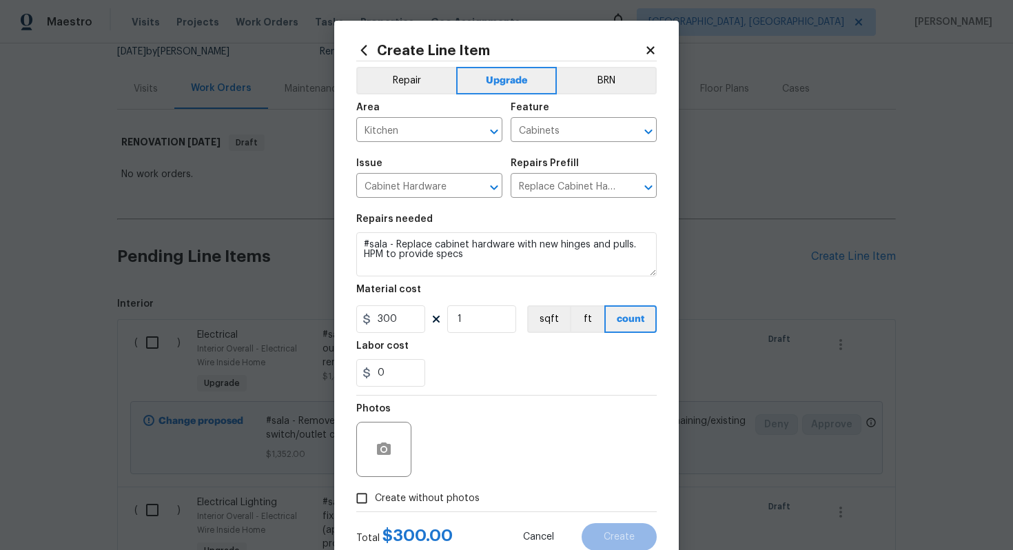
click at [448, 490] on label "Create without photos" at bounding box center [414, 498] width 131 height 26
click at [375, 490] on input "Create without photos" at bounding box center [362, 498] width 26 height 26
checkbox input "true"
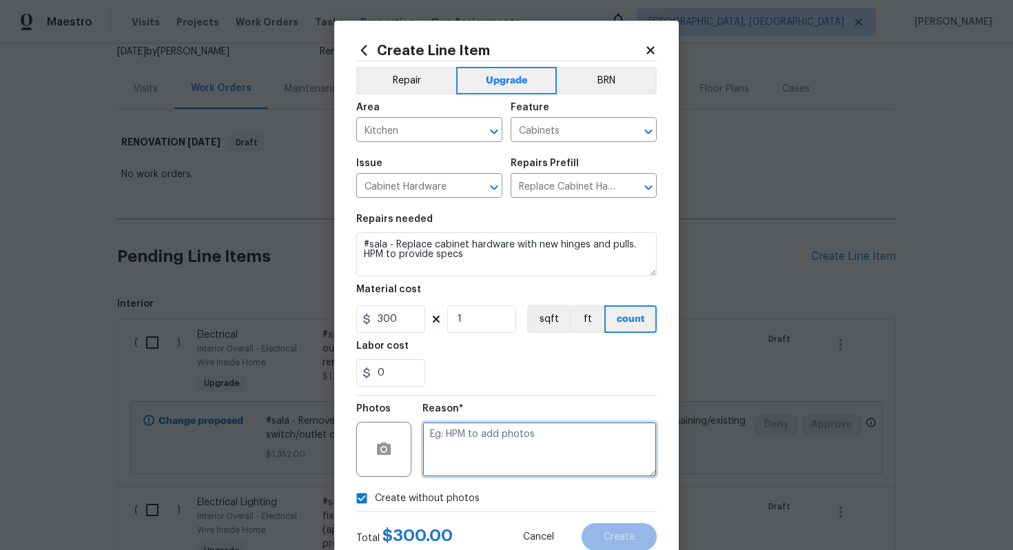
click at [464, 465] on textarea at bounding box center [539, 449] width 234 height 55
type textarea "n/q"
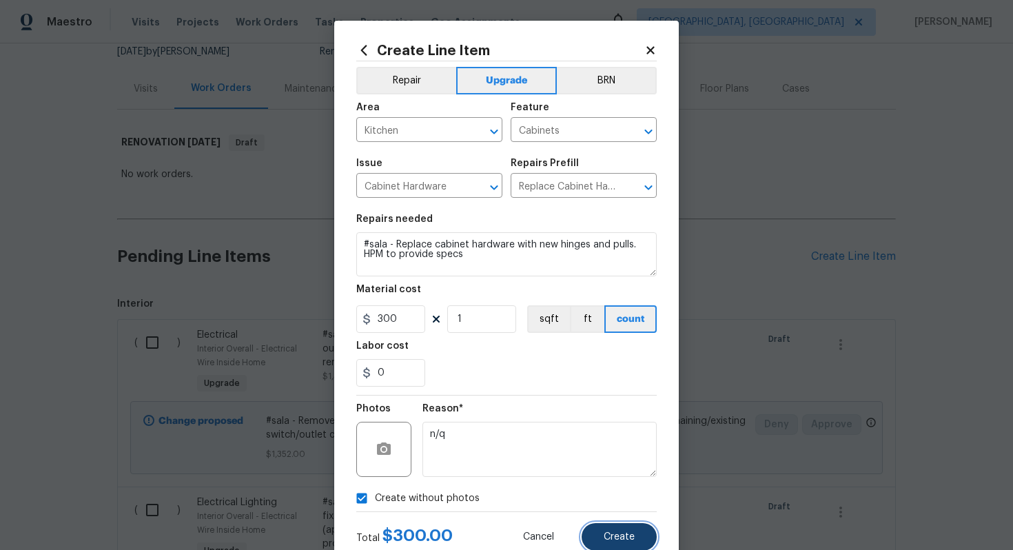
click at [610, 538] on span "Create" at bounding box center [618, 537] width 31 height 10
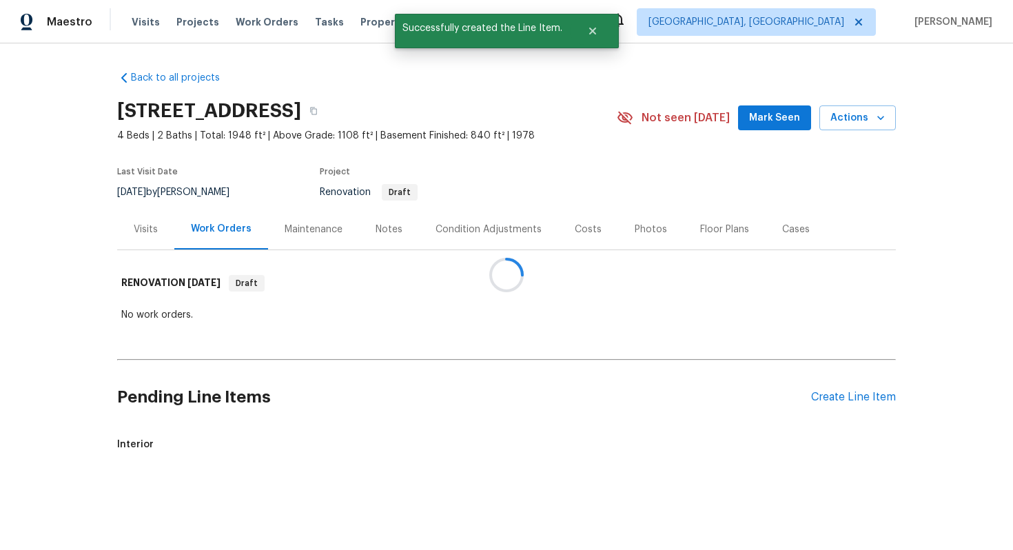
scroll to position [0, 0]
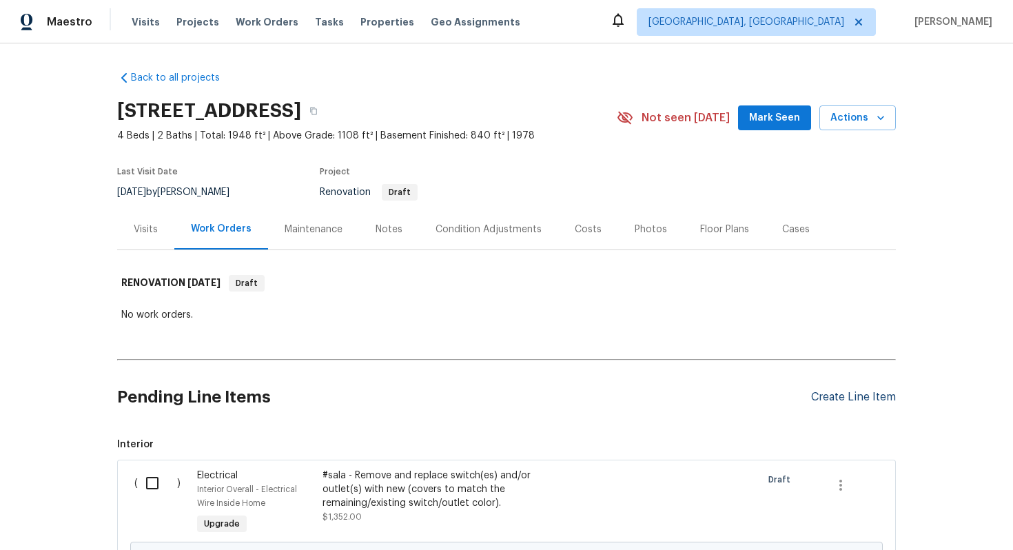
click at [831, 397] on div "Create Line Item" at bounding box center [853, 397] width 85 height 13
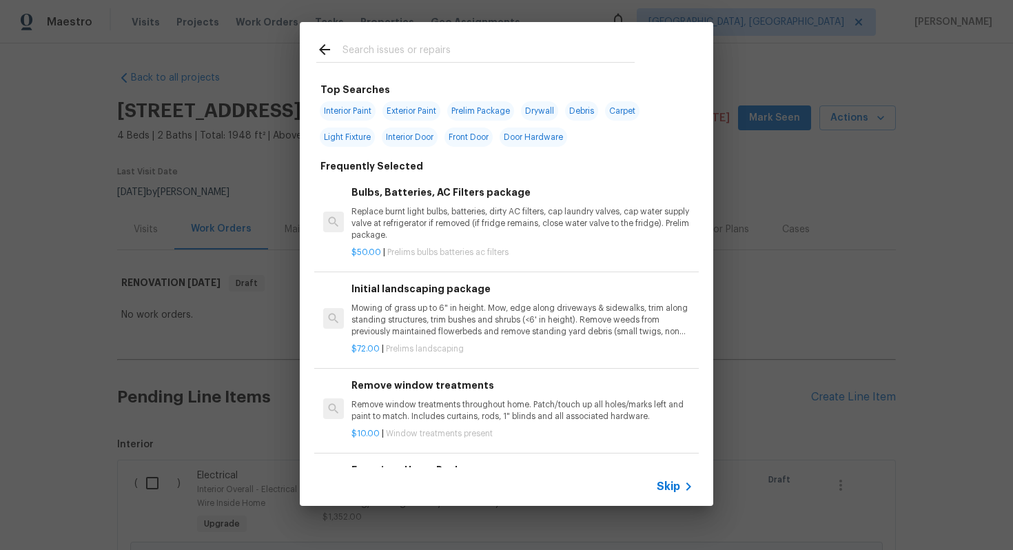
click at [672, 487] on span "Skip" at bounding box center [667, 486] width 23 height 14
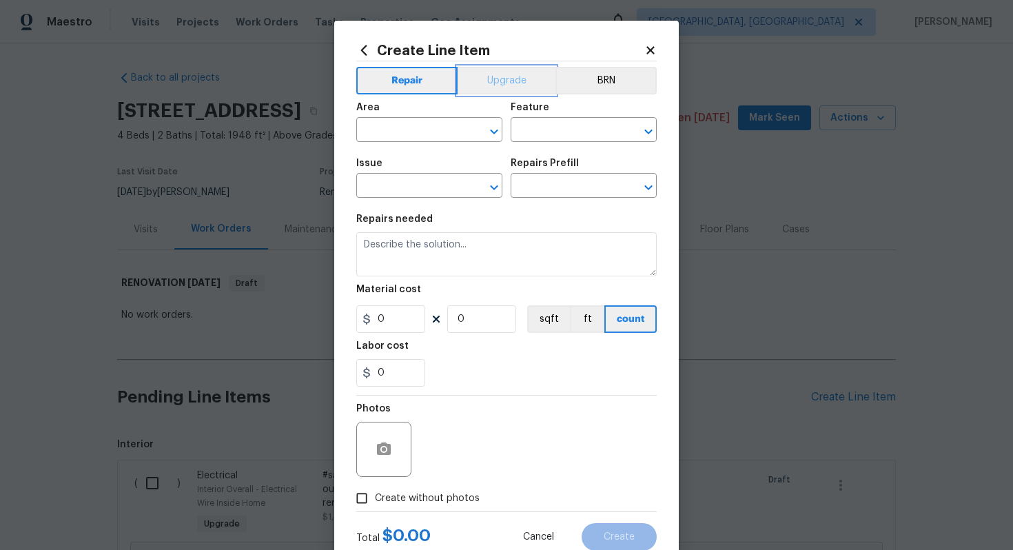
click at [475, 81] on button "Upgrade" at bounding box center [506, 81] width 99 height 28
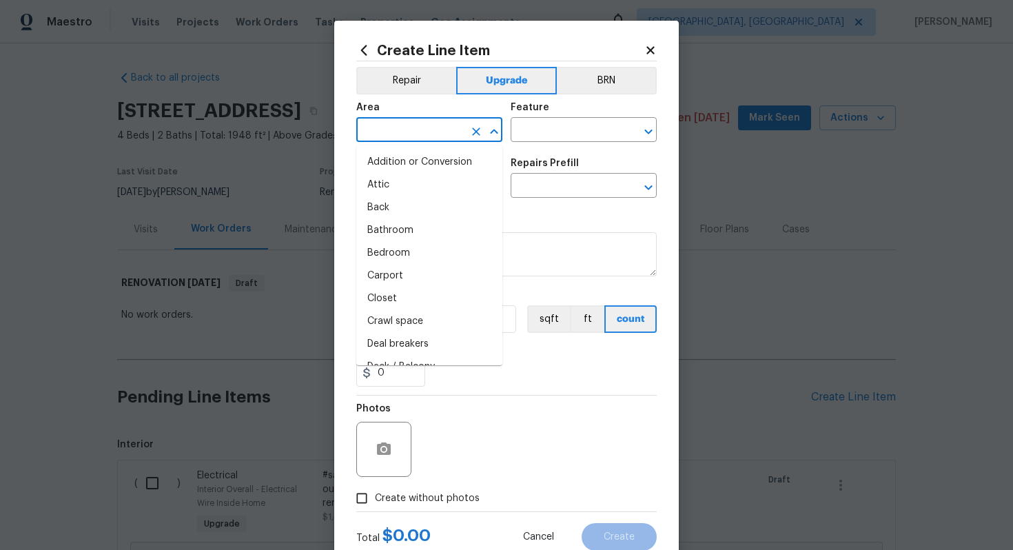
click at [395, 127] on input "text" at bounding box center [409, 131] width 107 height 21
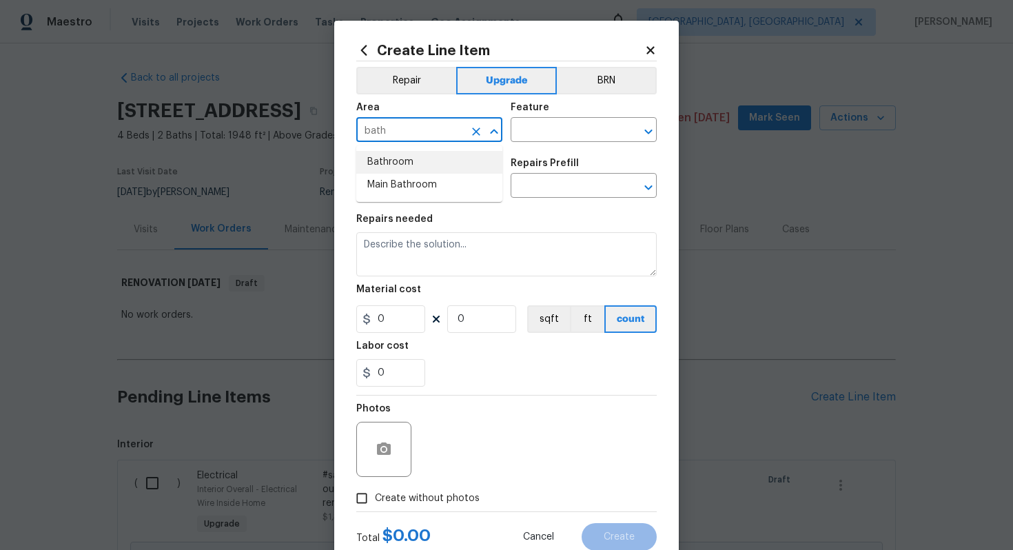
click at [417, 167] on li "Bathroom" at bounding box center [429, 162] width 146 height 23
type input "Bathroom"
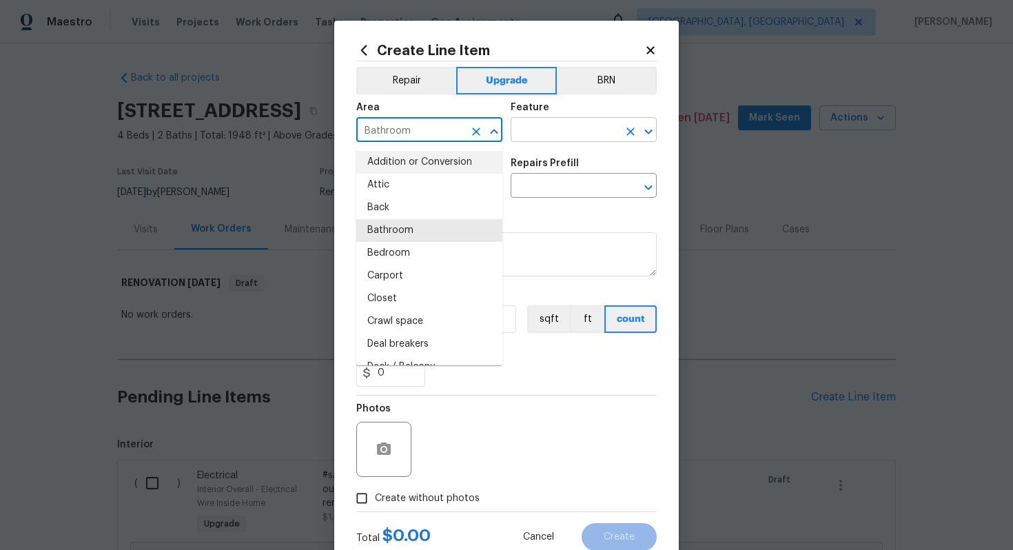
click at [561, 141] on input "text" at bounding box center [563, 131] width 107 height 21
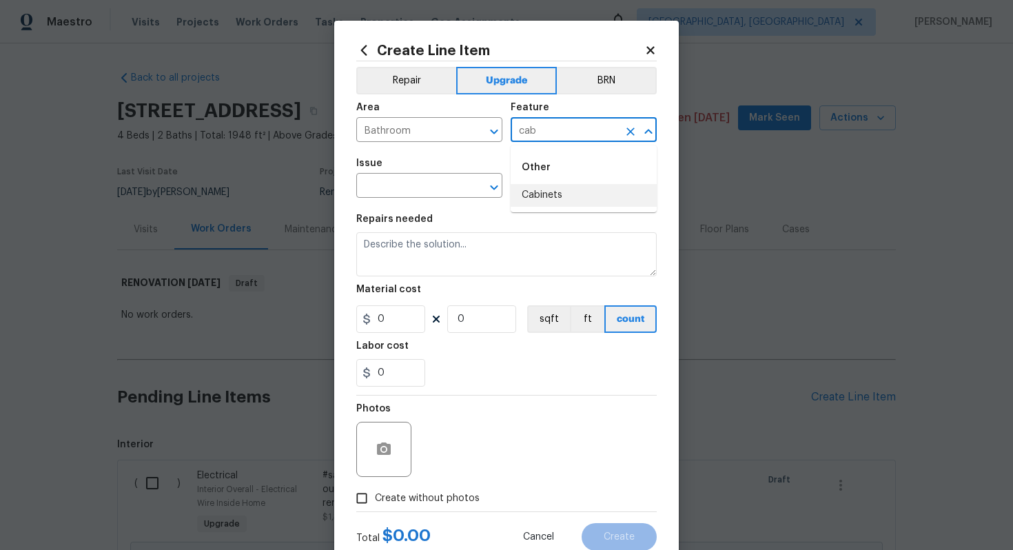
click at [538, 198] on li "Cabinets" at bounding box center [583, 195] width 146 height 23
type input "Cabinets"
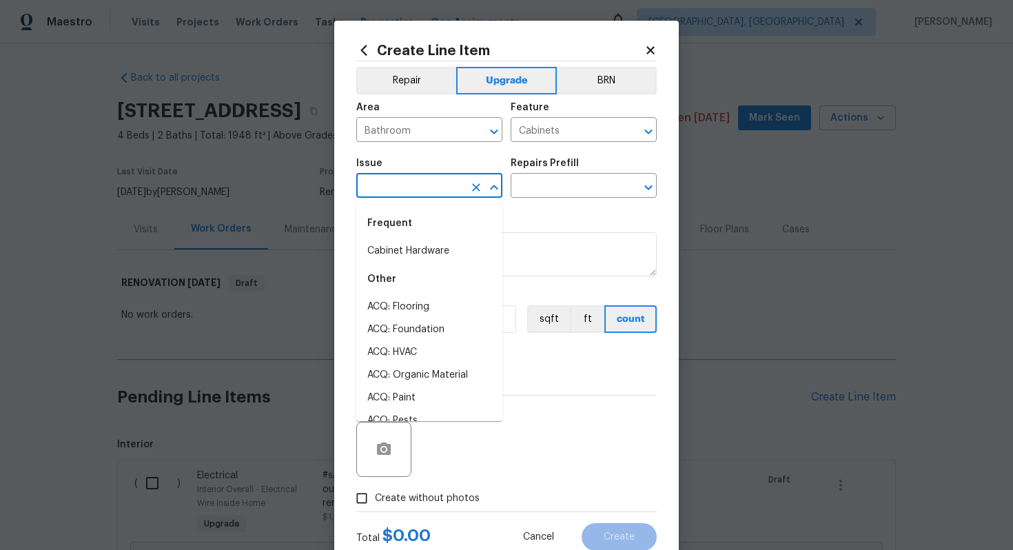
click at [389, 198] on body "Maestro Visits Projects Work Orders Tasks Properties Geo Assignments Albuquerqu…" at bounding box center [506, 275] width 1013 height 550
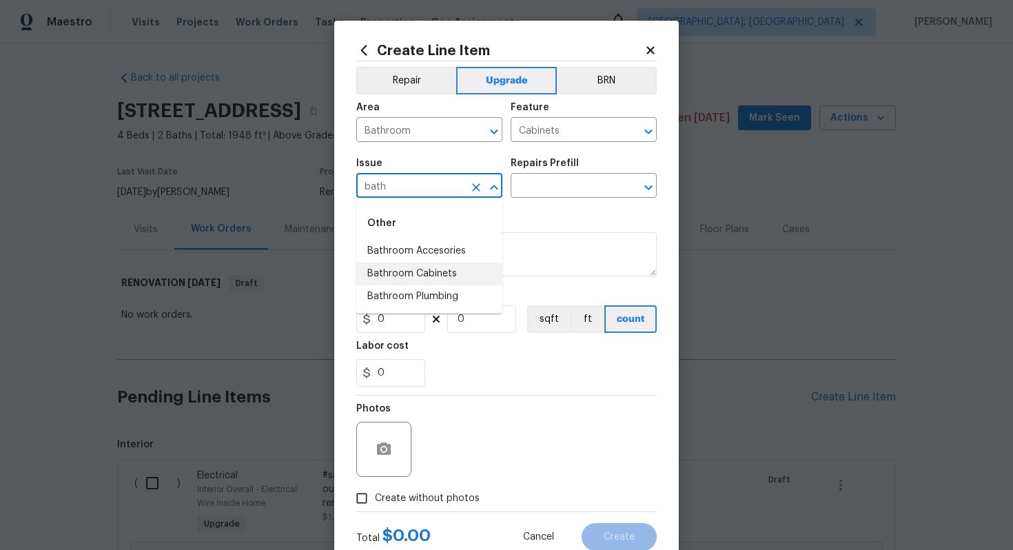
click at [419, 265] on li "Bathroom Cabinets" at bounding box center [429, 273] width 146 height 23
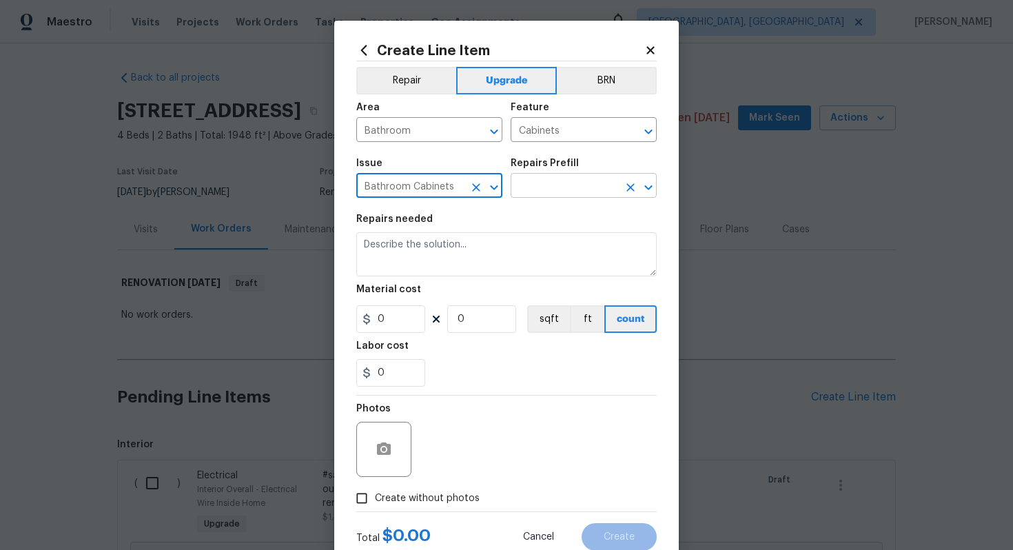
type input "Bathroom Cabinets"
click at [568, 178] on input "text" at bounding box center [563, 186] width 107 height 21
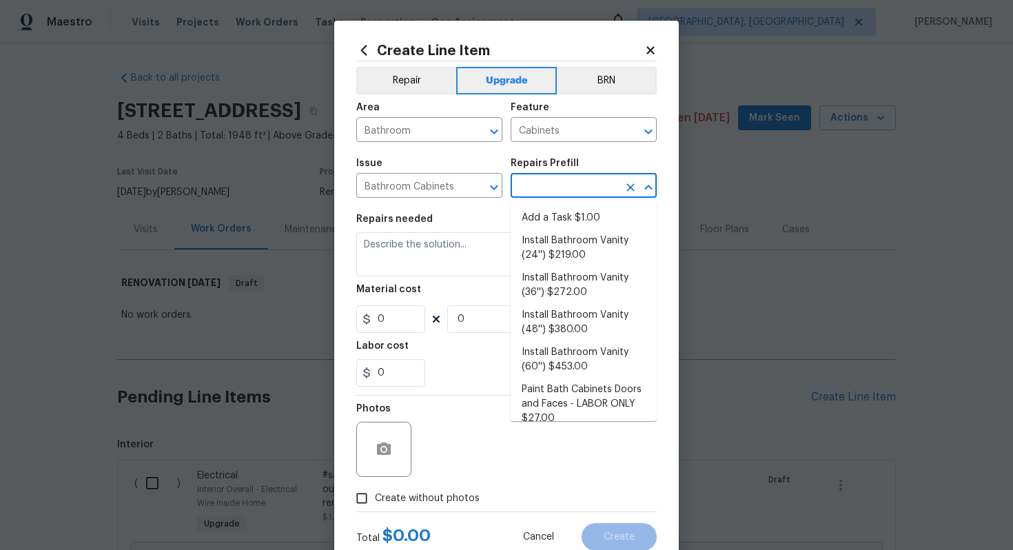
click at [568, 178] on input "text" at bounding box center [563, 186] width 107 height 21
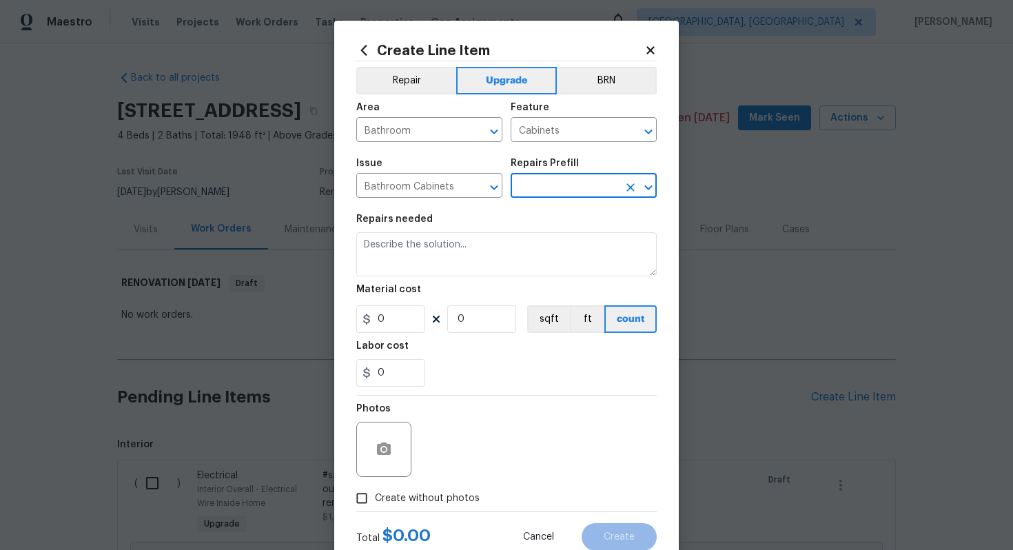
click at [568, 178] on input "text" at bounding box center [563, 186] width 107 height 21
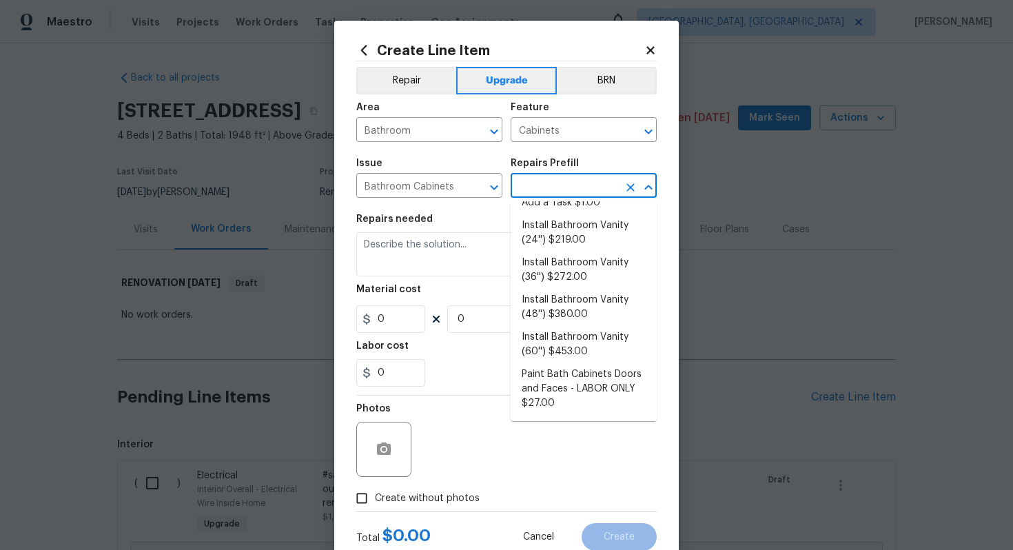
scroll to position [10, 0]
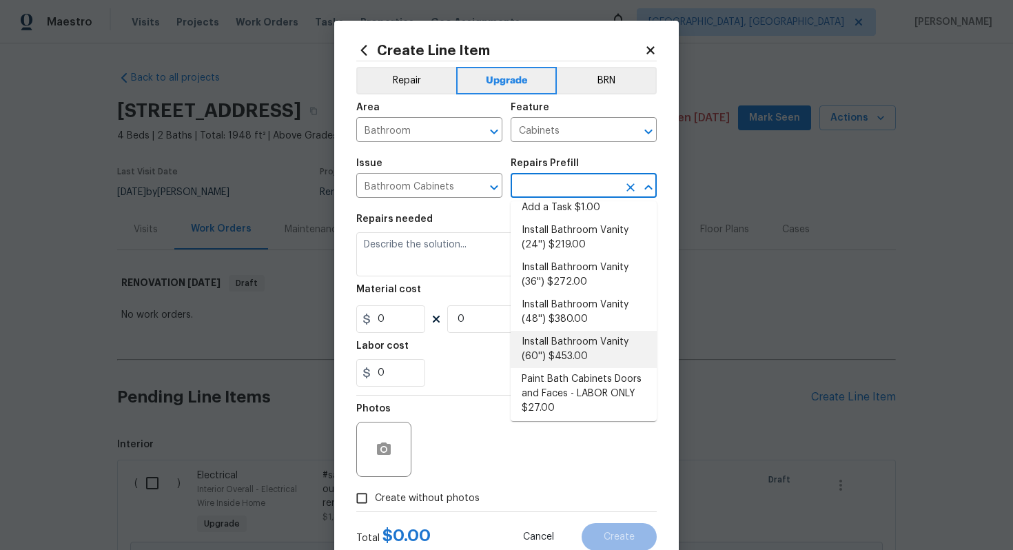
click at [587, 342] on li "Install Bathroom Vanity (60'') $453.00" at bounding box center [583, 349] width 146 height 37
type input "Install Bathroom Vanity (60'') $453.00"
type textarea "Remove the existing bathroom vanity (if present) and install a new 60'' bathroo…"
type input "453"
type input "1"
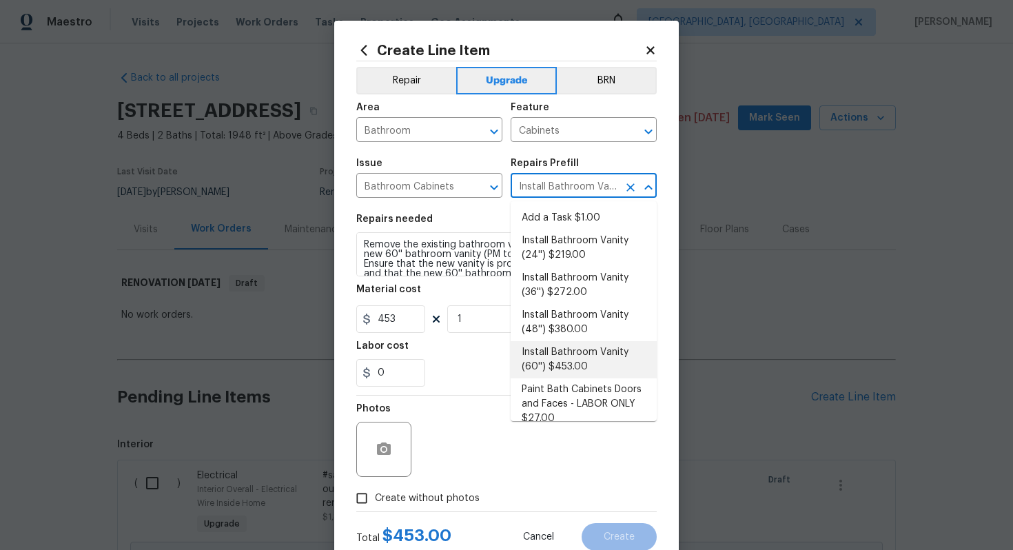
click at [564, 359] on li "Install Bathroom Vanity (60'') $453.00" at bounding box center [583, 359] width 146 height 37
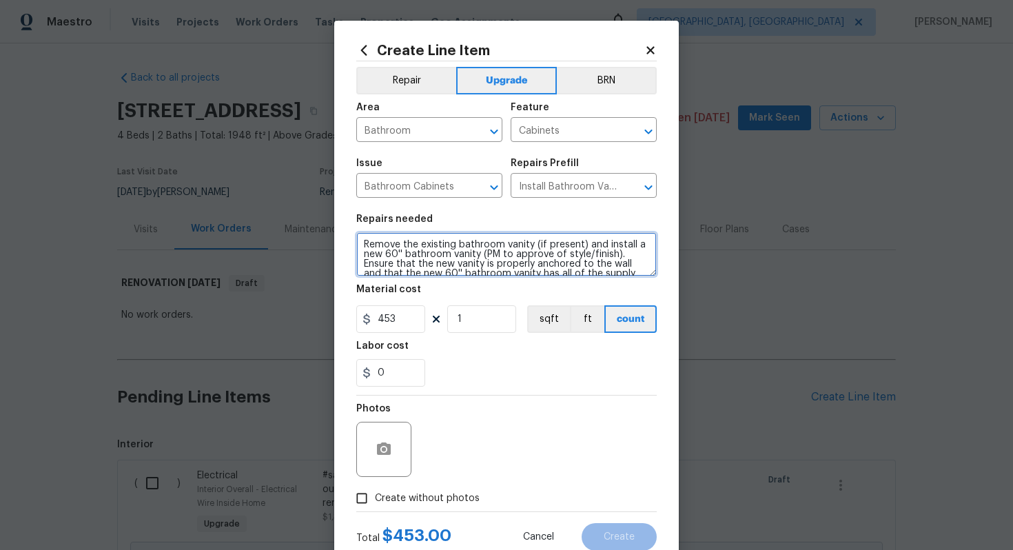
click at [360, 242] on textarea "Remove the existing bathroom vanity (if present) and install a new 60'' bathroo…" at bounding box center [506, 254] width 300 height 44
paste textarea "Basement bath"
type textarea "#sala - Basement bath - Remove the existing bathroom vanity (if present) and in…"
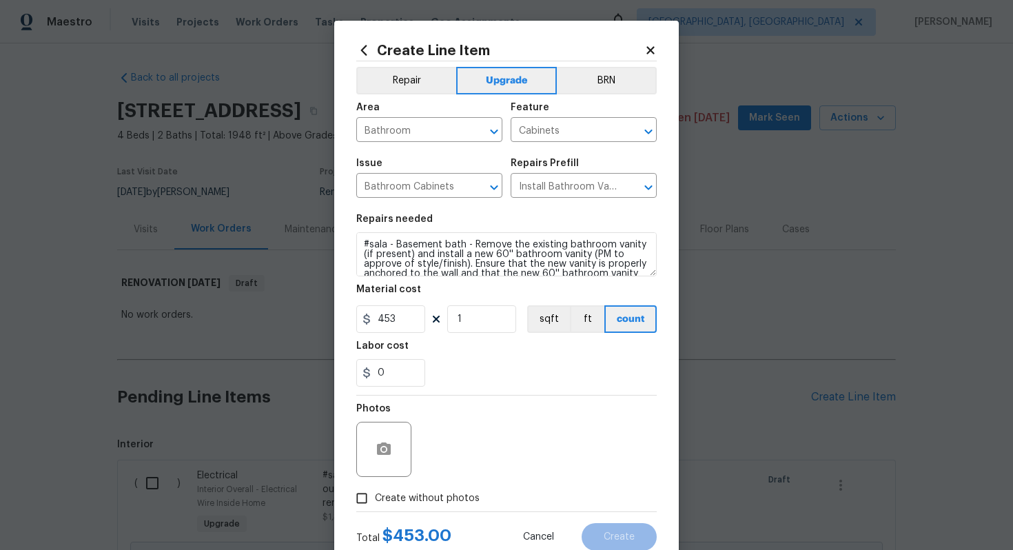
click at [432, 501] on span "Create without photos" at bounding box center [427, 498] width 105 height 14
click at [375, 501] on input "Create without photos" at bounding box center [362, 498] width 26 height 26
checkbox input "true"
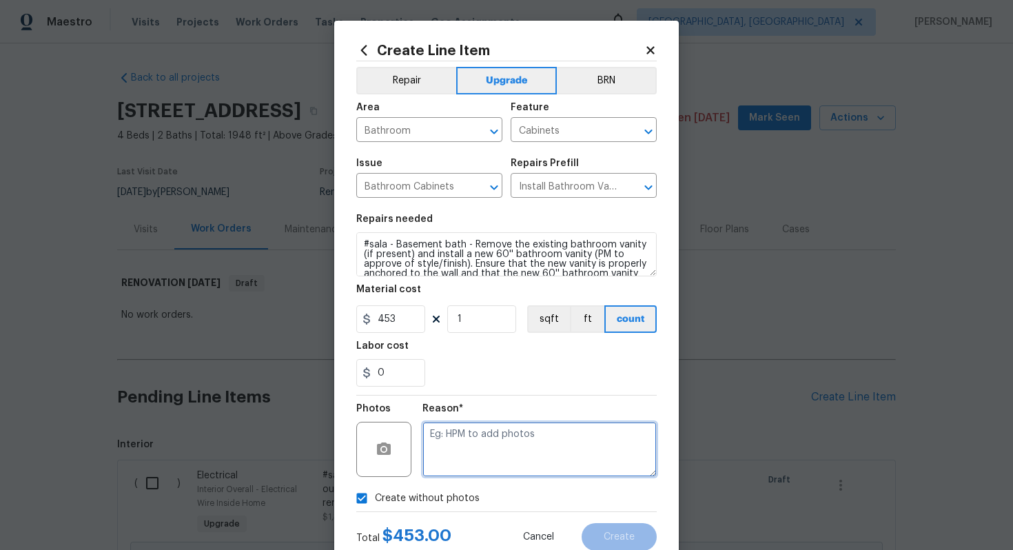
click at [475, 454] on textarea at bounding box center [539, 449] width 234 height 55
type textarea "n/a"
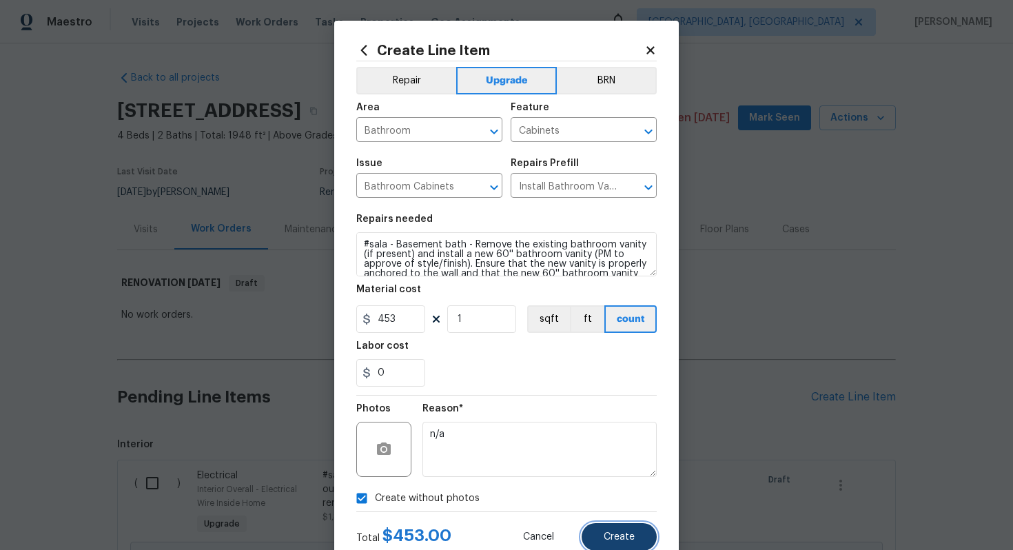
click at [598, 536] on button "Create" at bounding box center [618, 537] width 75 height 28
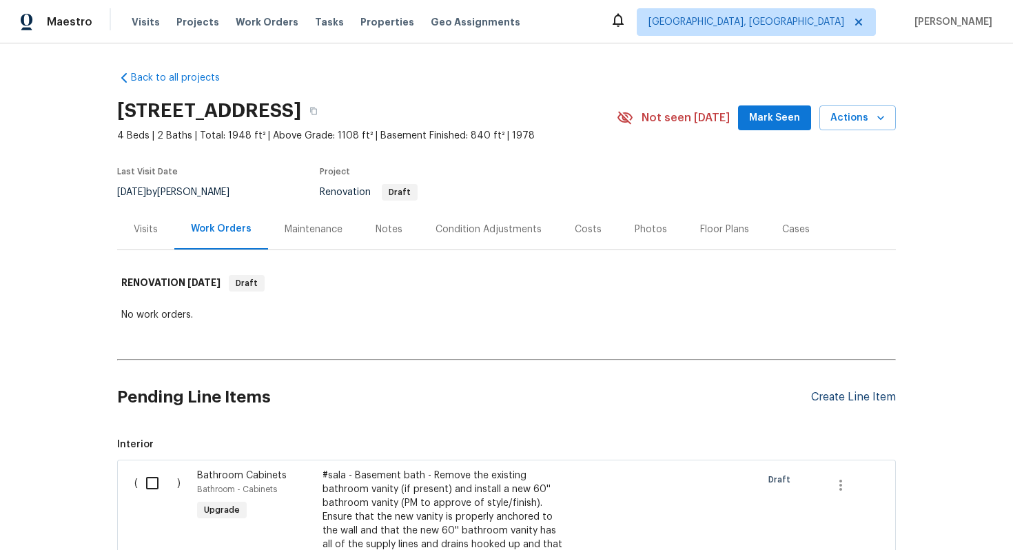
click at [840, 396] on div "Create Line Item" at bounding box center [853, 397] width 85 height 13
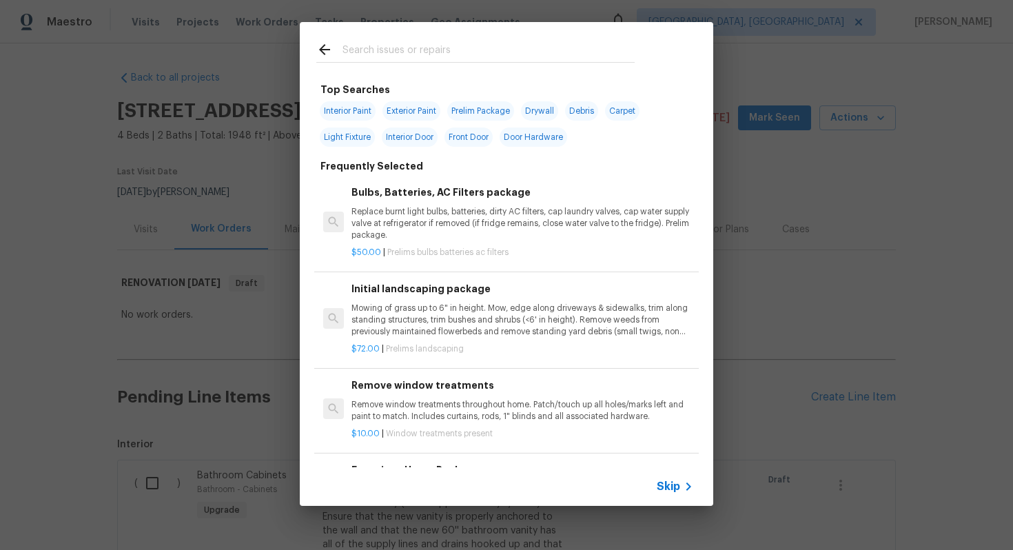
click at [672, 485] on span "Skip" at bounding box center [667, 486] width 23 height 14
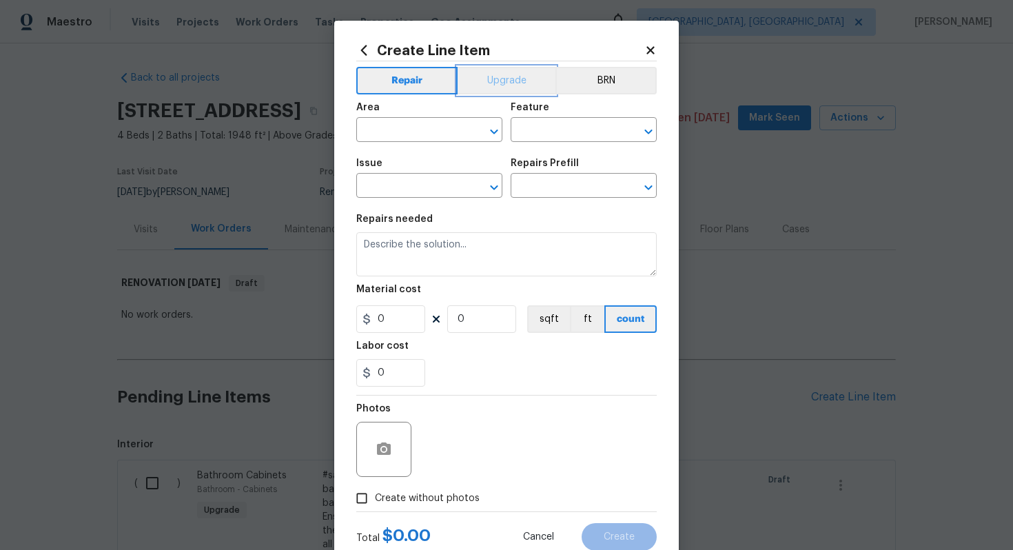
click at [504, 81] on button "Upgrade" at bounding box center [506, 81] width 99 height 28
click at [425, 127] on input "text" at bounding box center [409, 131] width 107 height 21
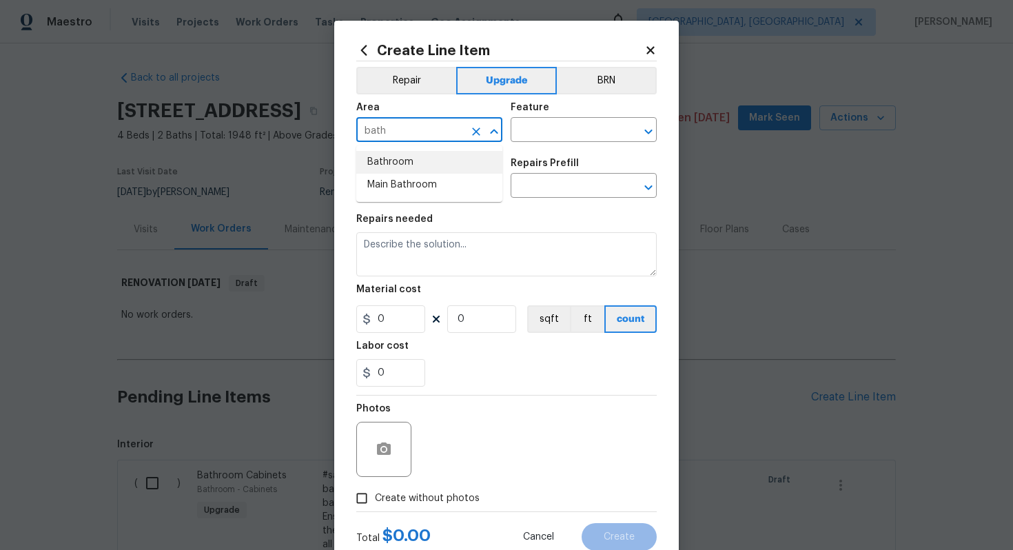
click at [424, 160] on li "Bathroom" at bounding box center [429, 162] width 146 height 23
type input "Bathroom"
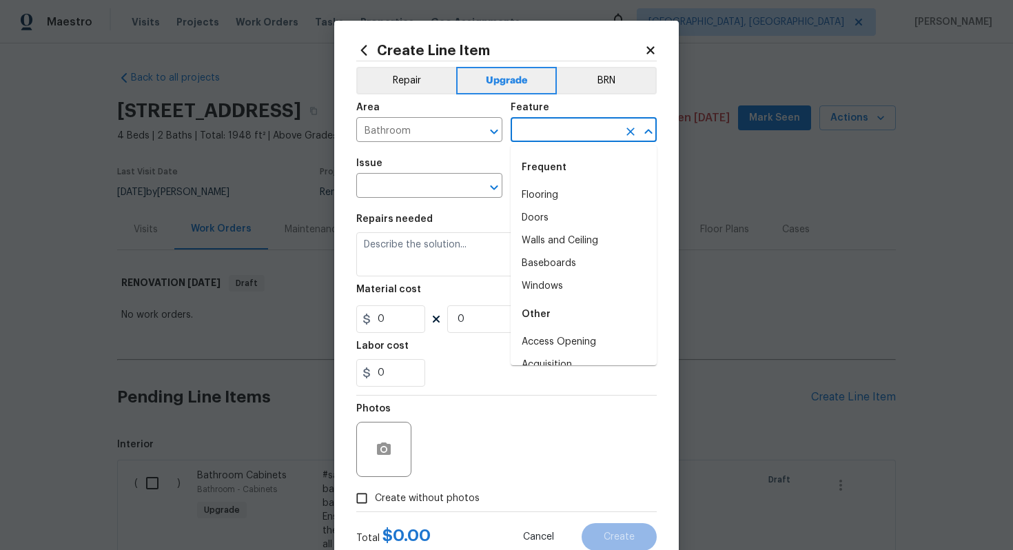
click at [543, 141] on input "text" at bounding box center [563, 131] width 107 height 21
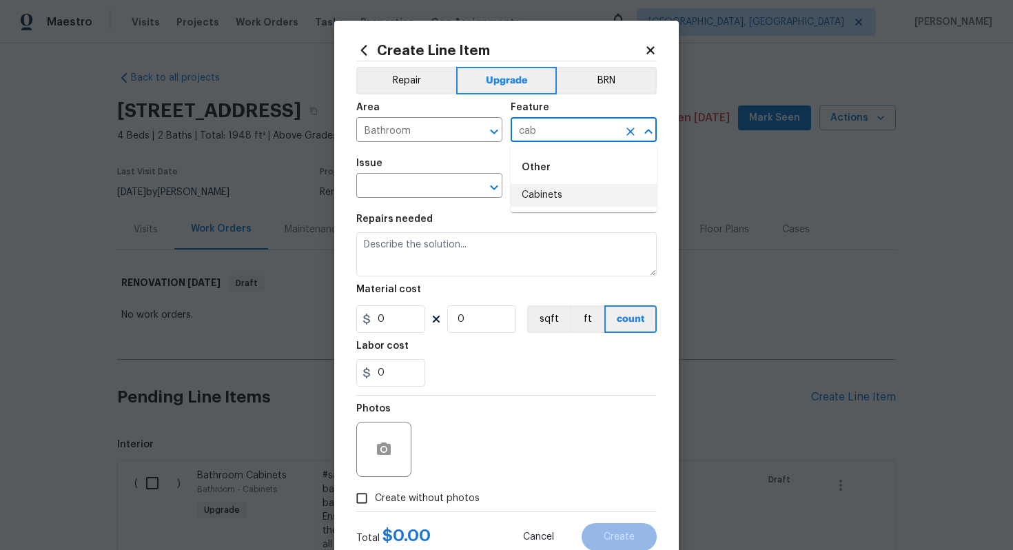
click at [588, 192] on li "Cabinets" at bounding box center [583, 195] width 146 height 23
type input "Cabinets"
click at [389, 188] on input "text" at bounding box center [409, 186] width 107 height 21
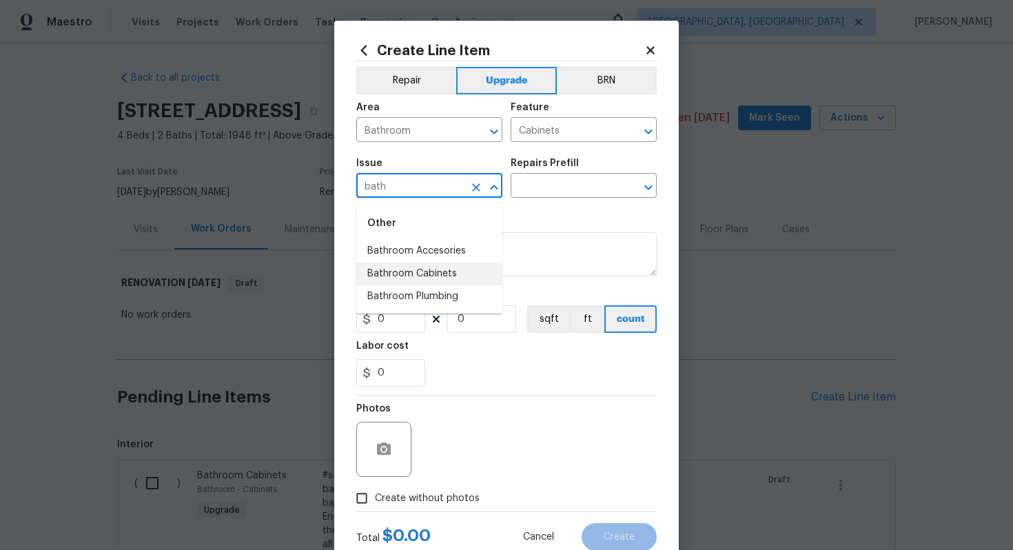
click at [440, 277] on li "Bathroom Cabinets" at bounding box center [429, 273] width 146 height 23
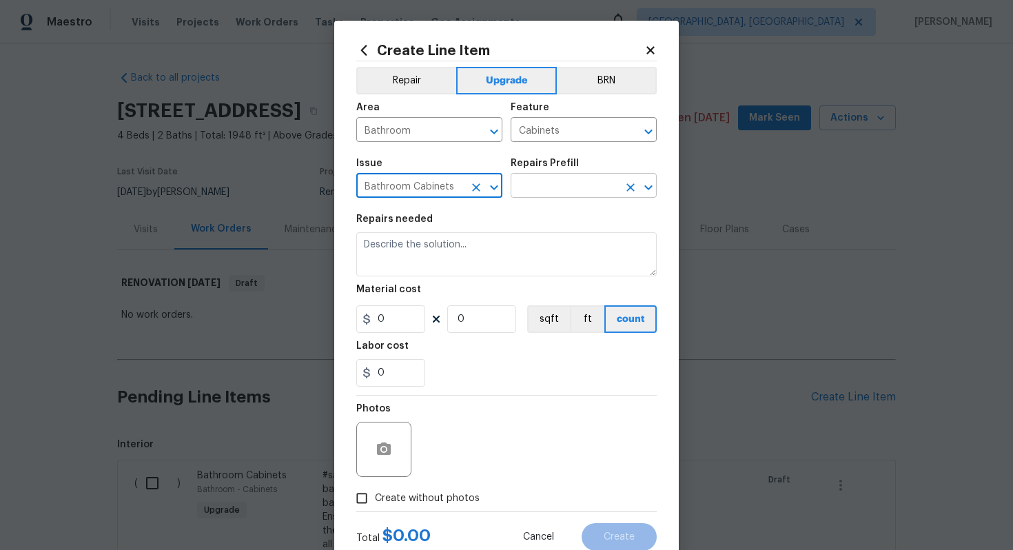
type input "Bathroom Cabinets"
click at [564, 186] on input "text" at bounding box center [563, 186] width 107 height 21
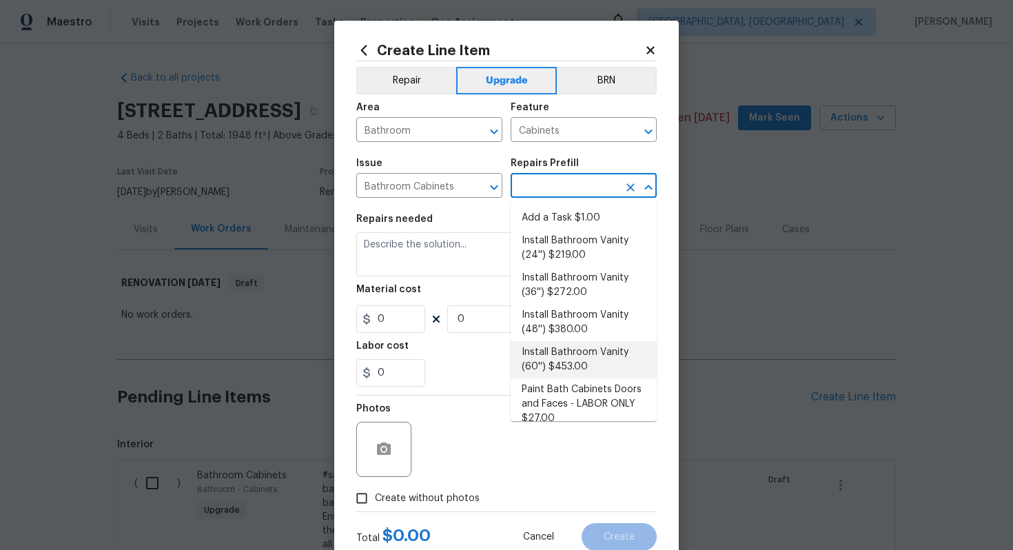
click at [571, 355] on li "Install Bathroom Vanity (60'') $453.00" at bounding box center [583, 359] width 146 height 37
type input "Install Bathroom Vanity (60'') $453.00"
type textarea "Remove the existing bathroom vanity (if present) and install a new 60'' bathroo…"
type input "453"
type input "1"
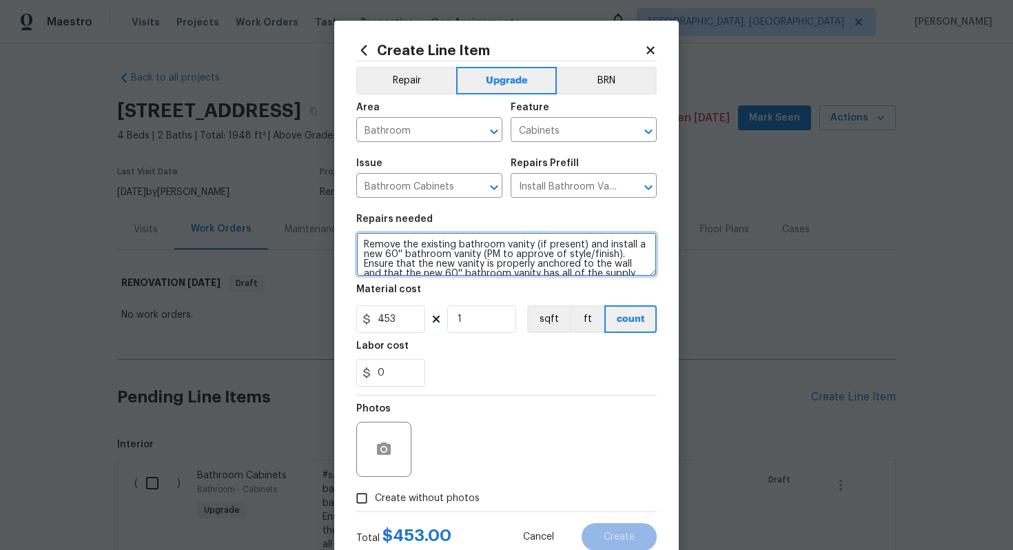
click at [359, 242] on textarea "Remove the existing bathroom vanity (if present) and install a new 60'' bathroo…" at bounding box center [506, 254] width 300 height 44
paste textarea "Main level bath"
type textarea "#sala - Main level bath - Remove the existing bathroom vanity (if present) and …"
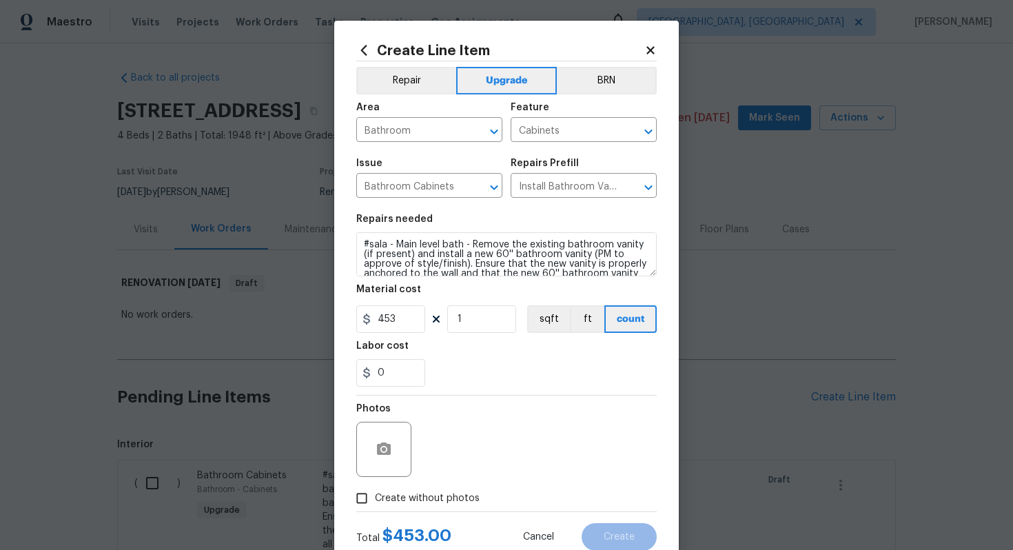
click at [425, 497] on span "Create without photos" at bounding box center [427, 498] width 105 height 14
click at [375, 497] on input "Create without photos" at bounding box center [362, 498] width 26 height 26
checkbox input "true"
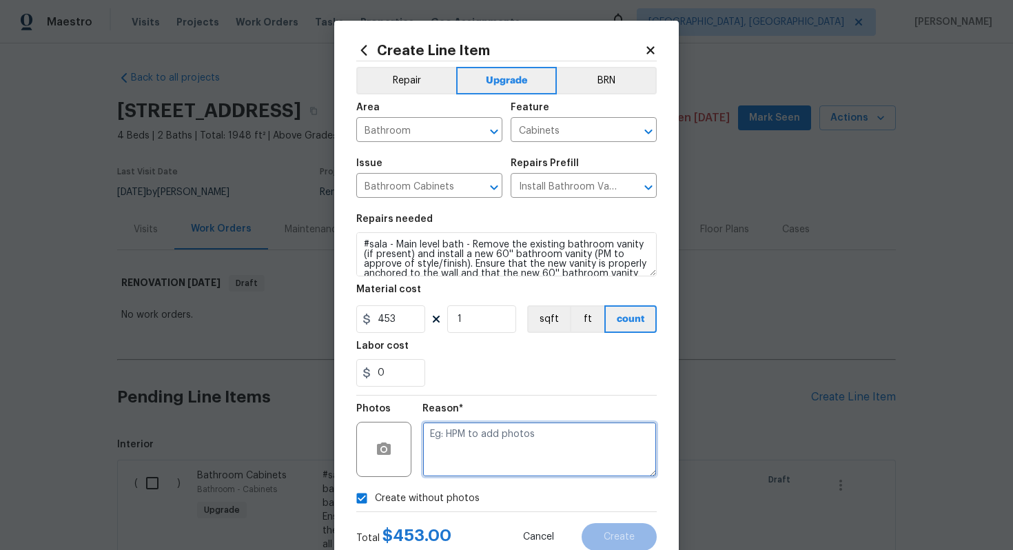
click at [485, 454] on textarea at bounding box center [539, 449] width 234 height 55
type textarea "n/a"
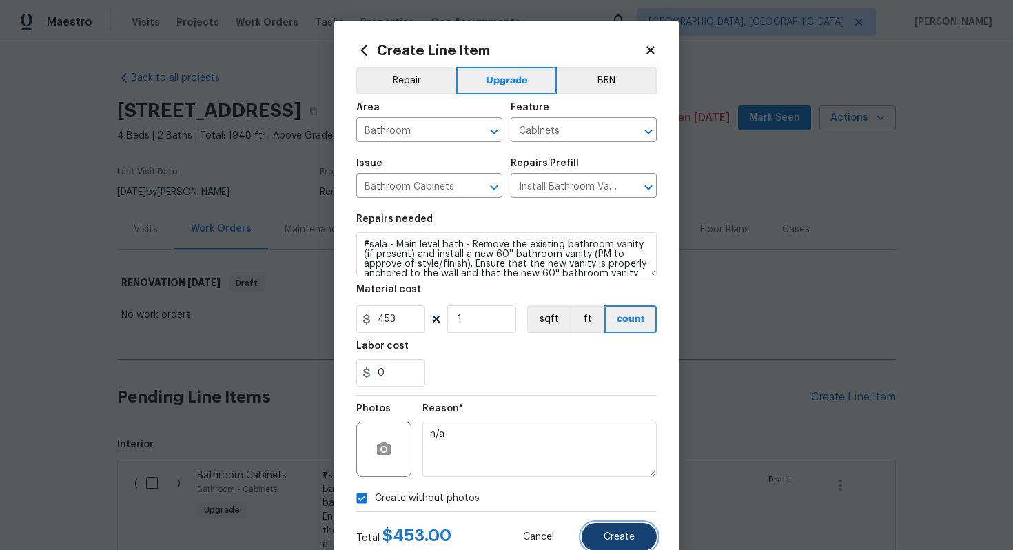
click at [632, 532] on span "Create" at bounding box center [618, 537] width 31 height 10
